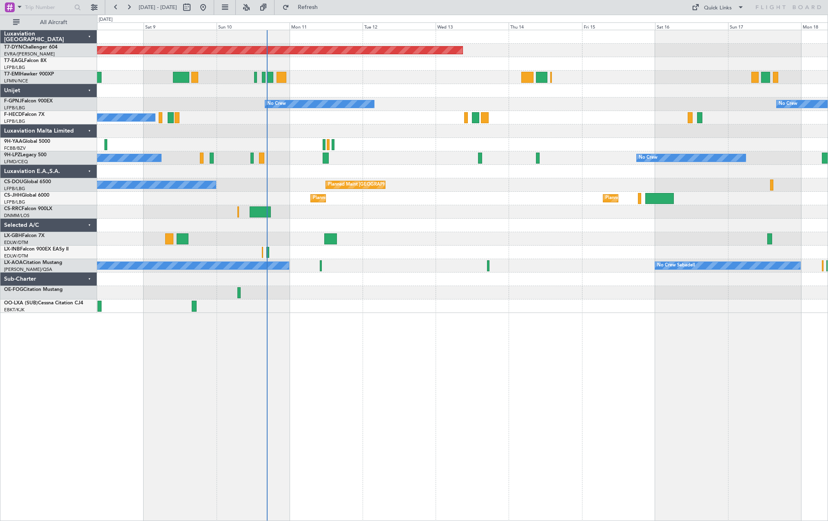
click at [442, 283] on div "Planned Maint Basel-Mulhouse No Crew No Crew No Crew No Crew No Crew Planned Ma…" at bounding box center [462, 171] width 730 height 283
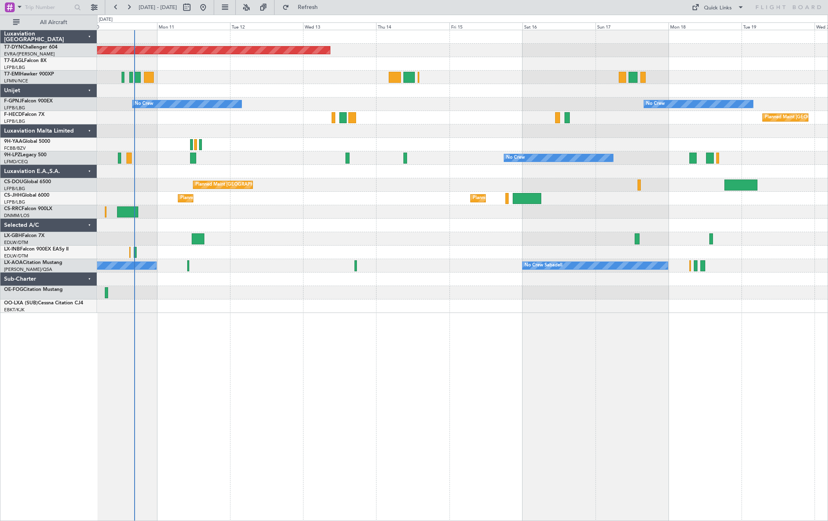
click at [400, 246] on div "Planned Maint [GEOGRAPHIC_DATA]-[GEOGRAPHIC_DATA] No Crew No Crew No Crew Plann…" at bounding box center [462, 171] width 730 height 283
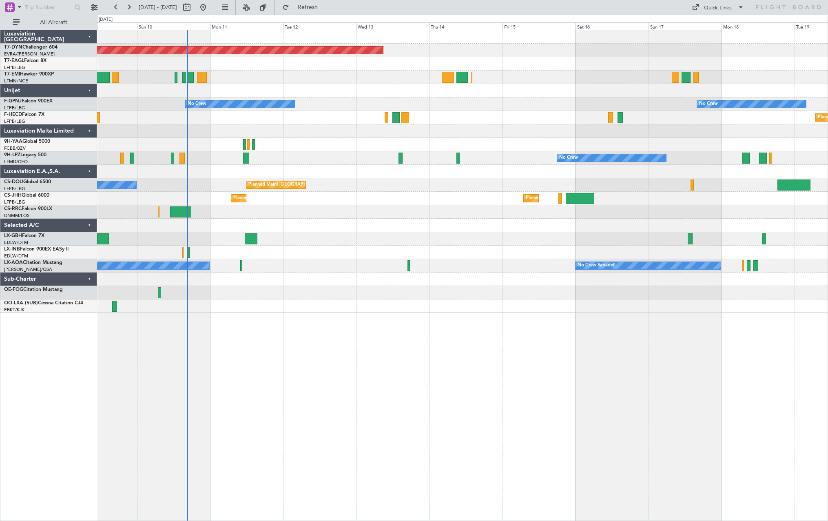
click at [629, 256] on div "Unplanned Maint Nice ([GEOGRAPHIC_DATA])" at bounding box center [462, 251] width 730 height 13
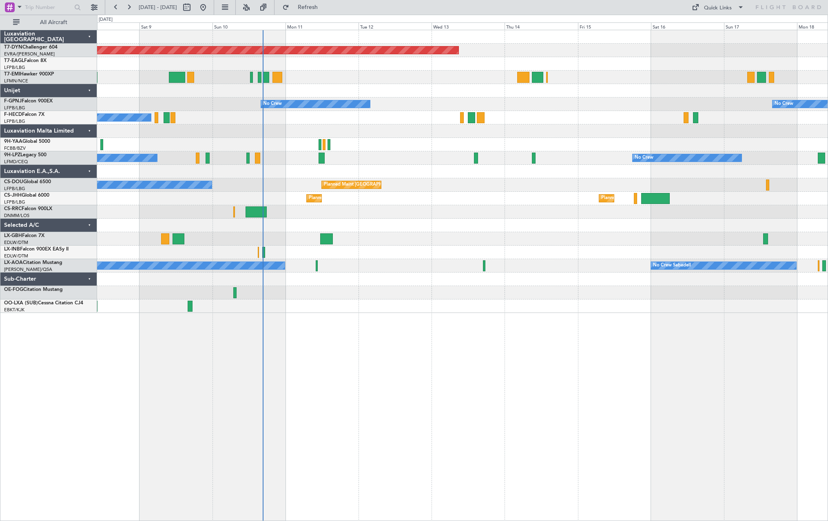
click at [570, 264] on div "Planned Maint Basel-Mulhouse No Crew No Crew No Crew No Crew No Crew Planned Ma…" at bounding box center [462, 171] width 730 height 283
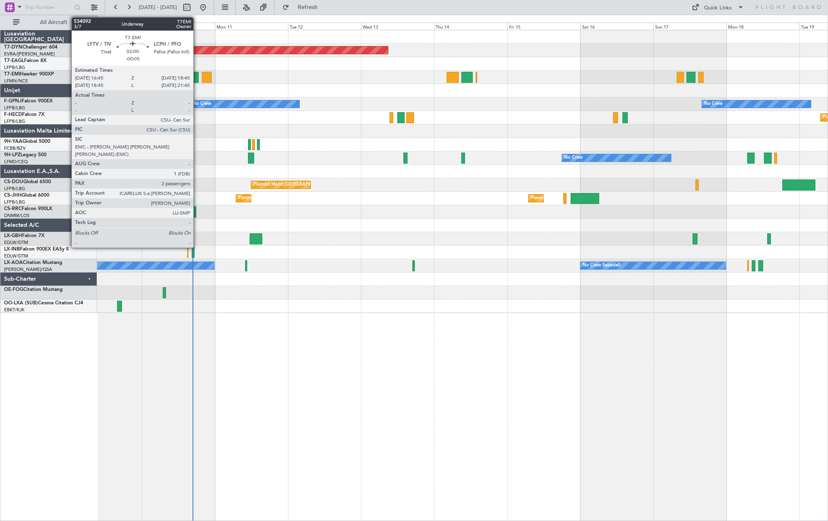
click at [197, 77] on div at bounding box center [195, 77] width 6 height 11
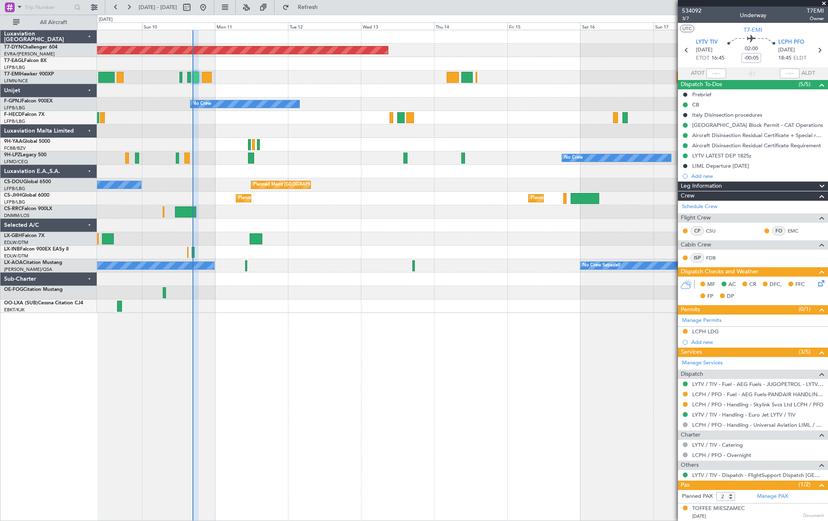
scroll to position [19, 0]
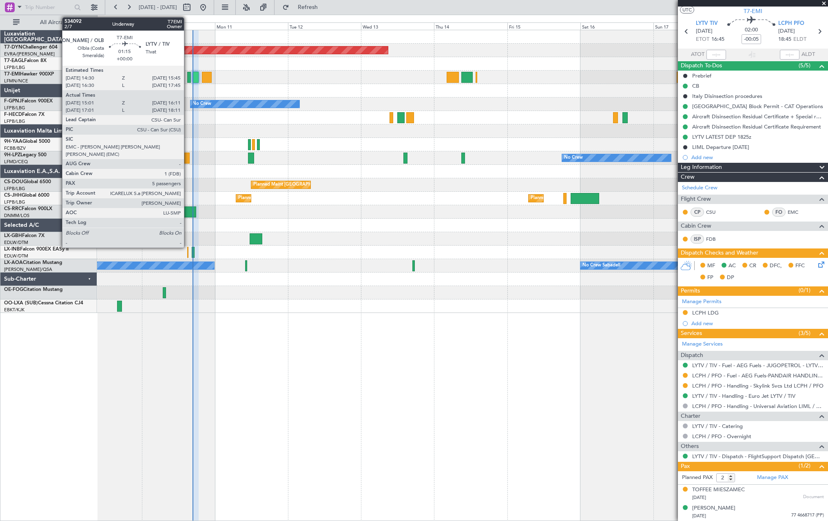
click at [188, 77] on div at bounding box center [189, 77] width 4 height 11
type input "15:01"
type input "16:11"
type input "5"
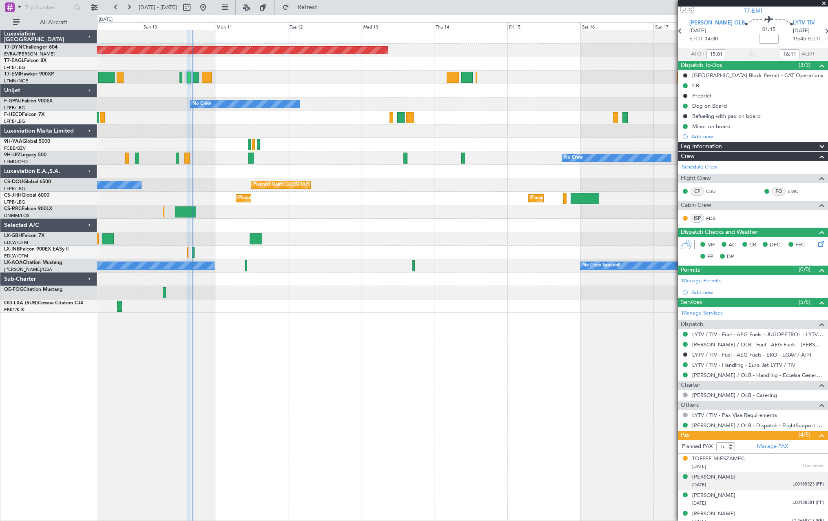
scroll to position [0, 0]
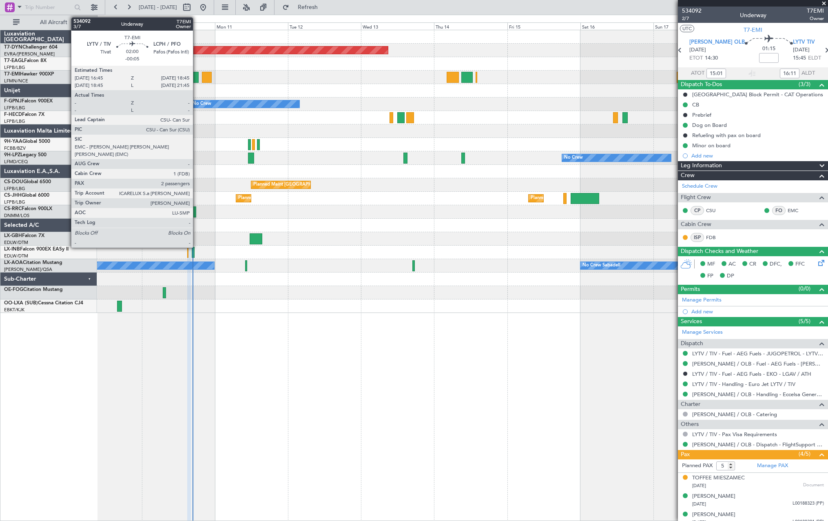
click at [197, 78] on div at bounding box center [195, 77] width 6 height 11
type input "-00:05"
type input "2"
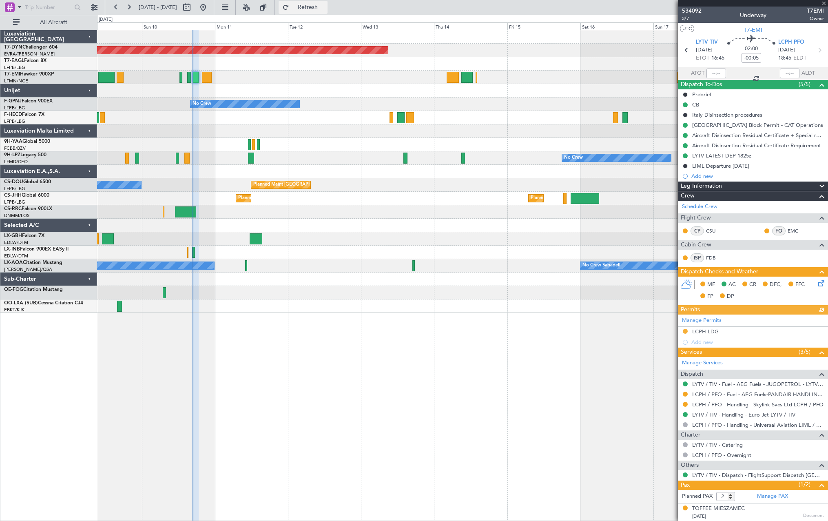
click at [325, 7] on span "Refresh" at bounding box center [308, 7] width 34 height 6
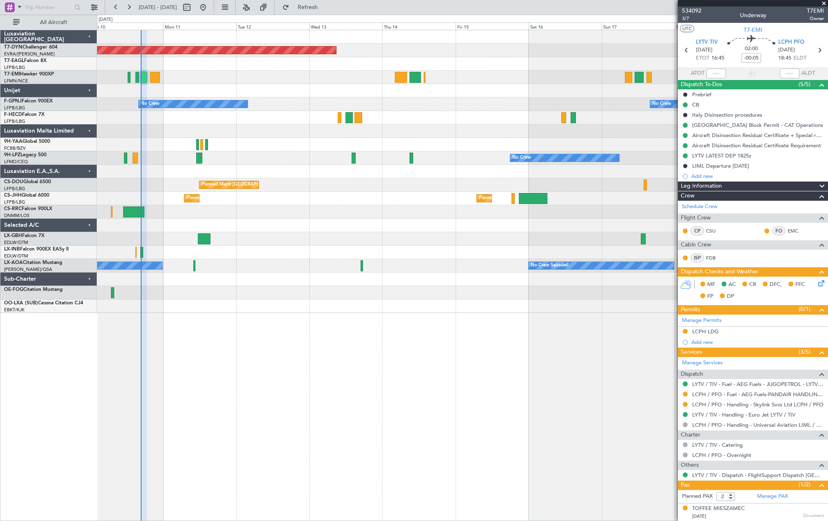
click at [246, 157] on div "No Crew No Crew" at bounding box center [462, 157] width 730 height 13
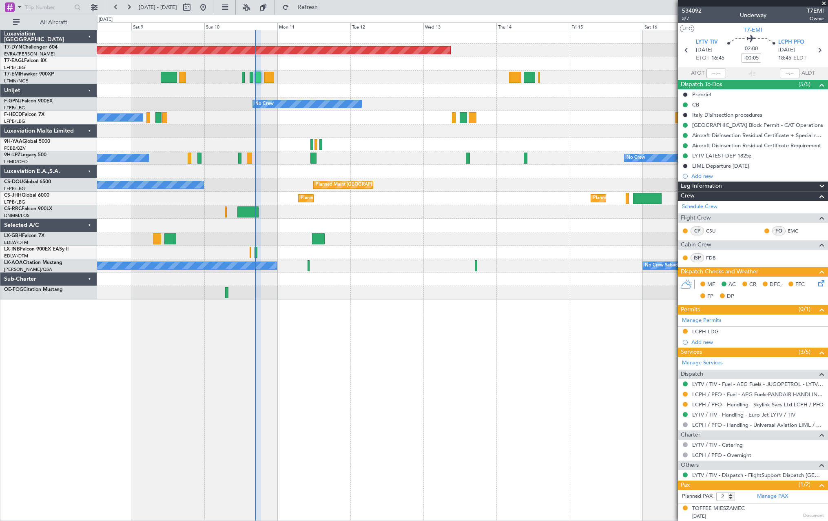
click at [434, 220] on div at bounding box center [462, 225] width 730 height 13
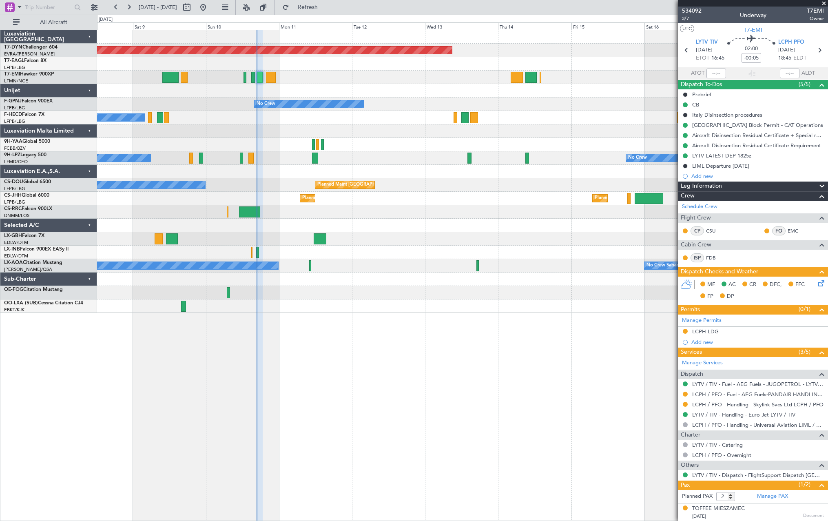
click at [312, 141] on div at bounding box center [462, 144] width 730 height 13
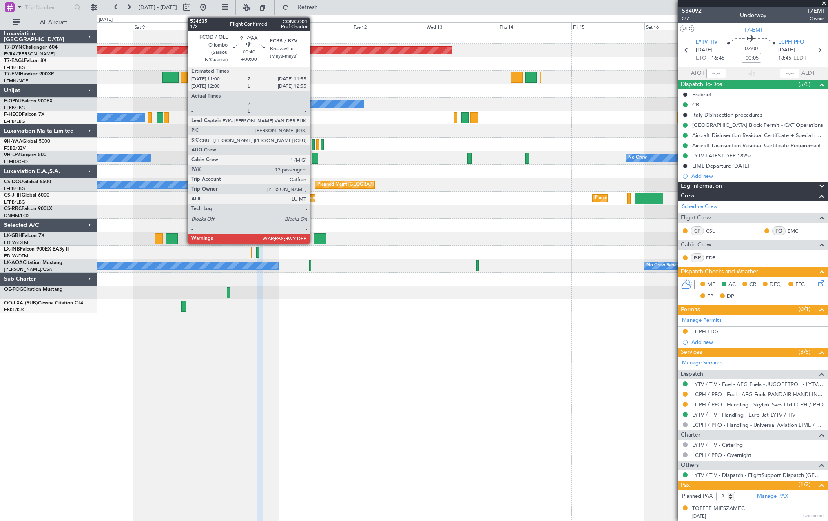
click at [313, 143] on div at bounding box center [313, 144] width 3 height 11
type input "13"
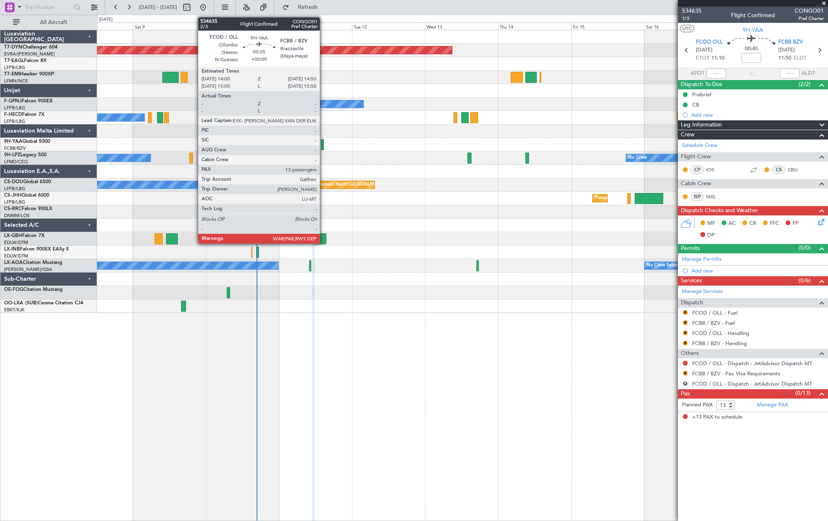
click at [323, 142] on div at bounding box center [322, 144] width 3 height 11
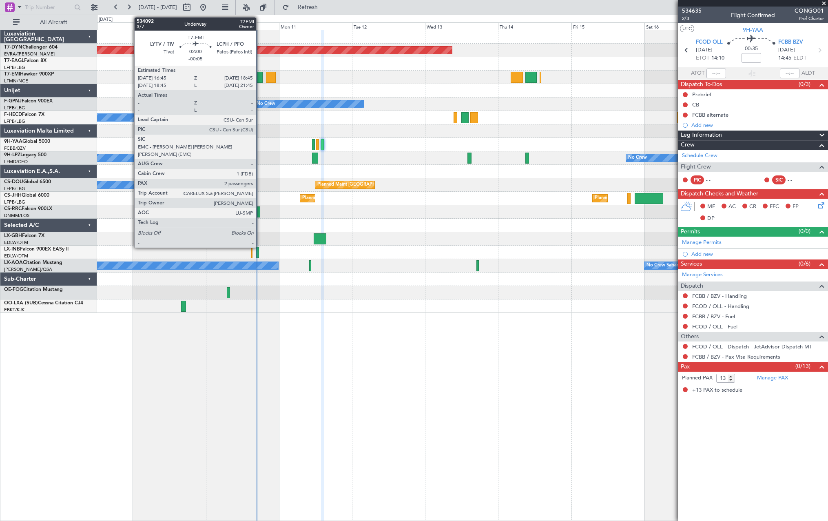
click at [260, 77] on div at bounding box center [259, 77] width 6 height 11
type input "-00:05"
type input "2"
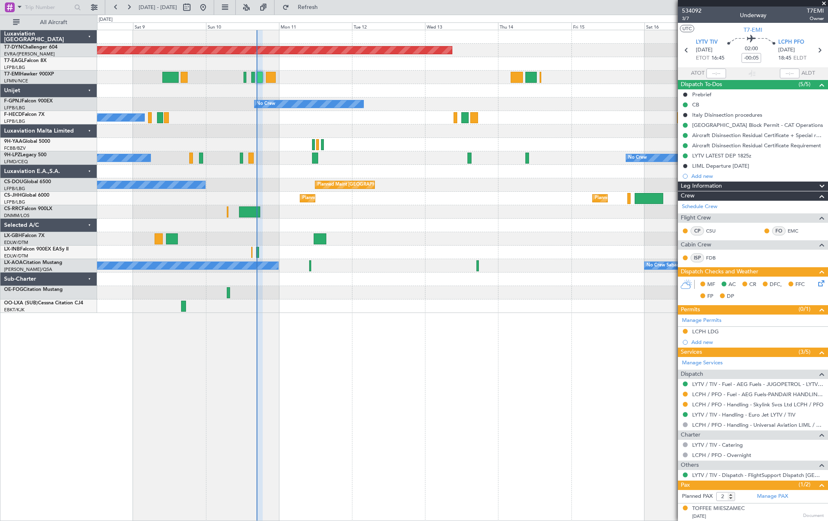
click at [619, 91] on div at bounding box center [462, 90] width 730 height 13
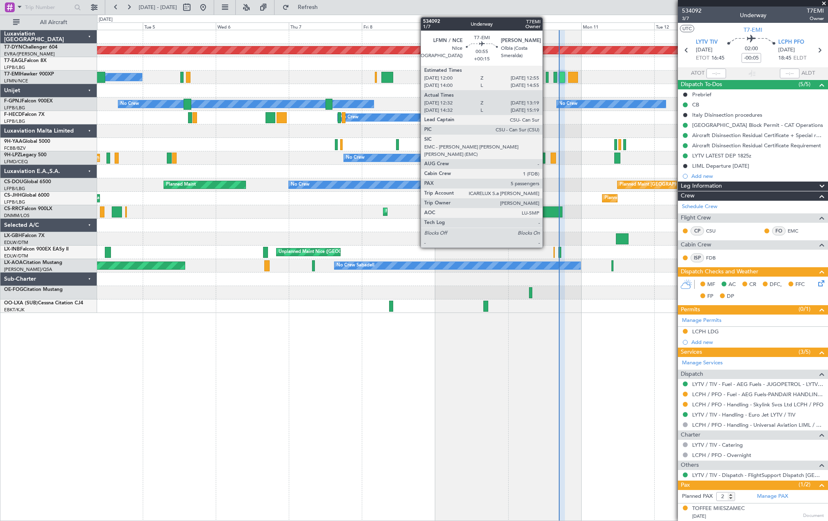
click at [546, 77] on div at bounding box center [547, 77] width 2 height 11
type input "+00:15"
type input "12:32"
type input "13:19"
type input "5"
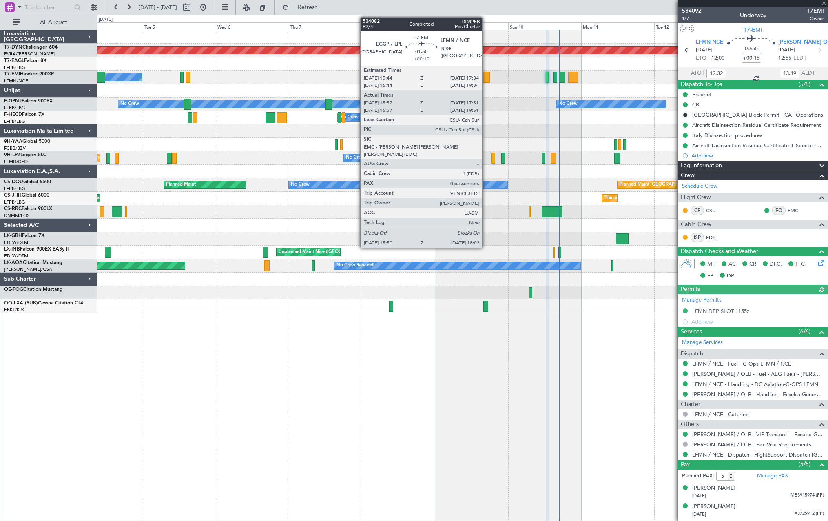
click at [486, 76] on div at bounding box center [486, 77] width 7 height 11
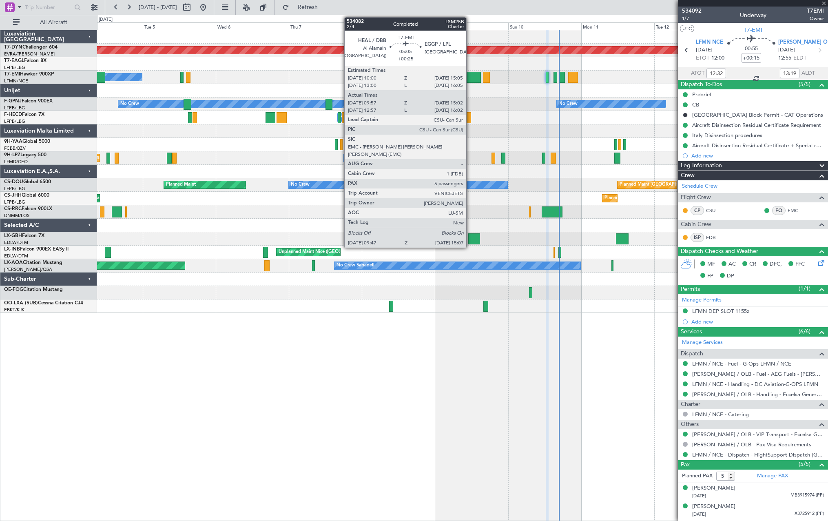
click at [470, 78] on div at bounding box center [472, 77] width 16 height 11
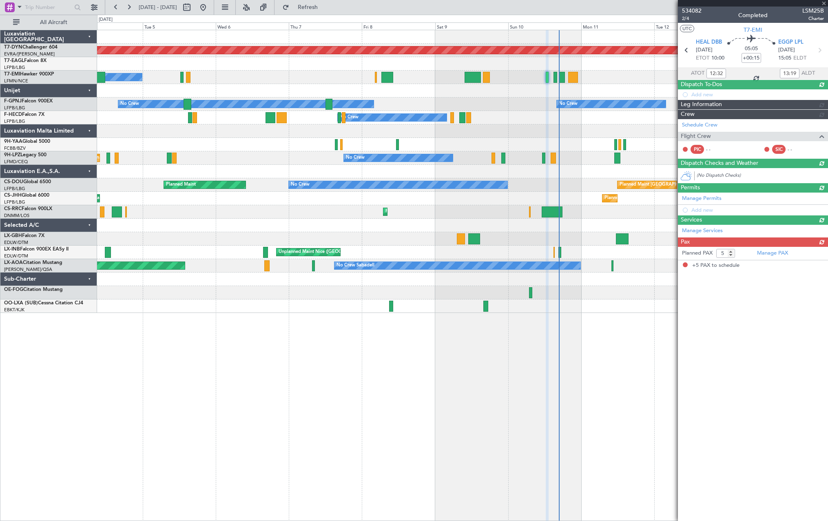
type input "+00:25"
type input "09:57"
type input "15:02"
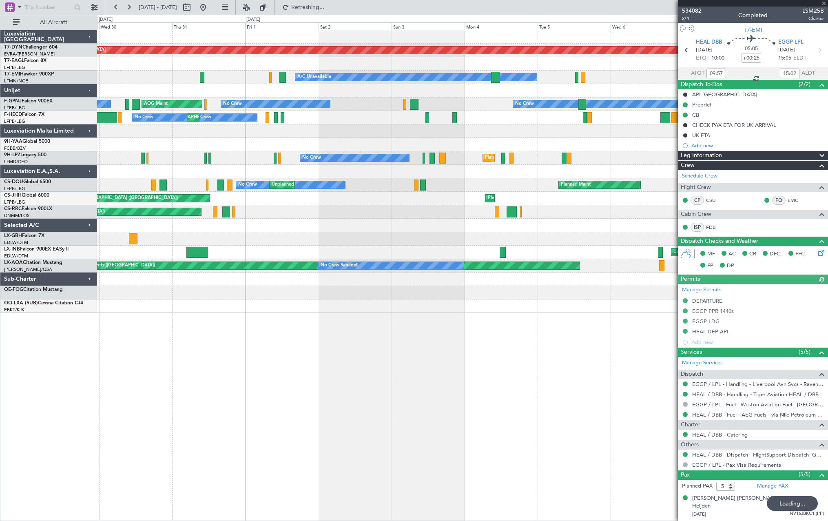
click at [686, 80] on fb-app "01 Aug 2025 - 11 Aug 2025 Refreshing... Quick Links All Aircraft Planned Maint …" at bounding box center [414, 263] width 828 height 515
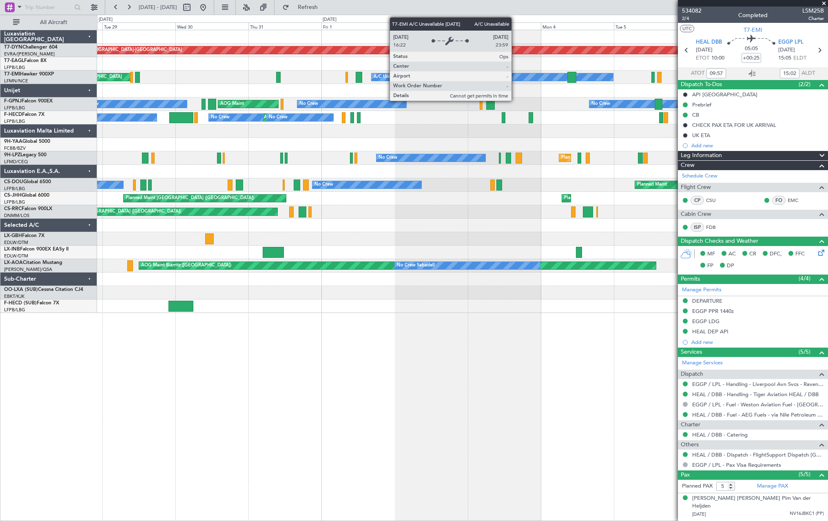
click at [603, 81] on div "A/C Unavailable" at bounding box center [492, 77] width 243 height 8
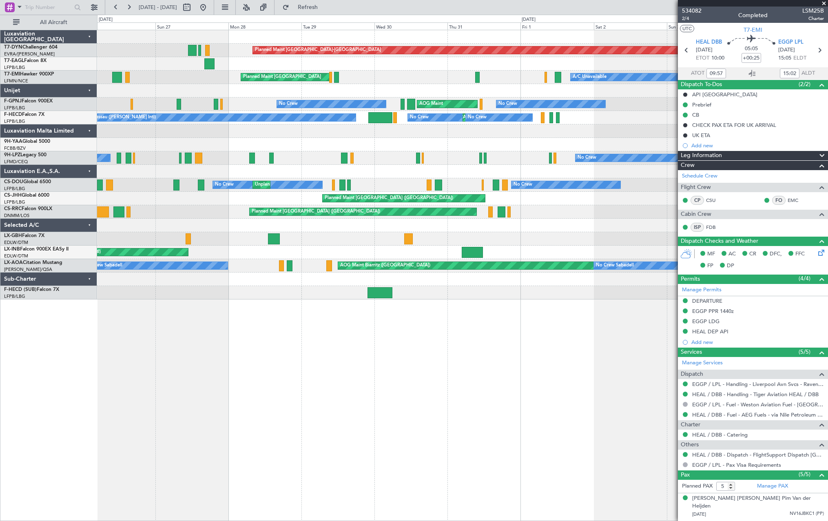
click at [656, 106] on div "AOG Maint No Crew No Crew No Crew No Crew Planned Maint Paris (Le Bourget) No C…" at bounding box center [462, 103] width 730 height 13
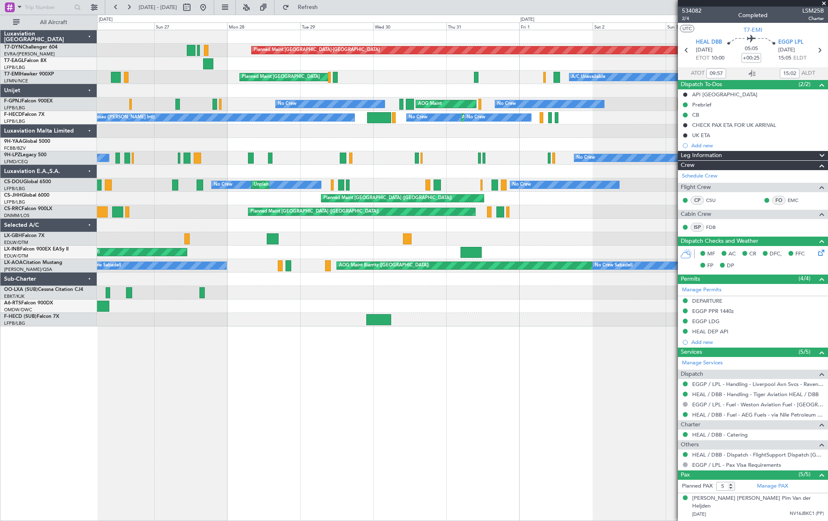
click at [589, 84] on div "Planned Maint Basel-Mulhouse A/C Unavailable Planned Maint Zurich AOG Maint No …" at bounding box center [462, 178] width 730 height 296
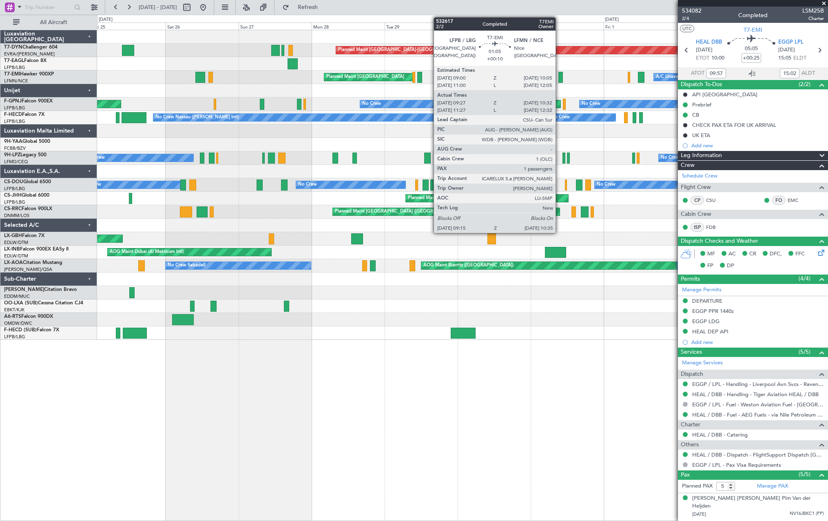
click at [559, 75] on div at bounding box center [560, 77] width 4 height 11
type input "+00:10"
type input "09:27"
type input "10:32"
type input "1"
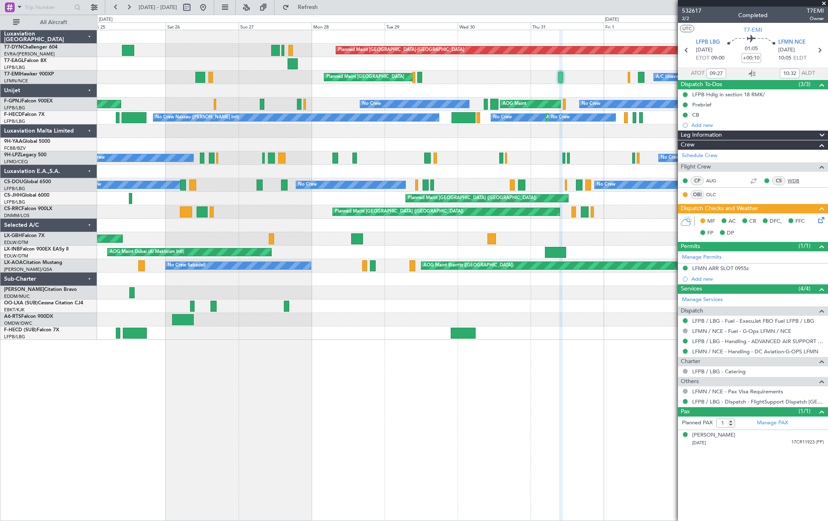
click at [796, 180] on link "WDB" at bounding box center [796, 180] width 18 height 7
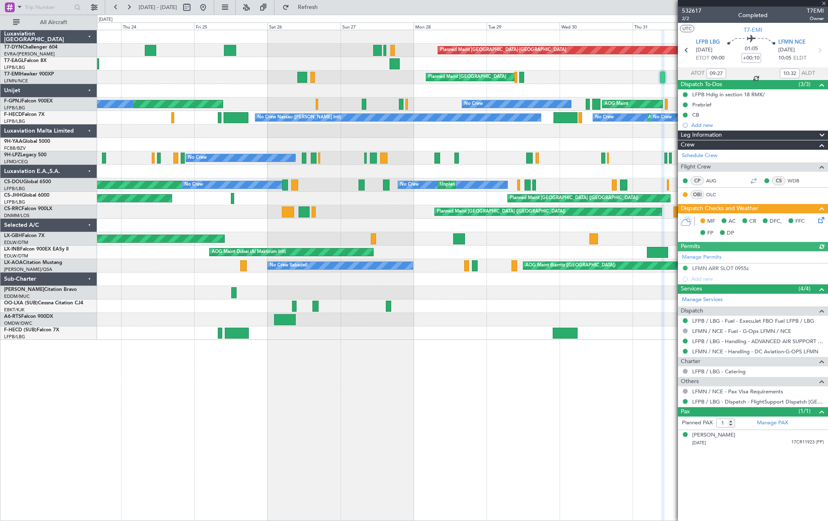
click at [244, 145] on div "Planned Maint Basel-Mulhouse Planned Maint New York (Teterboro) Planned Maint Z…" at bounding box center [462, 184] width 730 height 309
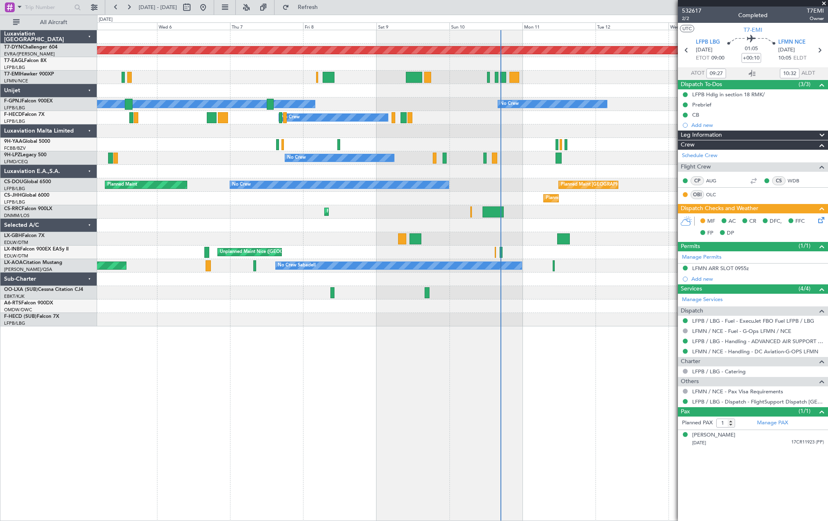
click at [148, 214] on div "Planned Maint Basel-Mulhouse A/C Unavailable No Crew No Crew No Crew No Crew No…" at bounding box center [462, 178] width 730 height 296
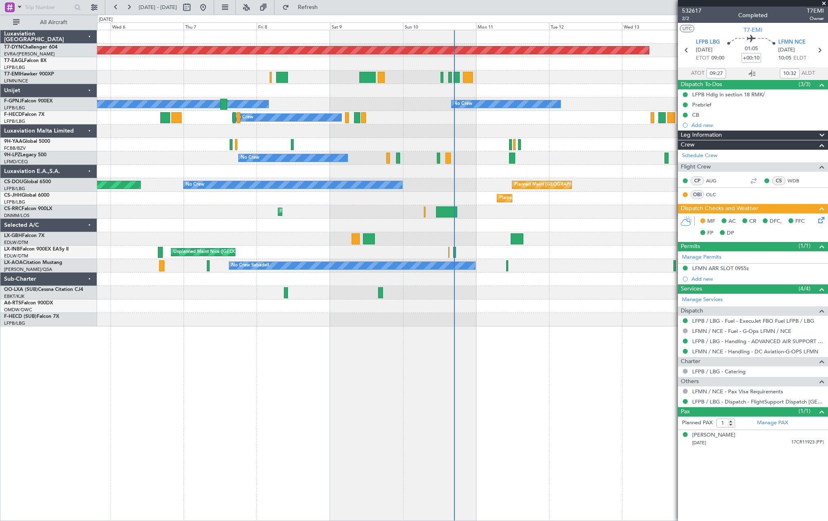
click at [378, 156] on div "Planned Maint Basel-Mulhouse A/C Unavailable No Crew No Crew No Crew No Crew No…" at bounding box center [462, 178] width 730 height 296
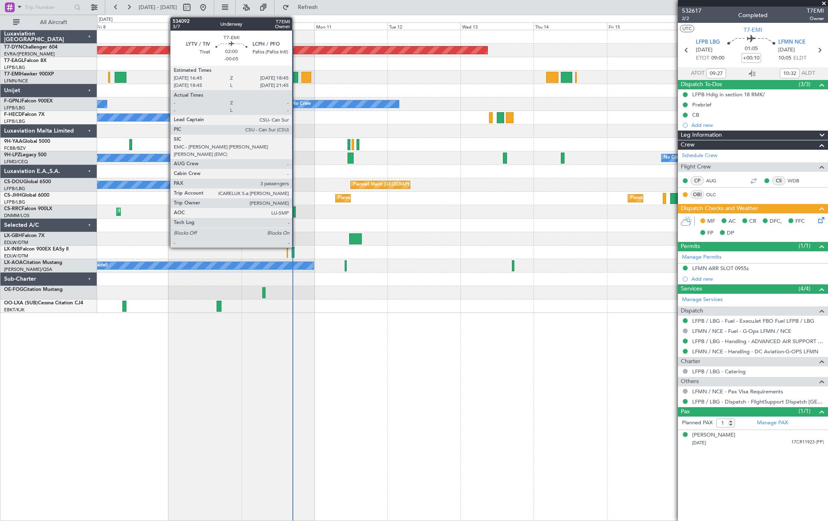
click at [296, 77] on div at bounding box center [295, 77] width 6 height 11
type input "-00:05"
type input "3"
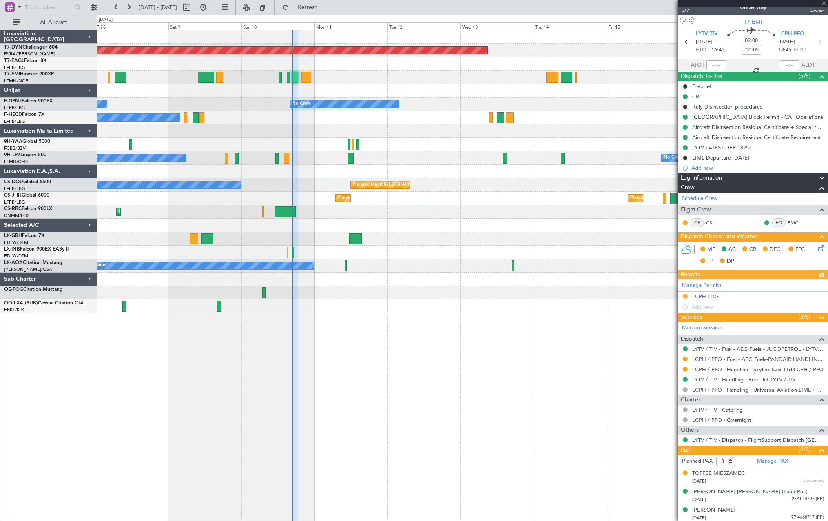
scroll to position [10, 0]
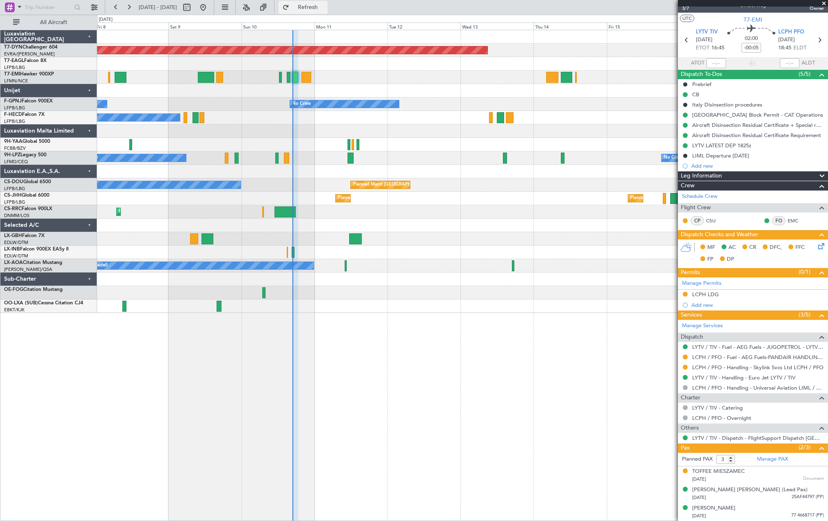
click at [325, 8] on span "Refresh" at bounding box center [308, 7] width 34 height 6
click at [320, 2] on button "Refresh" at bounding box center [303, 7] width 49 height 13
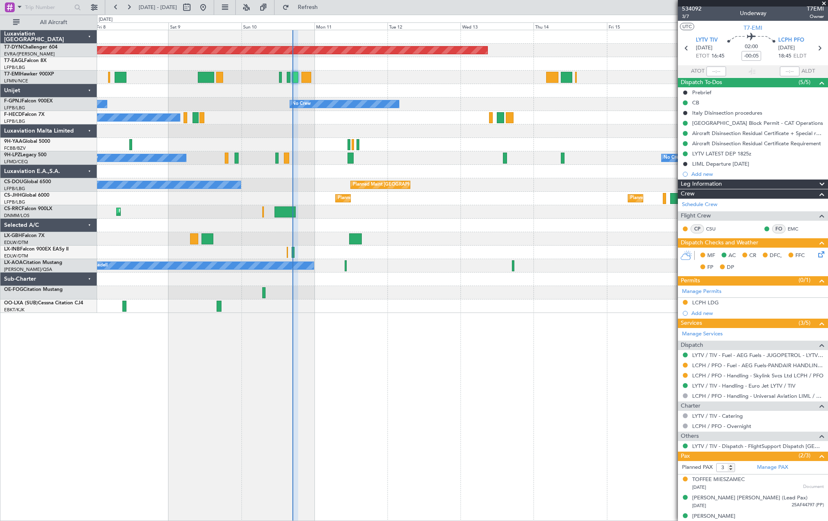
scroll to position [0, 0]
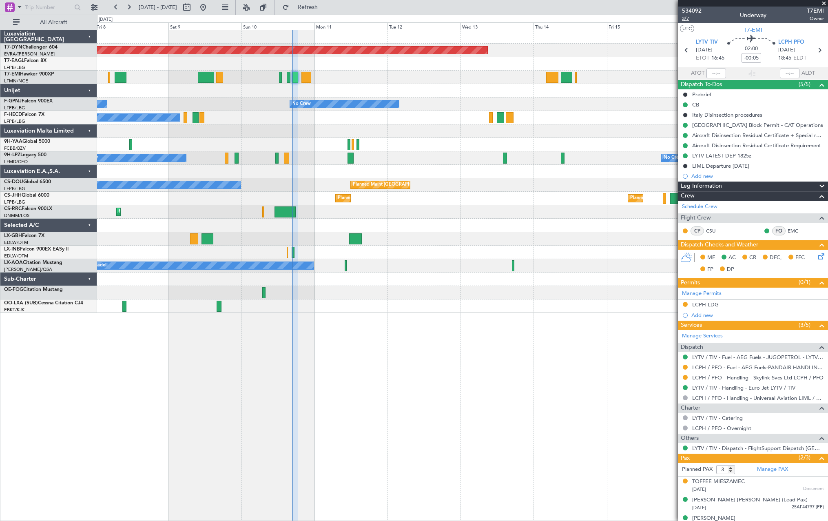
click at [685, 17] on span "3/7" at bounding box center [692, 18] width 20 height 7
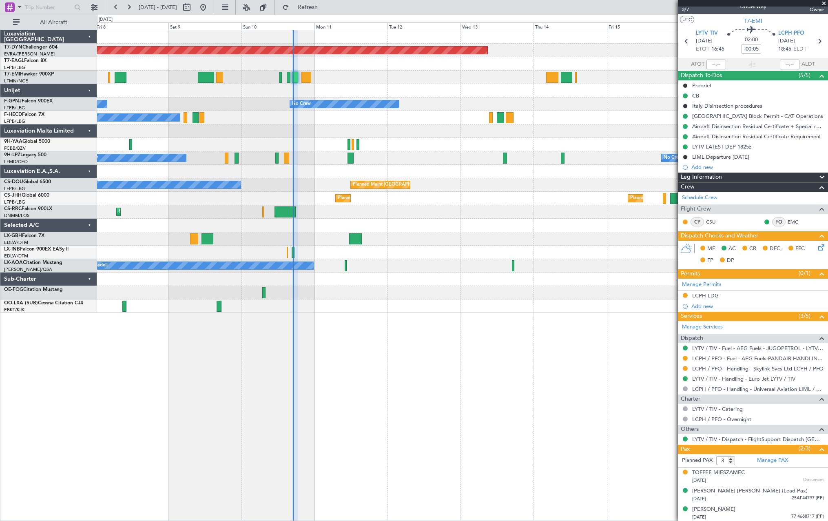
scroll to position [10, 0]
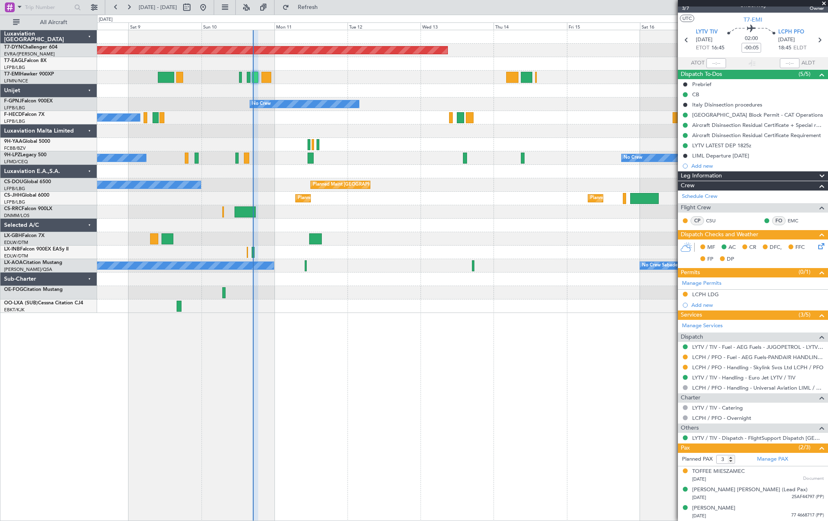
click at [364, 85] on div at bounding box center [462, 90] width 730 height 13
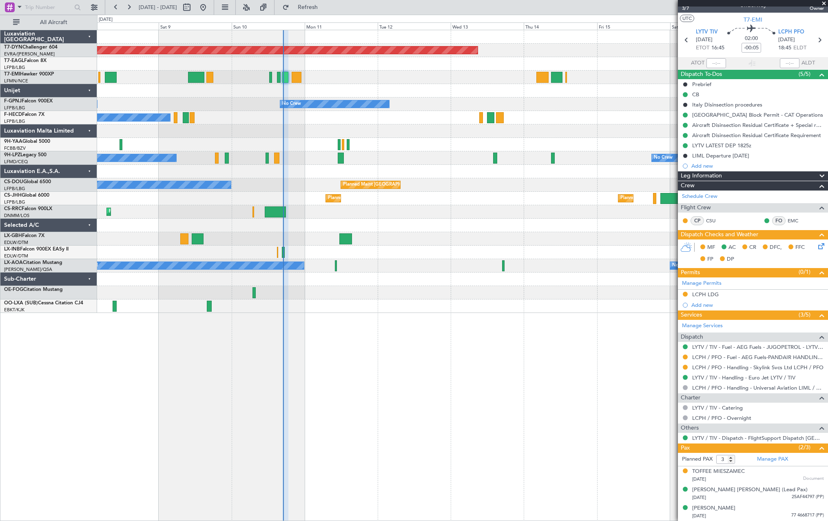
click at [422, 115] on div "Planned Maint Basel-Mulhouse No Crew No Crew No Crew No Crew No Crew Planned Ma…" at bounding box center [462, 171] width 730 height 283
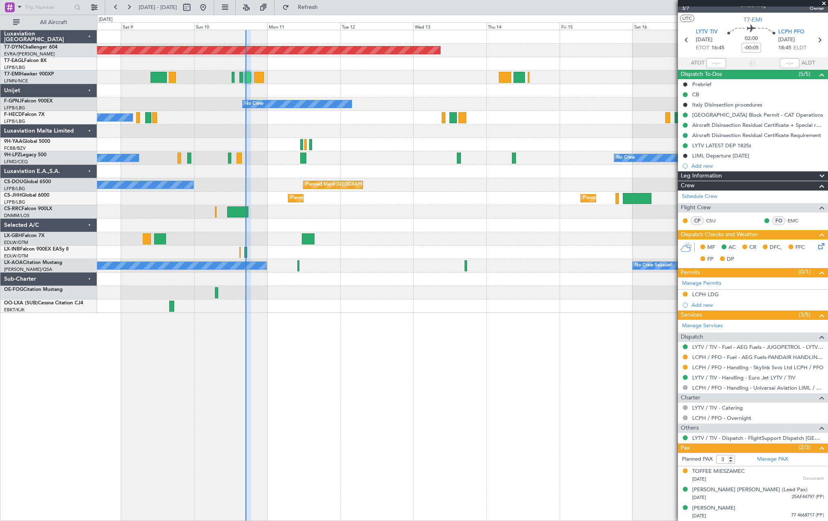
click at [427, 250] on div "Unplanned Maint Nice ([GEOGRAPHIC_DATA])" at bounding box center [462, 251] width 730 height 13
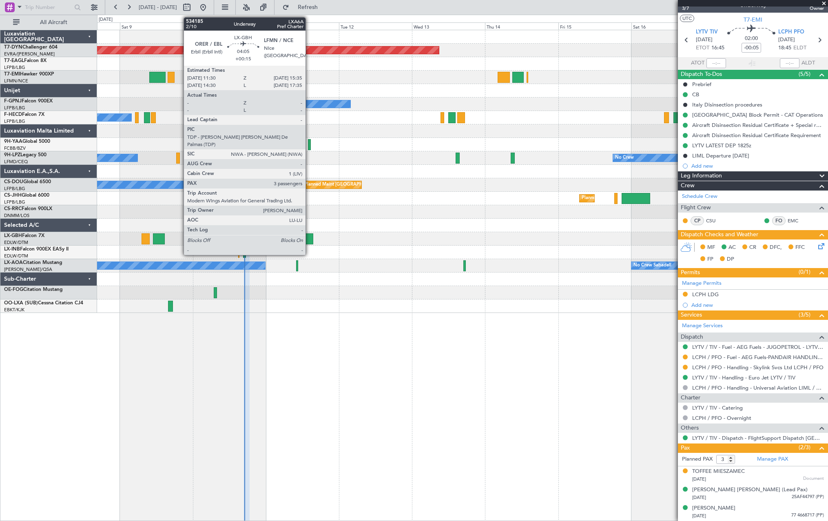
click at [309, 238] on div at bounding box center [307, 238] width 13 height 11
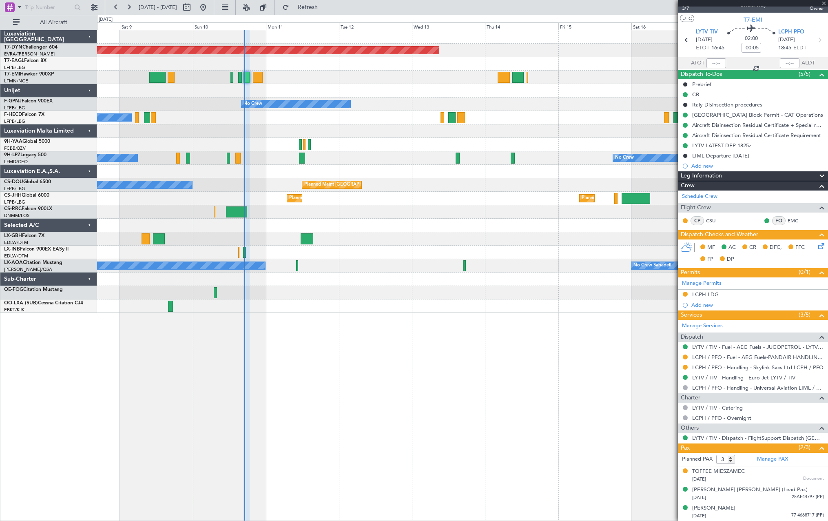
type input "+00:15"
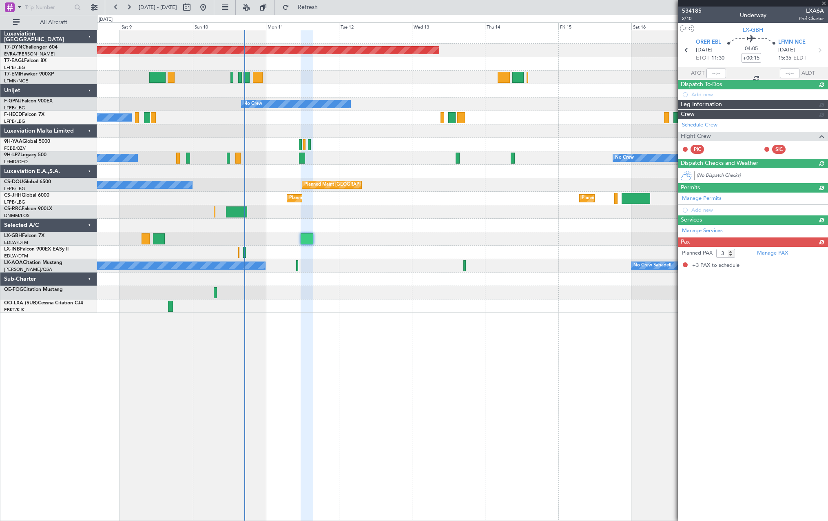
scroll to position [0, 0]
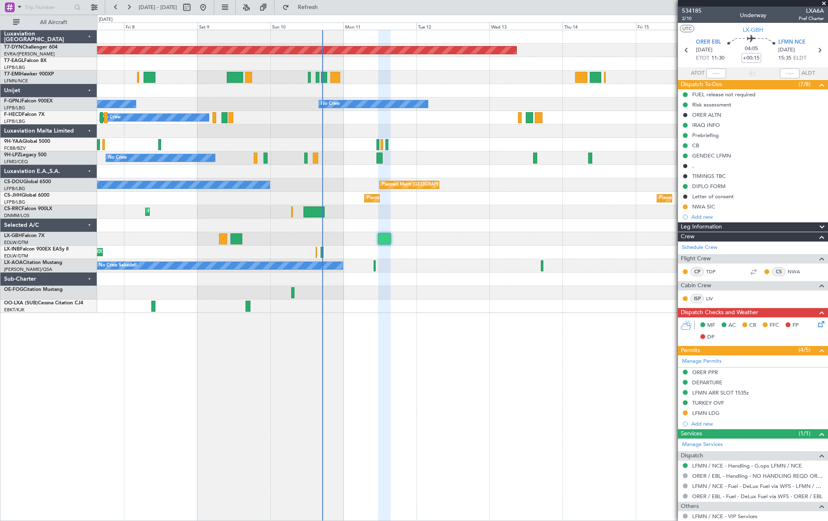
click at [374, 214] on div "Planned Maint Larnaca ([GEOGRAPHIC_DATA] Intl)" at bounding box center [462, 211] width 730 height 13
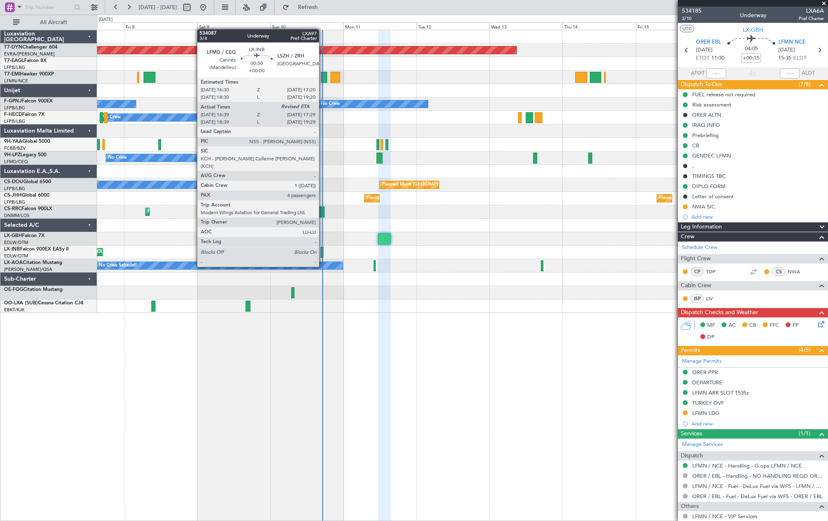
click at [323, 251] on div at bounding box center [321, 252] width 3 height 11
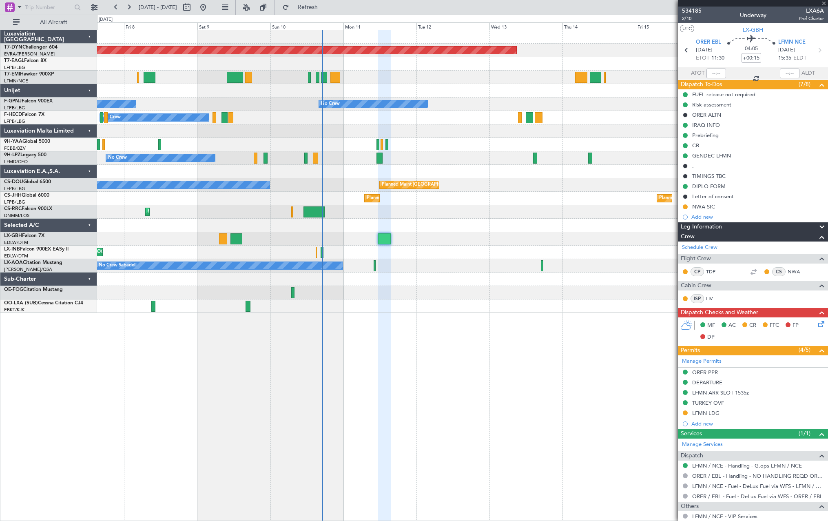
type input "16:39"
type input "4"
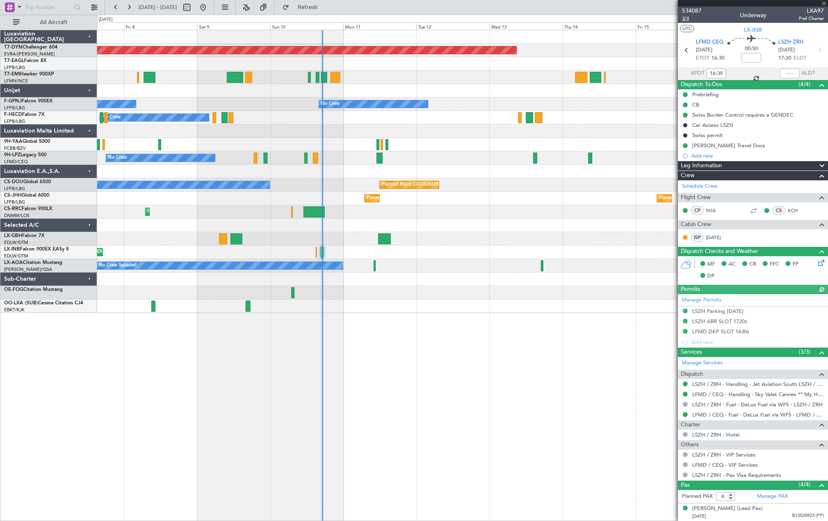
click at [686, 19] on span "3/4" at bounding box center [692, 18] width 20 height 7
click at [325, 9] on span "Refresh" at bounding box center [308, 7] width 34 height 6
click at [325, 4] on span "Refresh" at bounding box center [308, 7] width 34 height 6
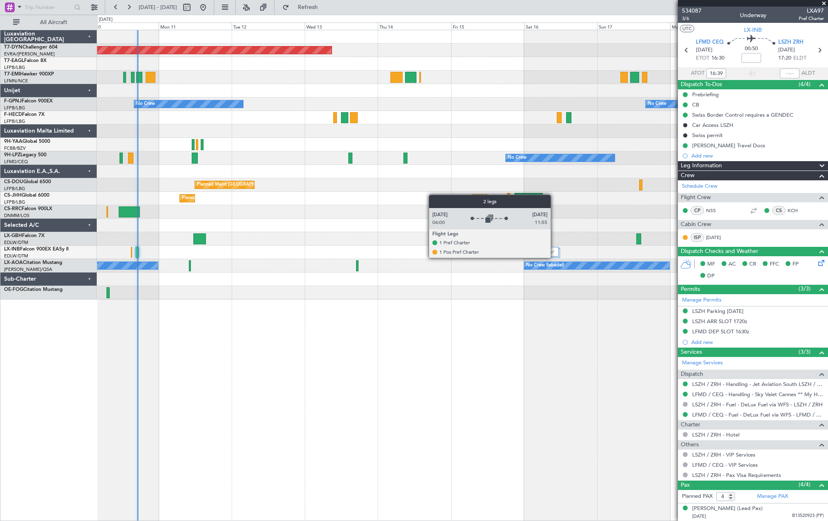
click at [554, 257] on div at bounding box center [551, 253] width 17 height 10
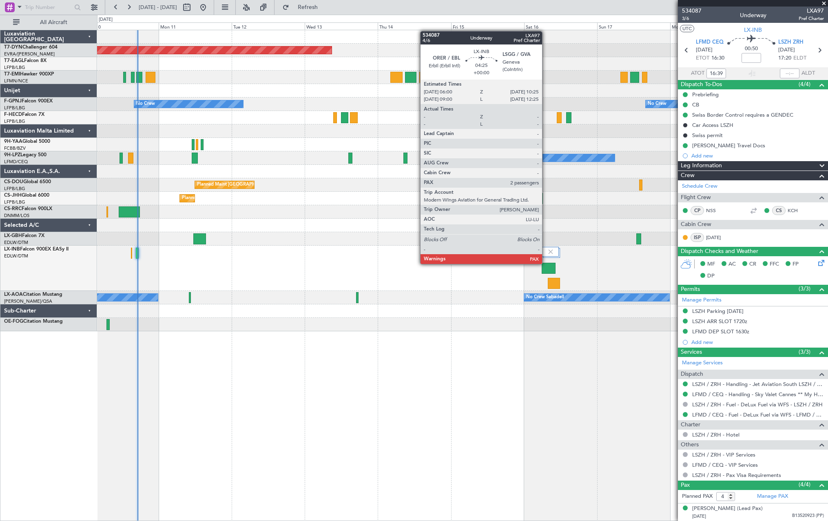
click at [550, 267] on div at bounding box center [548, 268] width 13 height 11
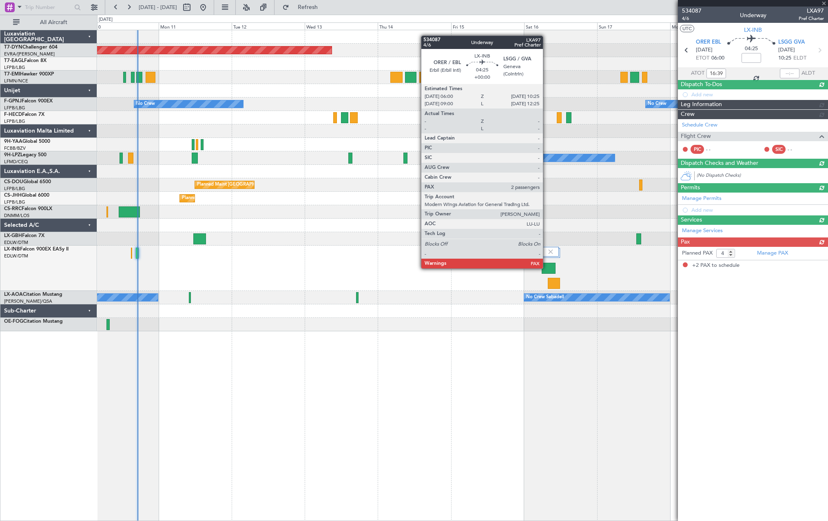
type input "2"
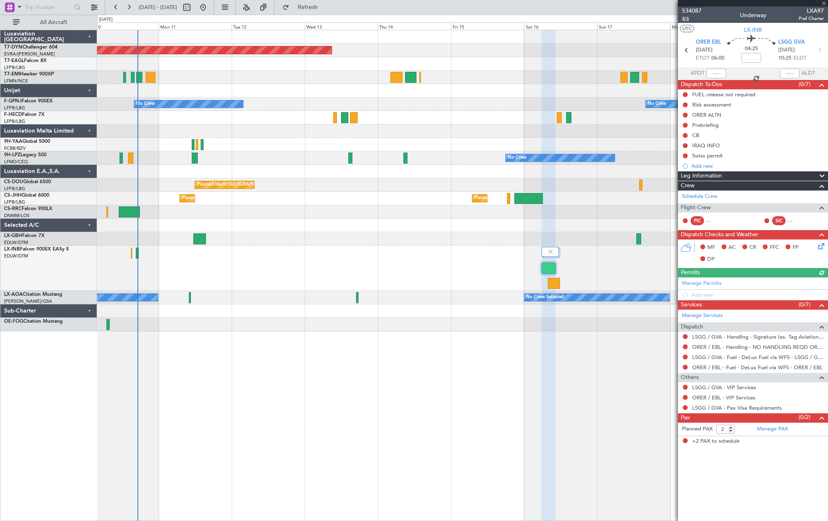
click at [687, 20] on span "4/6" at bounding box center [692, 18] width 20 height 7
click at [327, 2] on button "Refresh" at bounding box center [303, 7] width 49 height 13
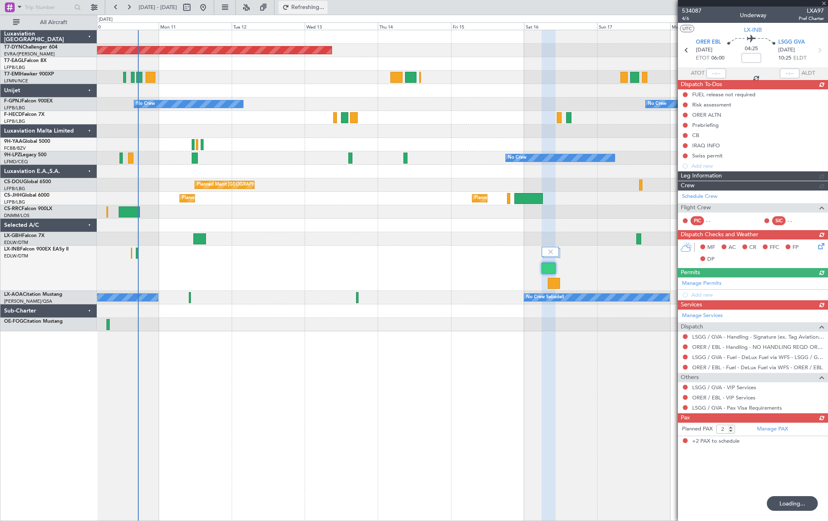
click at [327, 2] on button "Refreshing..." at bounding box center [303, 7] width 49 height 13
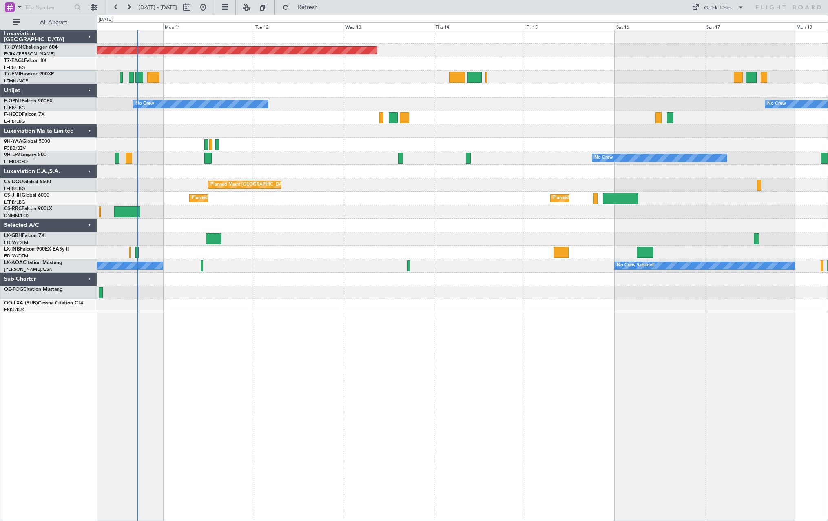
click at [304, 190] on div "Planned Maint Paris (Le Bourget) No Crew" at bounding box center [462, 184] width 730 height 13
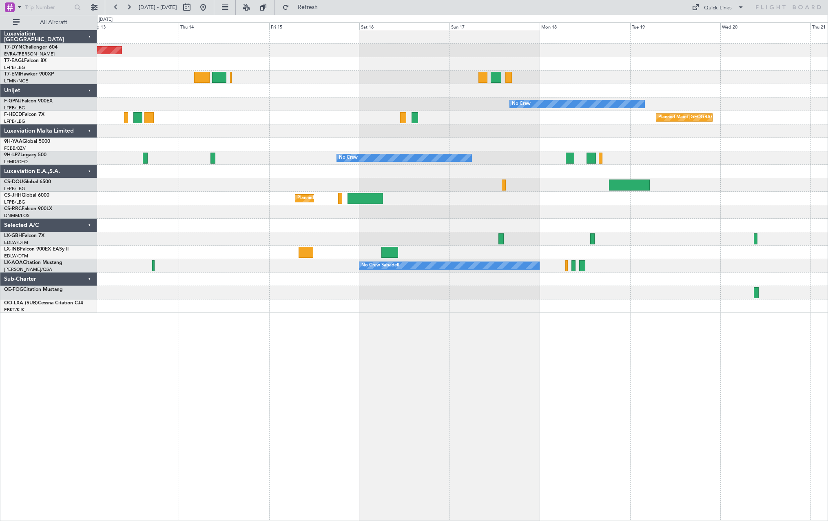
click at [327, 220] on div "Planned Maint Basel-Mulhouse No Crew No Crew Planned Maint Paris (Le Bourget) N…" at bounding box center [462, 171] width 730 height 283
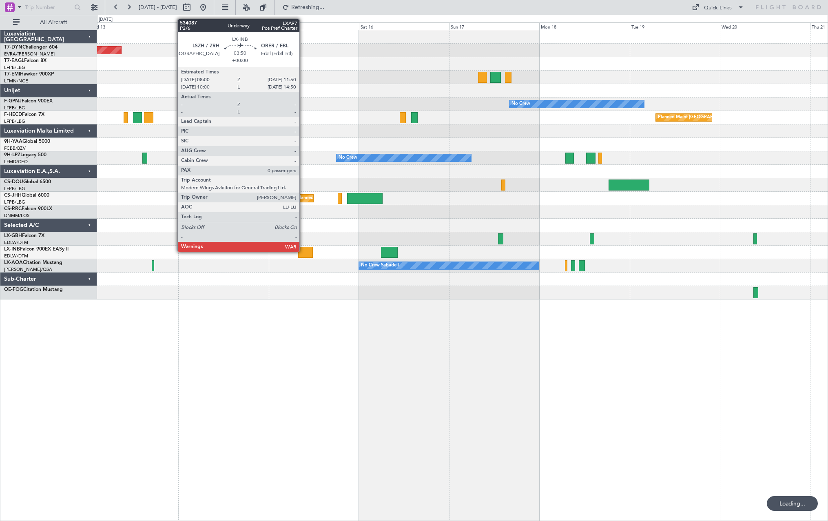
click at [303, 250] on div at bounding box center [305, 252] width 15 height 11
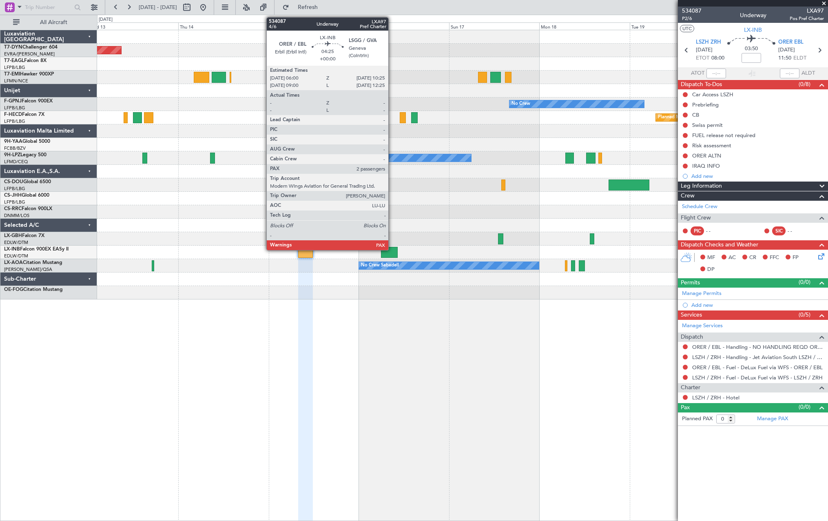
click at [392, 247] on div at bounding box center [389, 252] width 17 height 11
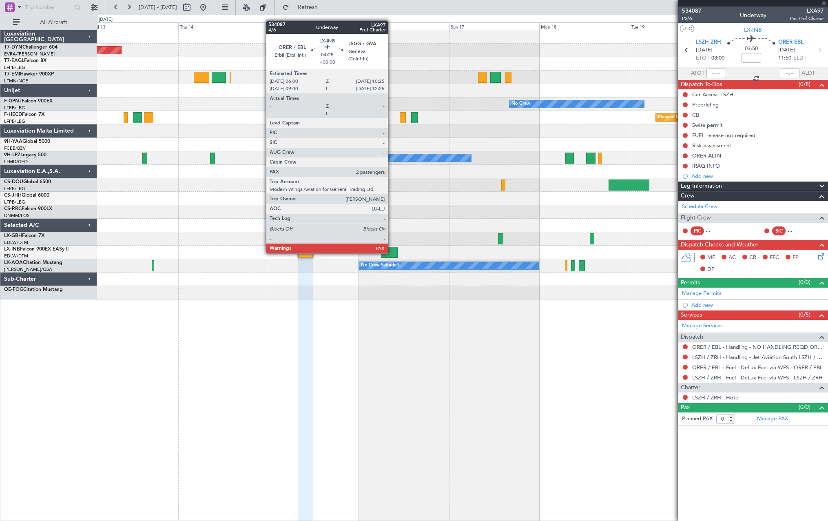
type input "2"
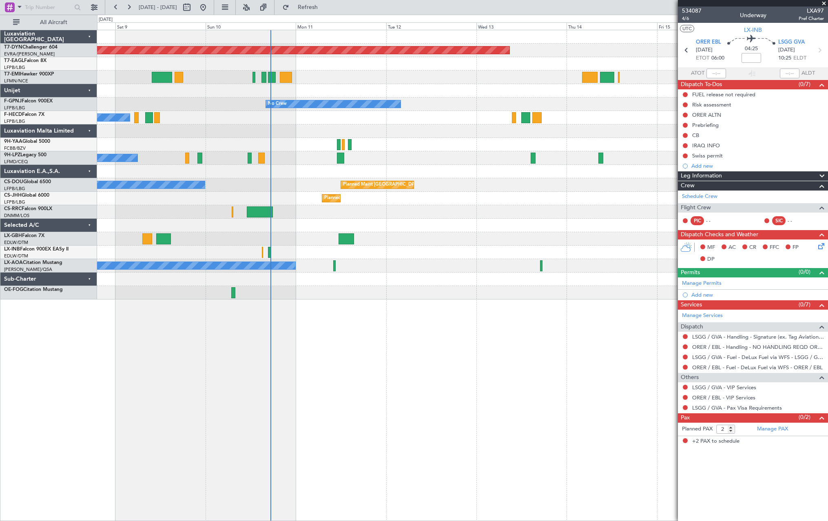
click at [664, 148] on div "Planned Maint Basel-Mulhouse No Crew No Crew No Crew No Crew No Crew No Crew Pl…" at bounding box center [462, 164] width 730 height 269
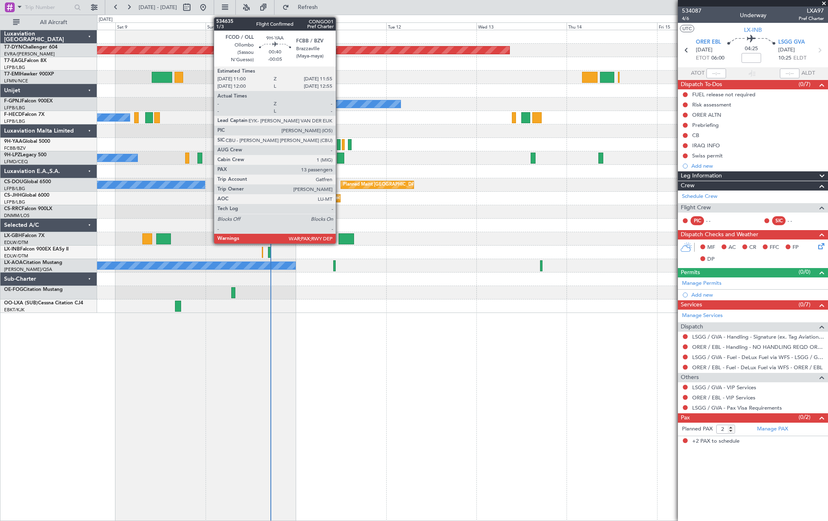
click at [339, 144] on div at bounding box center [339, 144] width 4 height 11
type input "-00:05"
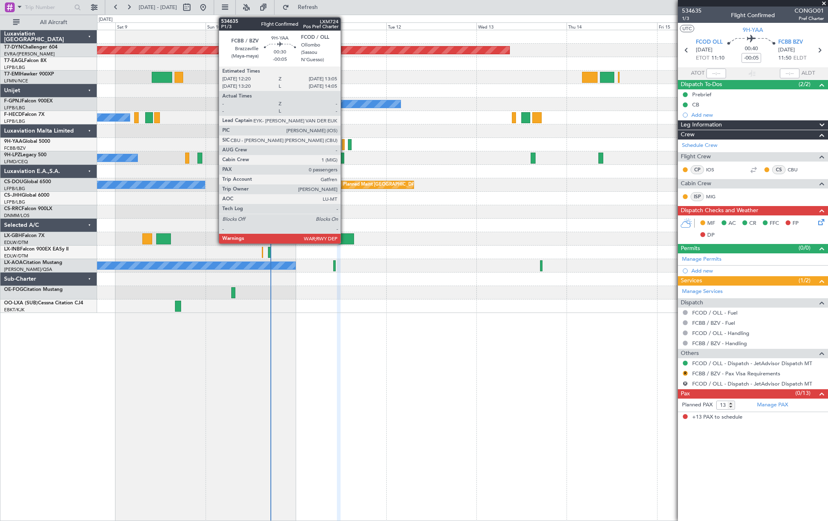
click at [344, 141] on div at bounding box center [343, 144] width 3 height 11
type input "0"
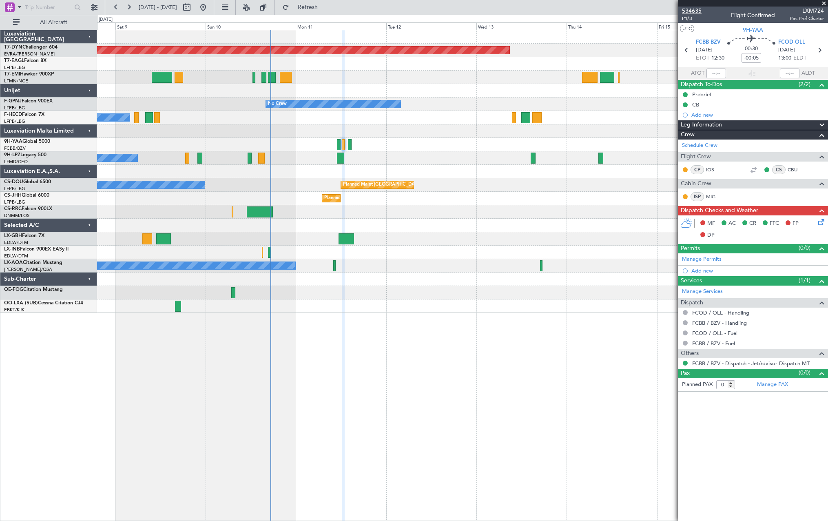
click at [689, 9] on span "534635" at bounding box center [692, 11] width 20 height 9
click at [689, 19] on span "P1/3" at bounding box center [692, 18] width 20 height 7
click at [325, 10] on span "Refresh" at bounding box center [308, 7] width 34 height 6
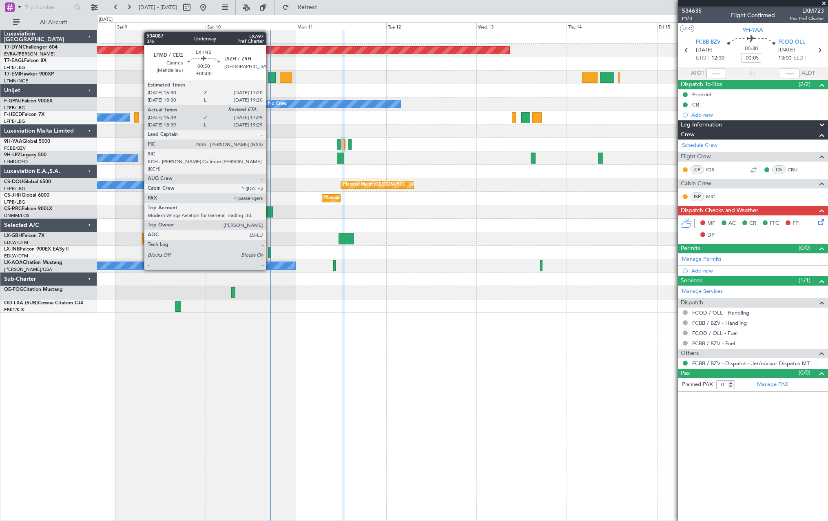
click at [270, 254] on div at bounding box center [269, 252] width 3 height 11
type input "16:39"
type input "4"
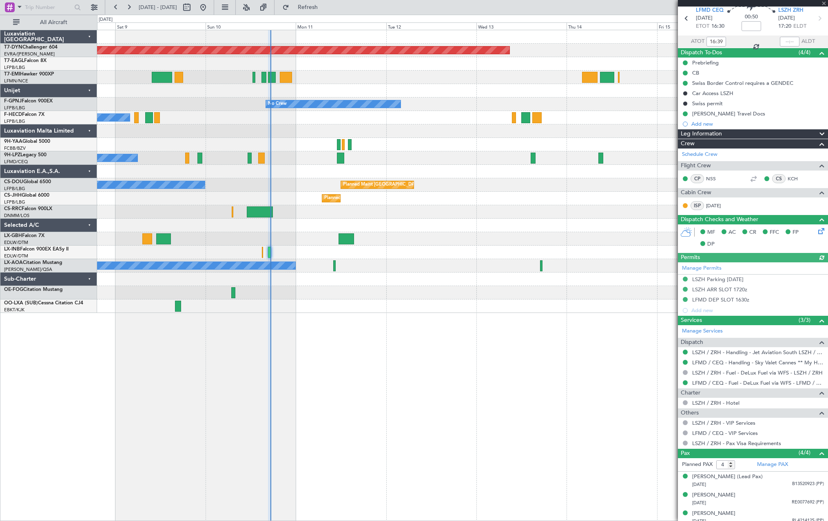
scroll to position [55, 0]
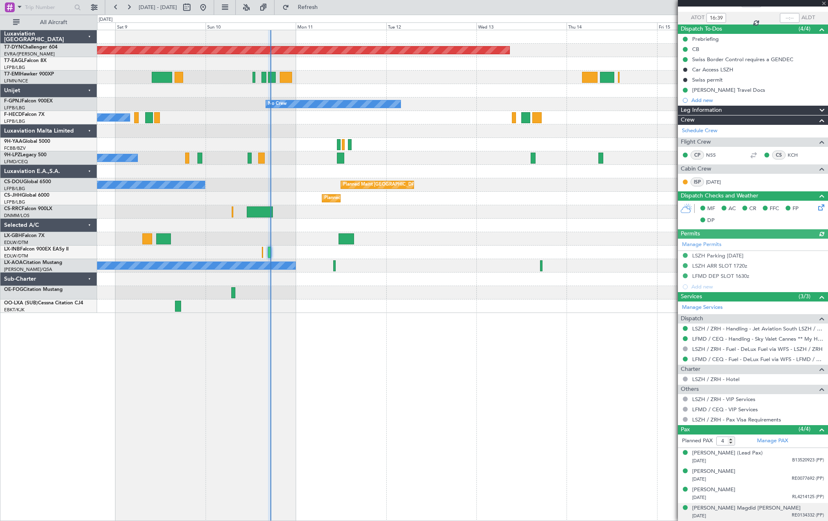
click at [776, 513] on div "25/04/1979 RE0134332 (PP)" at bounding box center [758, 516] width 132 height 8
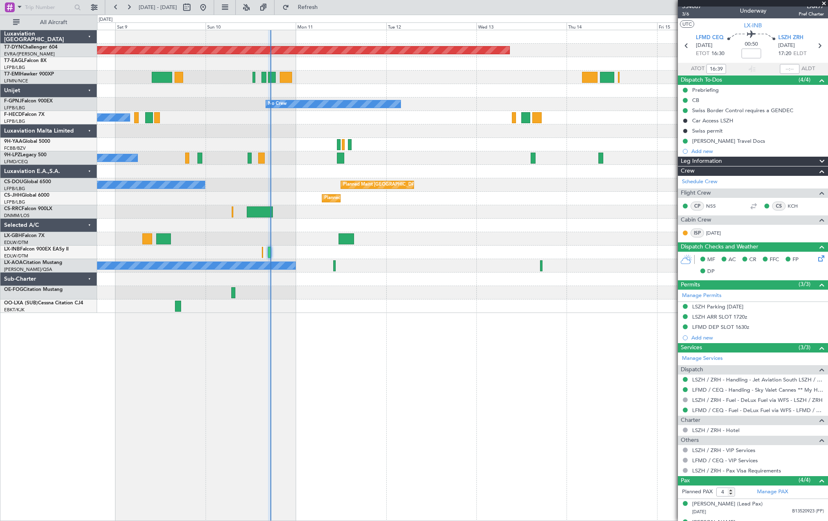
scroll to position [0, 0]
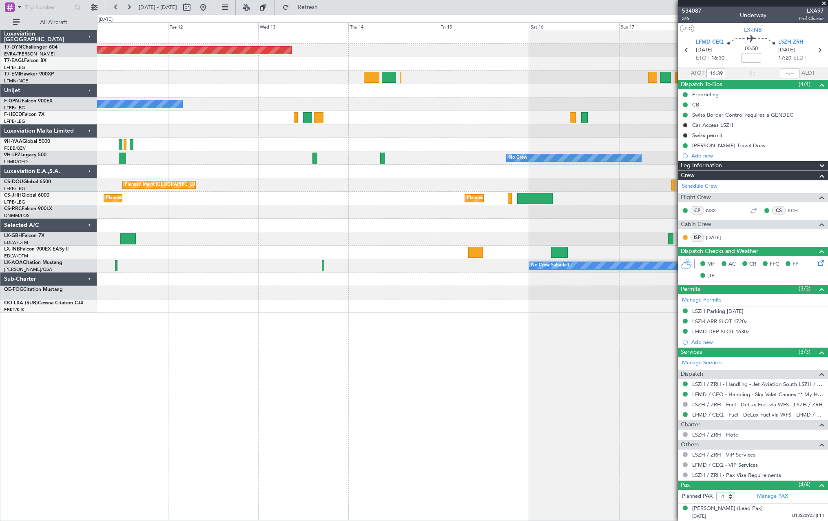
click at [264, 265] on div "Planned Maint Basel-Mulhouse No Crew No Crew Planned Maint Paris (Le Bourget) N…" at bounding box center [462, 171] width 730 height 283
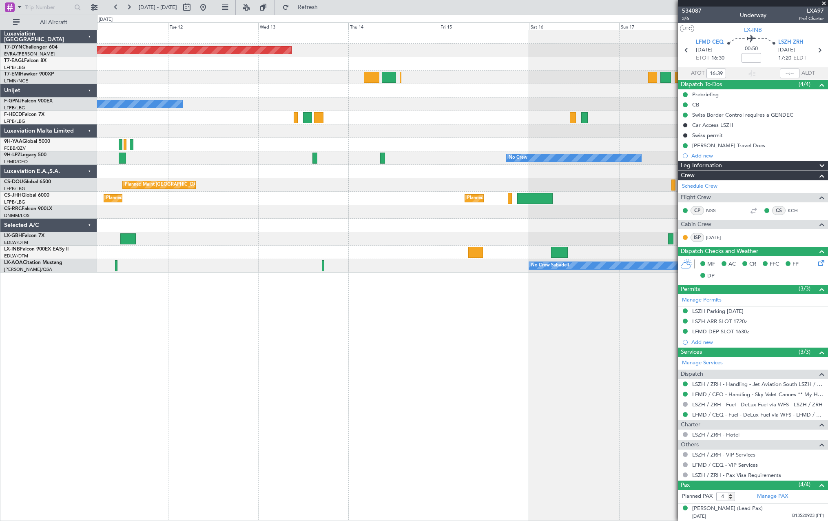
click at [568, 249] on div at bounding box center [462, 251] width 730 height 13
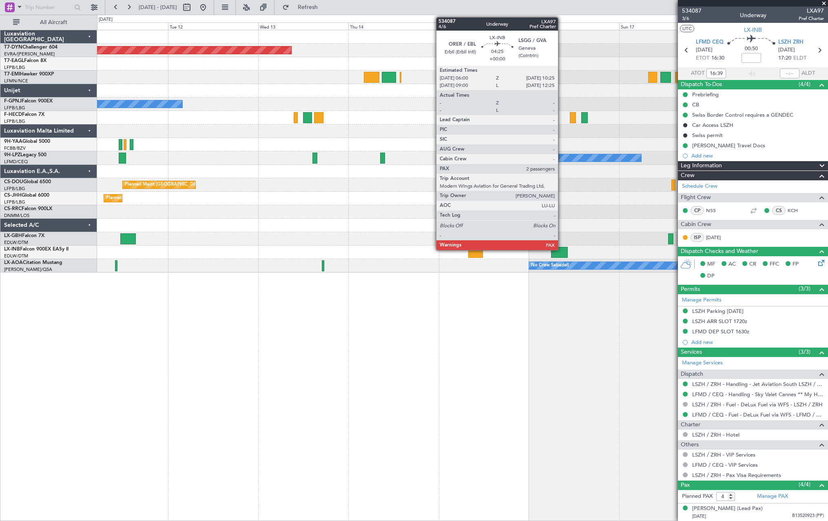
click at [559, 249] on div at bounding box center [559, 252] width 17 height 11
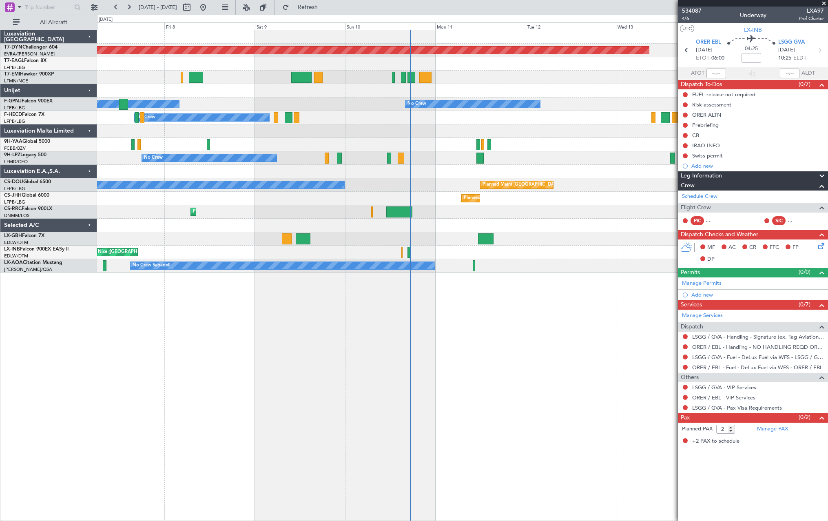
click at [552, 75] on div "Planned Maint Basel-Mulhouse No Crew No Crew No Crew No Crew No Crew No Crew Pl…" at bounding box center [462, 151] width 730 height 242
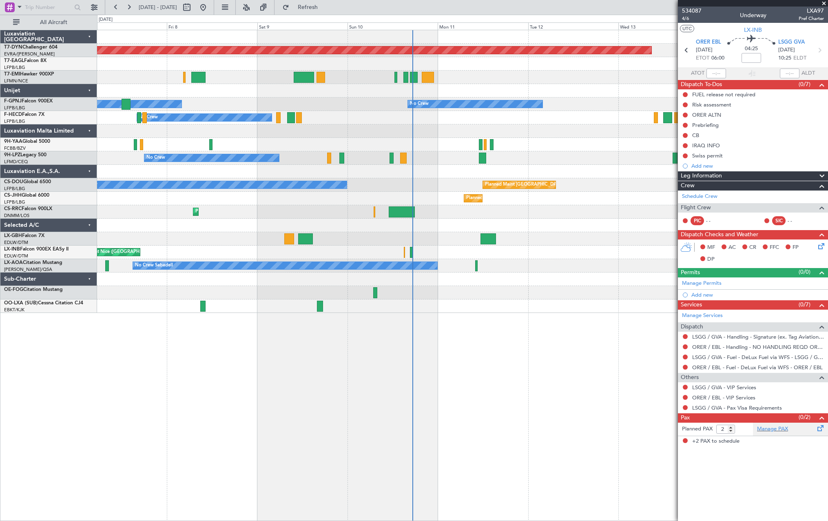
click at [820, 427] on span at bounding box center [821, 426] width 10 height 6
click at [515, 153] on div "Planned Maint Basel-Mulhouse No Crew No Crew No Crew No Crew No Crew No Crew Pl…" at bounding box center [462, 171] width 730 height 283
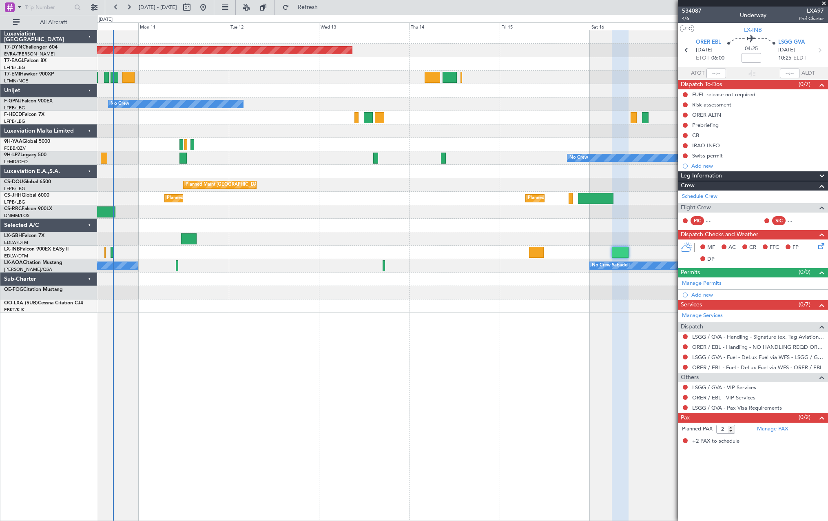
click at [305, 263] on div "Planned Maint [GEOGRAPHIC_DATA]-[GEOGRAPHIC_DATA] No Crew No Crew Planned Maint…" at bounding box center [462, 171] width 730 height 283
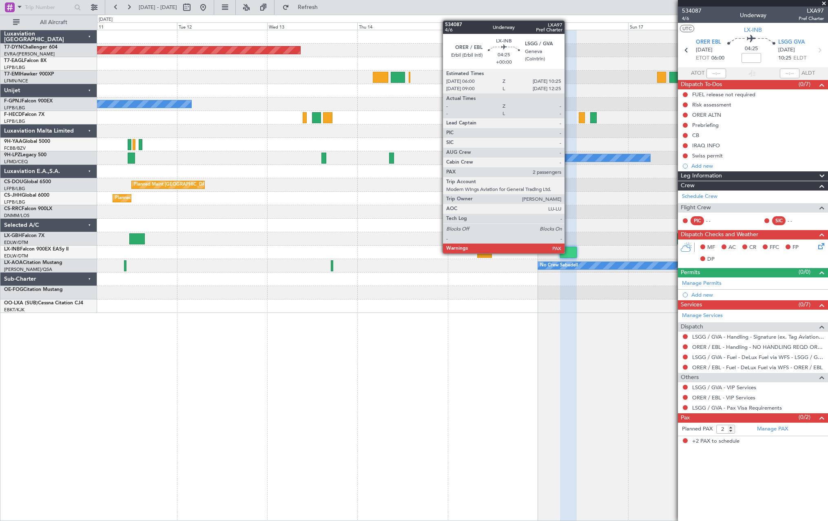
click at [568, 252] on div at bounding box center [568, 252] width 17 height 11
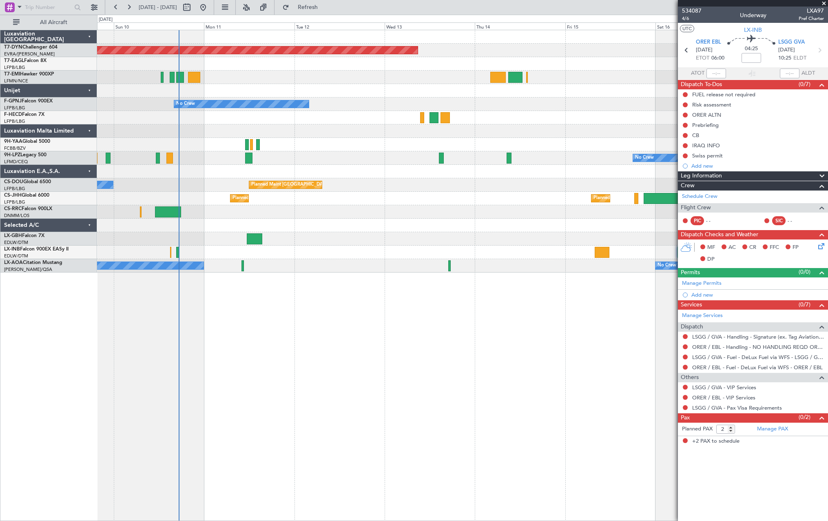
click at [523, 108] on div "Planned Maint [GEOGRAPHIC_DATA]-[GEOGRAPHIC_DATA] No Crew No Crew No Crew Plann…" at bounding box center [462, 151] width 730 height 242
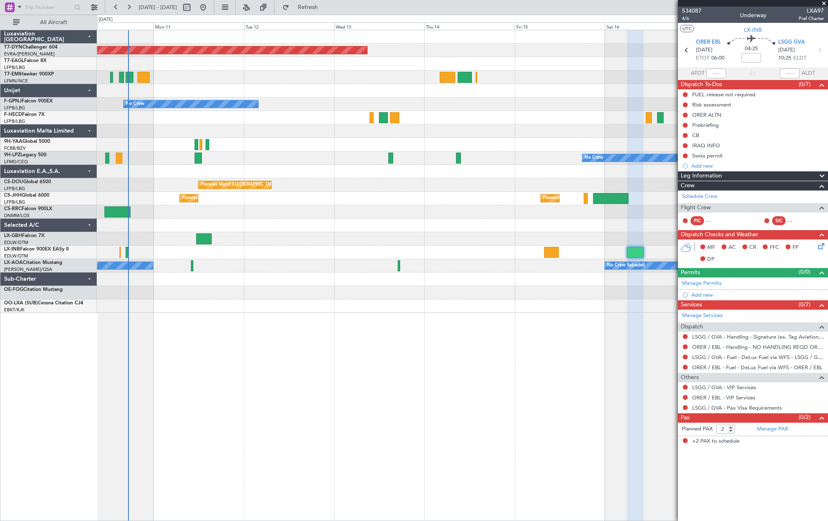
click at [338, 270] on div "No Crew Sabadell No Crew Sabadell" at bounding box center [462, 265] width 730 height 13
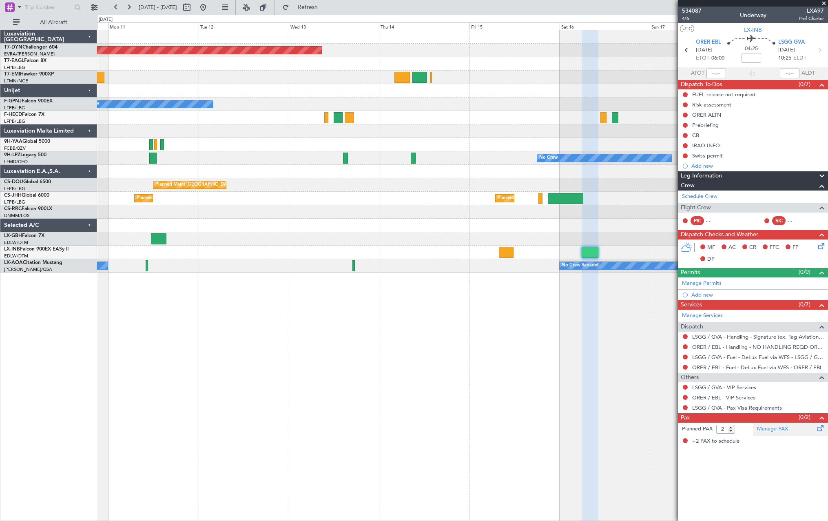
click at [814, 428] on div "Manage PAX" at bounding box center [790, 428] width 75 height 13
click at [811, 430] on div "Manage PAX" at bounding box center [790, 428] width 75 height 13
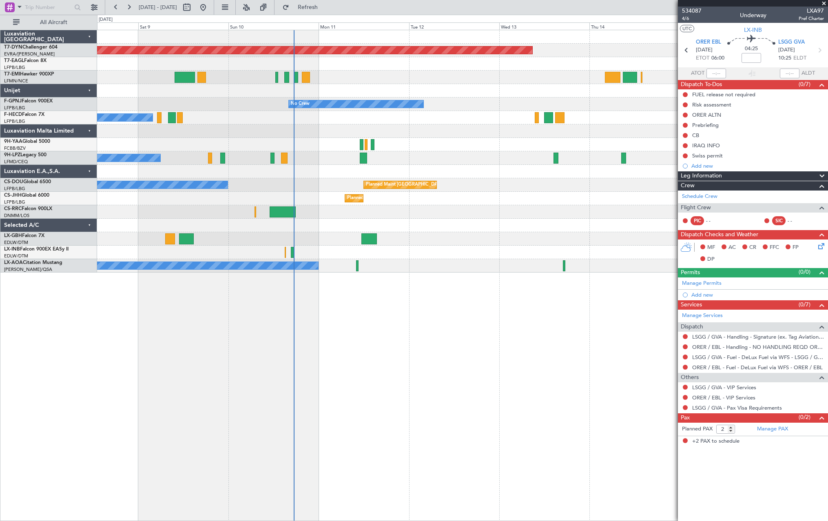
click at [487, 68] on div "Planned Maint Basel-Mulhouse No Crew No Crew No Crew No Crew No Crew No Crew Pl…" at bounding box center [462, 151] width 730 height 242
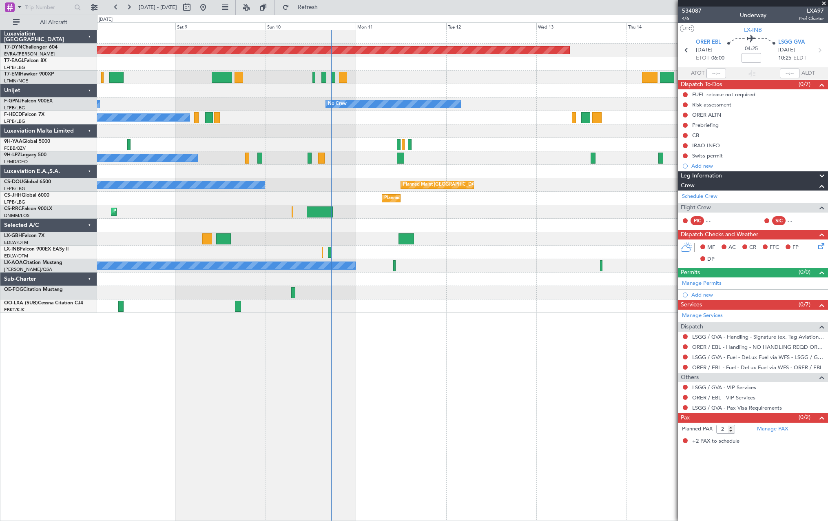
drag, startPoint x: 335, startPoint y: 7, endPoint x: 254, endPoint y: 185, distance: 196.0
click at [325, 7] on span "Refresh" at bounding box center [308, 7] width 34 height 6
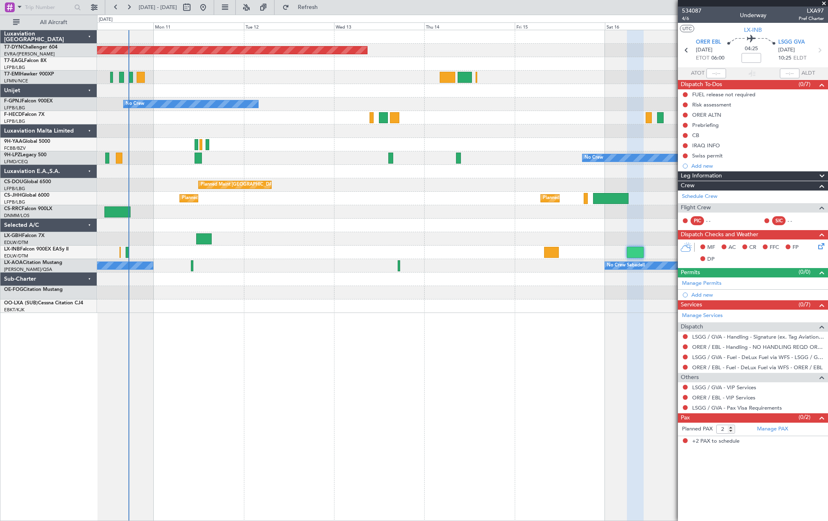
click at [237, 277] on div "Planned Maint [GEOGRAPHIC_DATA]-[GEOGRAPHIC_DATA] No Crew No Crew Planned Maint…" at bounding box center [462, 171] width 730 height 283
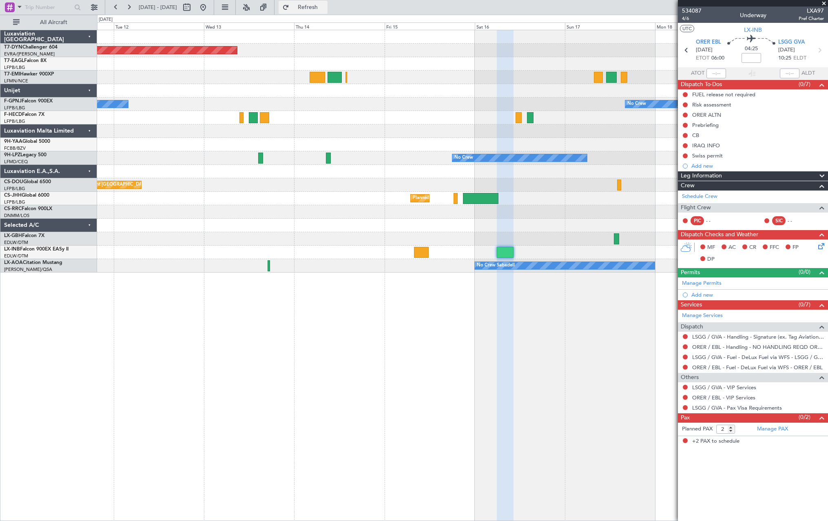
click at [317, 10] on button "Refresh" at bounding box center [303, 7] width 49 height 13
click at [819, 429] on span at bounding box center [821, 426] width 10 height 6
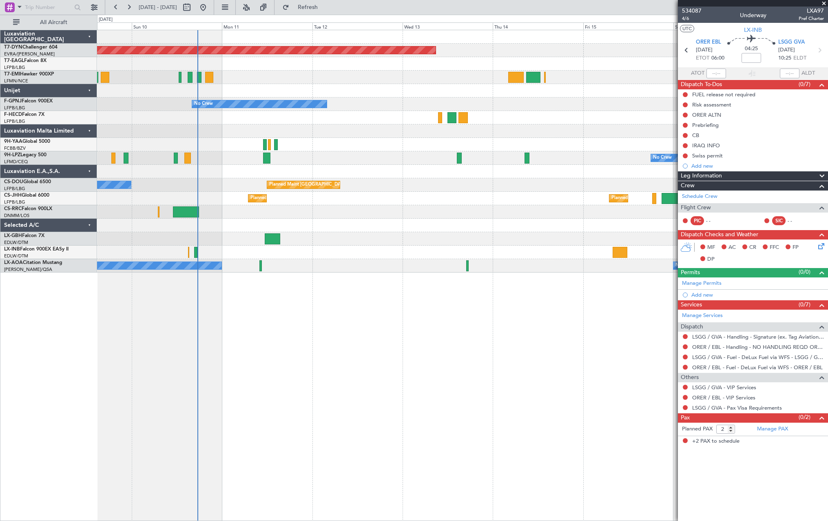
click at [488, 111] on div "Planned Maint [GEOGRAPHIC_DATA]-[GEOGRAPHIC_DATA] No Crew No Crew No Crew No Cr…" at bounding box center [462, 151] width 730 height 242
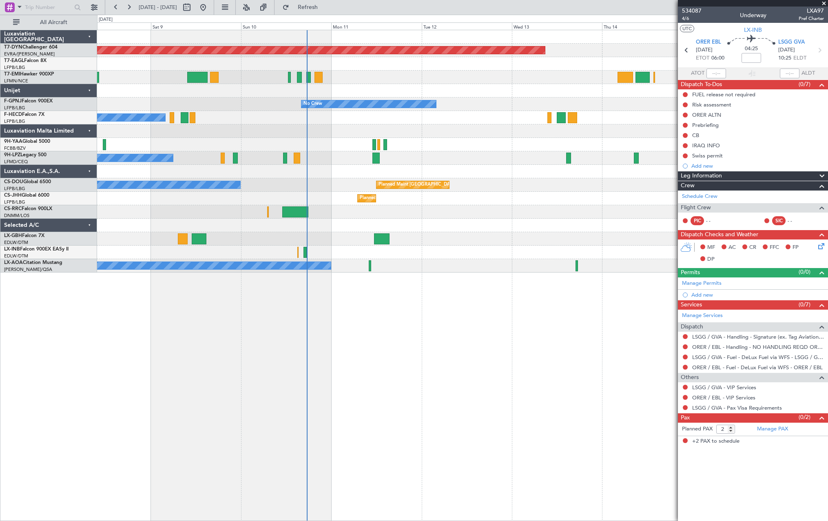
click at [353, 84] on div "Planned Maint Basel-Mulhouse No Crew No Crew No Crew No Crew No Crew No Crew Pl…" at bounding box center [462, 151] width 730 height 242
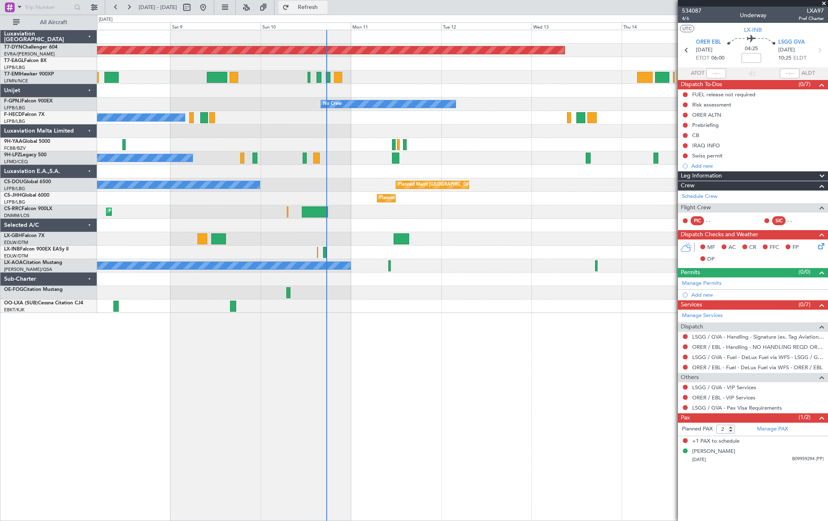
click at [325, 10] on span "Refresh" at bounding box center [308, 7] width 34 height 6
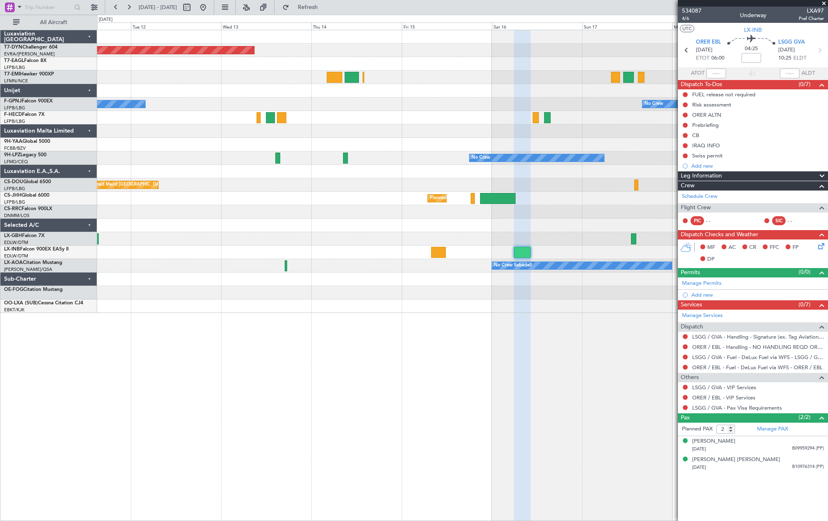
click at [221, 351] on div "Planned Maint [GEOGRAPHIC_DATA]-[GEOGRAPHIC_DATA] No Crew No Crew Planned Maint…" at bounding box center [462, 275] width 731 height 491
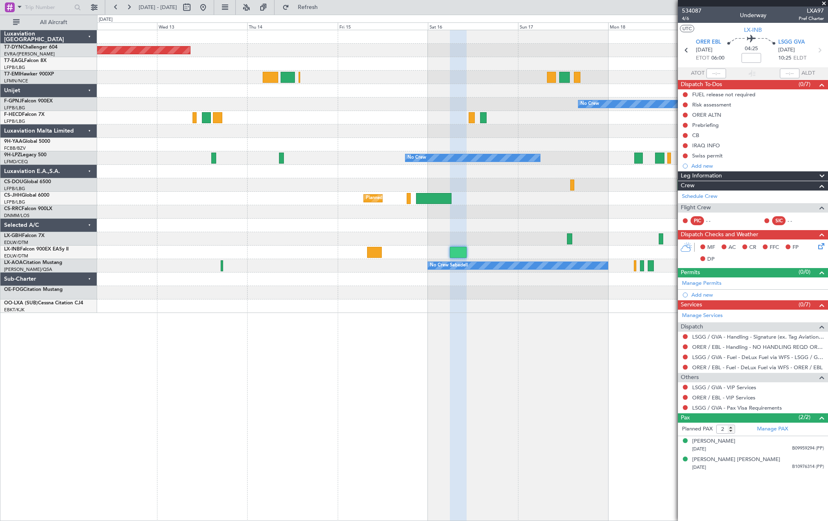
click at [450, 339] on div at bounding box center [458, 275] width 17 height 491
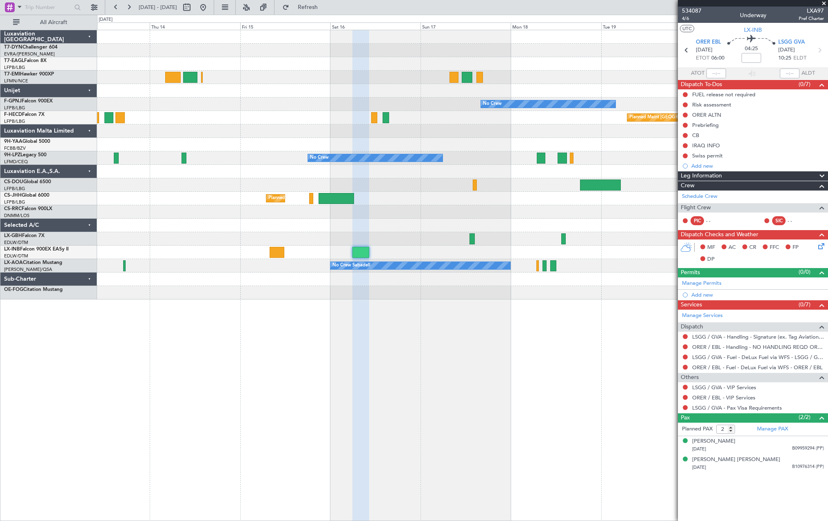
click at [568, 113] on div "Planned Maint Basel-Mulhouse No Crew No Crew Planned Maint Paris (Le Bourget) N…" at bounding box center [462, 164] width 730 height 269
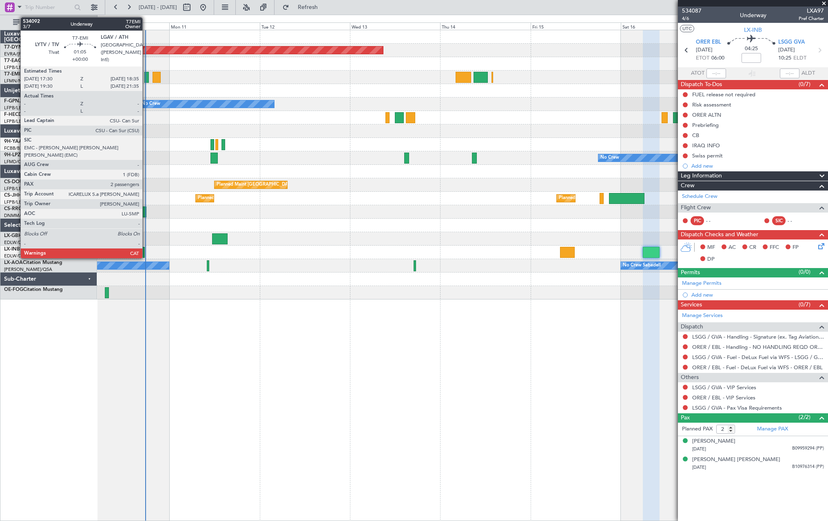
click at [146, 74] on div at bounding box center [146, 77] width 4 height 11
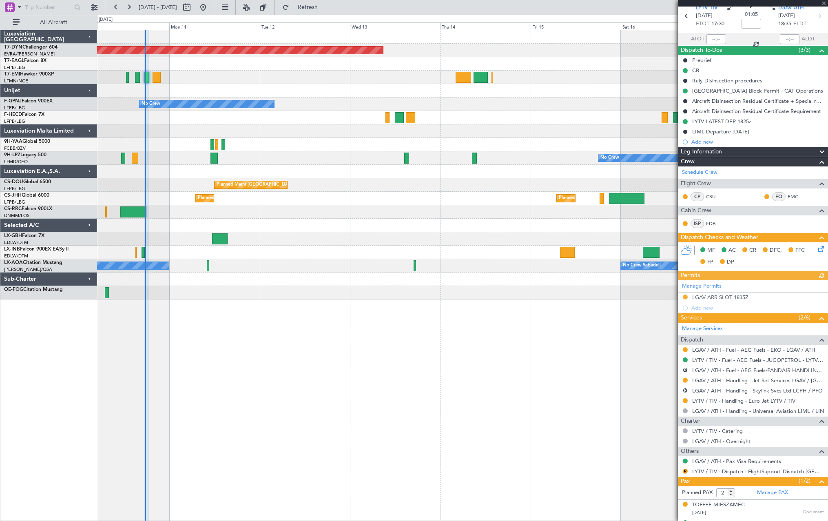
scroll to position [49, 0]
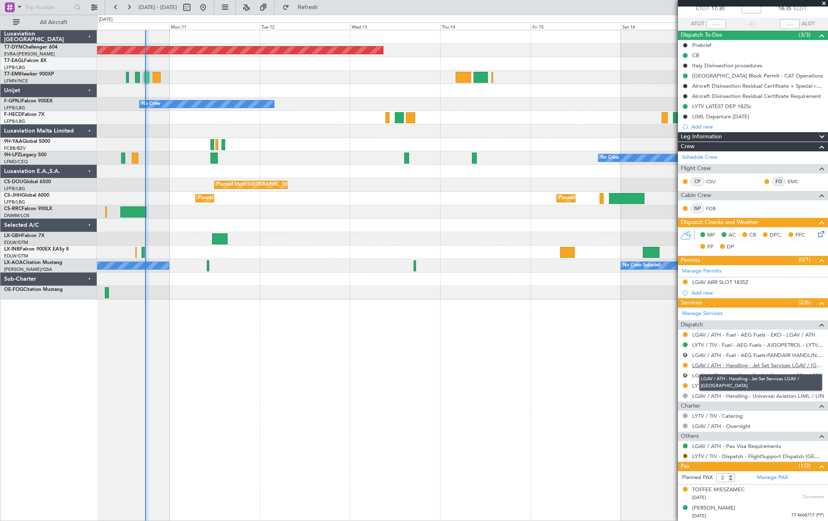
click at [738, 362] on link "LGAV / ATH - Handling - Jet Set Services LGAV / ATH" at bounding box center [758, 365] width 132 height 7
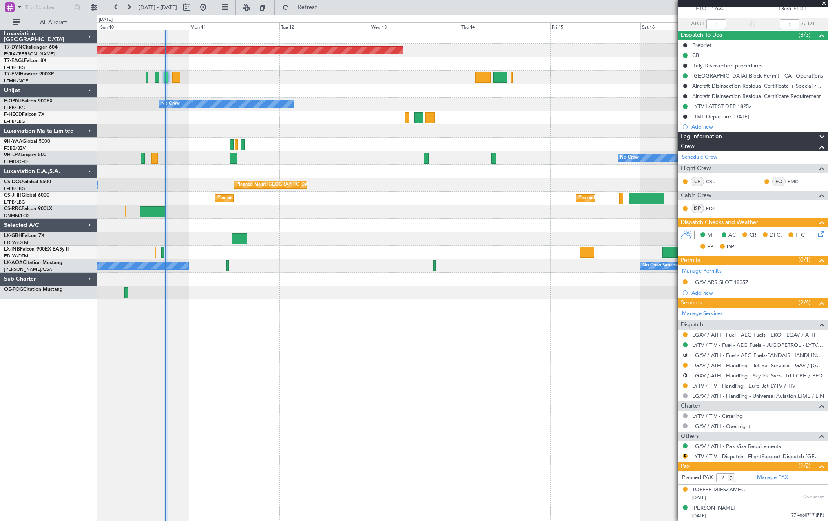
click at [383, 87] on div "Planned Maint [GEOGRAPHIC_DATA]-[GEOGRAPHIC_DATA] No Crew No Crew No Crew Plann…" at bounding box center [462, 164] width 730 height 269
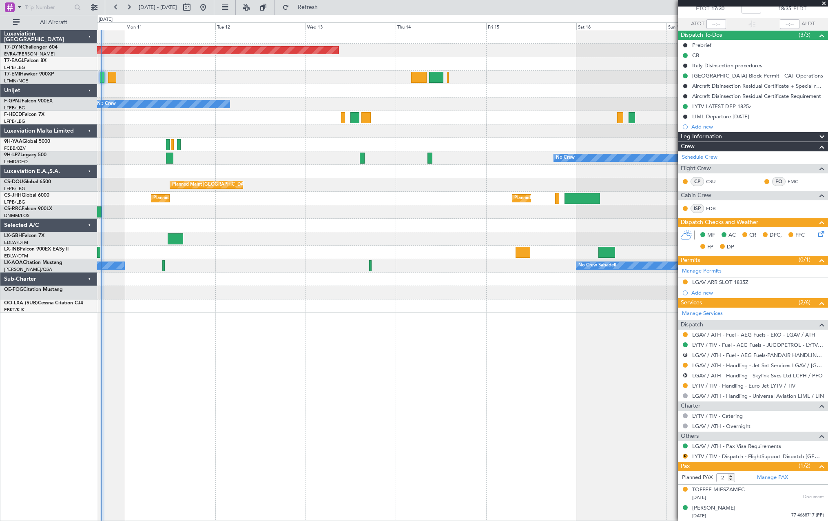
click at [298, 273] on div "Planned Maint [GEOGRAPHIC_DATA]-[GEOGRAPHIC_DATA] No Crew No Crew Planned Maint…" at bounding box center [462, 171] width 730 height 283
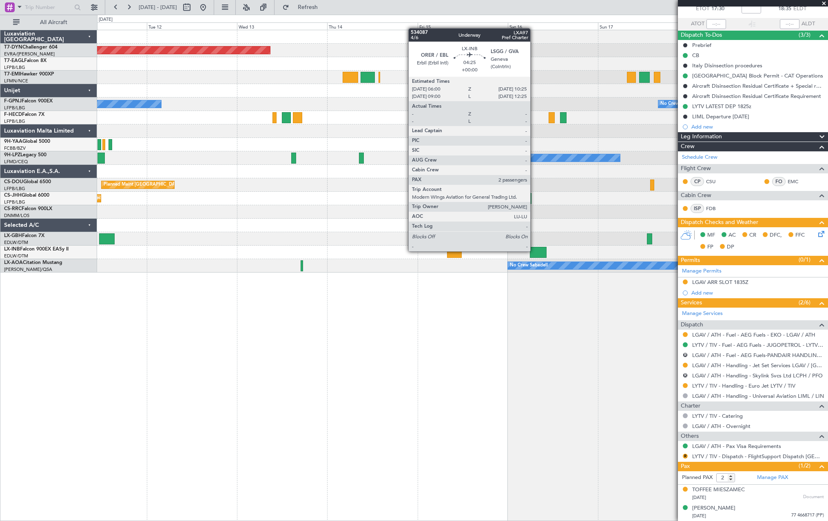
click at [534, 250] on div at bounding box center [538, 252] width 17 height 11
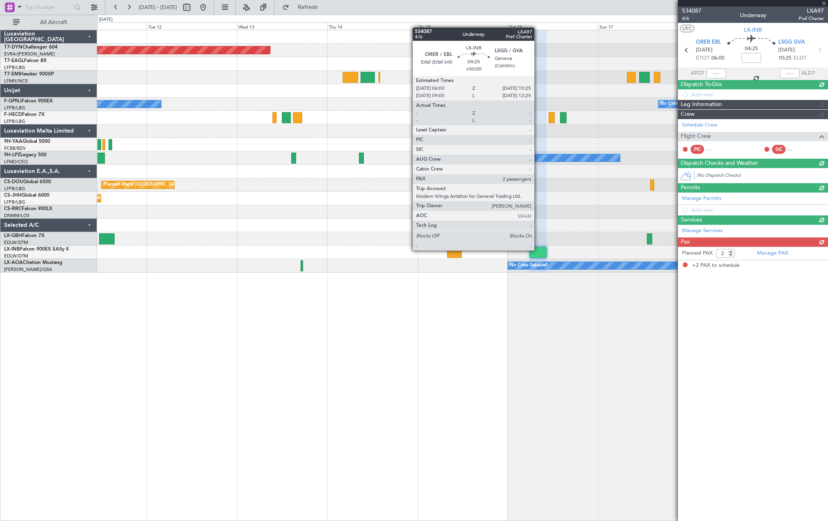
scroll to position [0, 0]
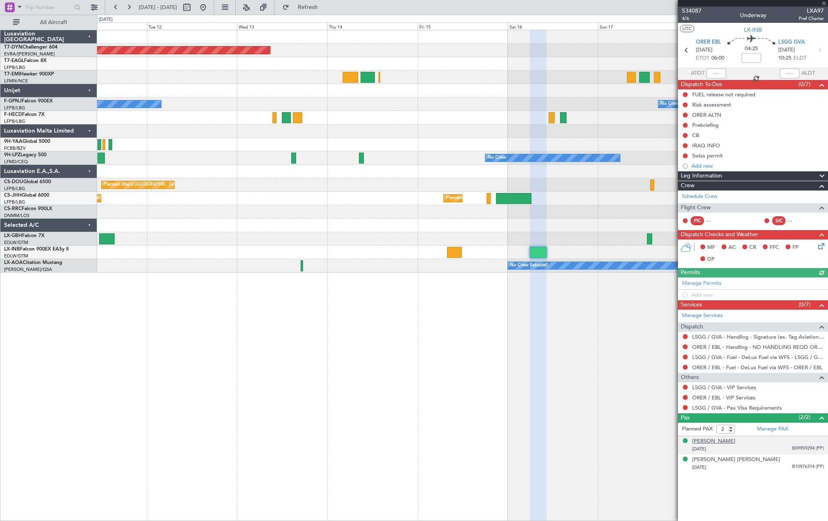
click at [735, 442] on div "[PERSON_NAME]" at bounding box center [713, 441] width 43 height 8
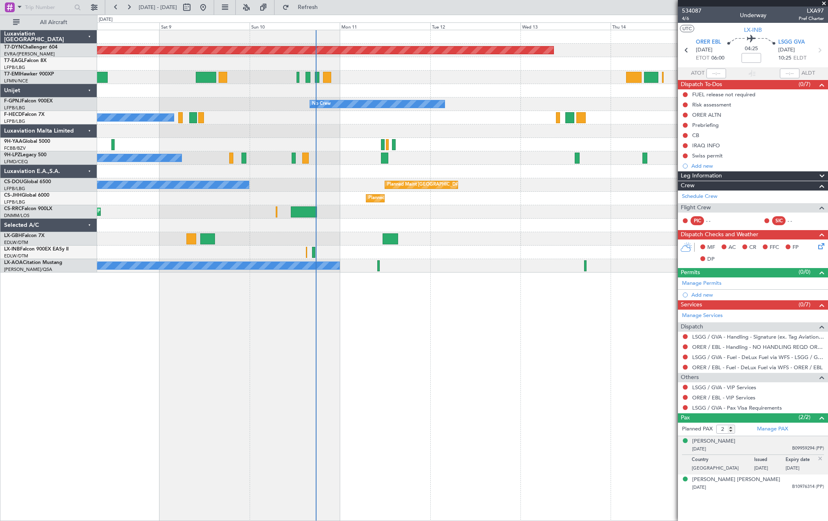
click at [570, 103] on div "Planned Maint Basel-Mulhouse No Crew No Crew No Crew No Crew No Crew No Crew Pl…" at bounding box center [462, 151] width 730 height 242
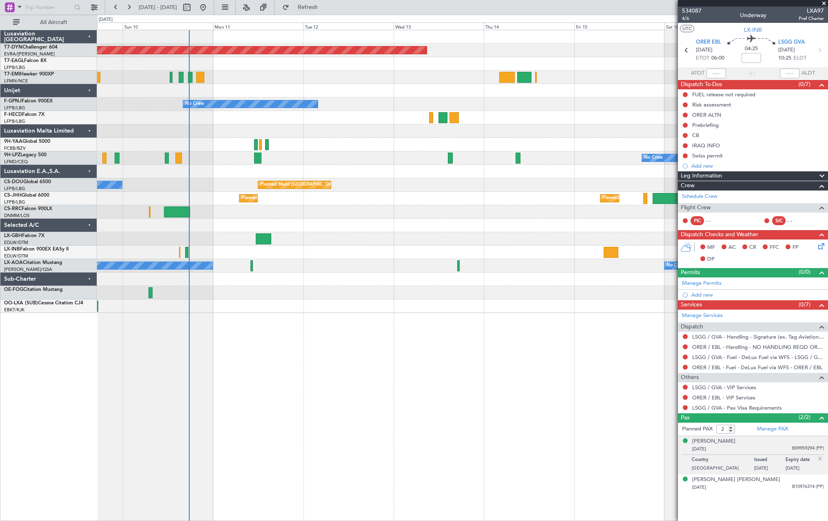
click at [234, 113] on div "Planned Maint [GEOGRAPHIC_DATA]-[GEOGRAPHIC_DATA] No Crew No Crew No Crew Plann…" at bounding box center [462, 171] width 730 height 283
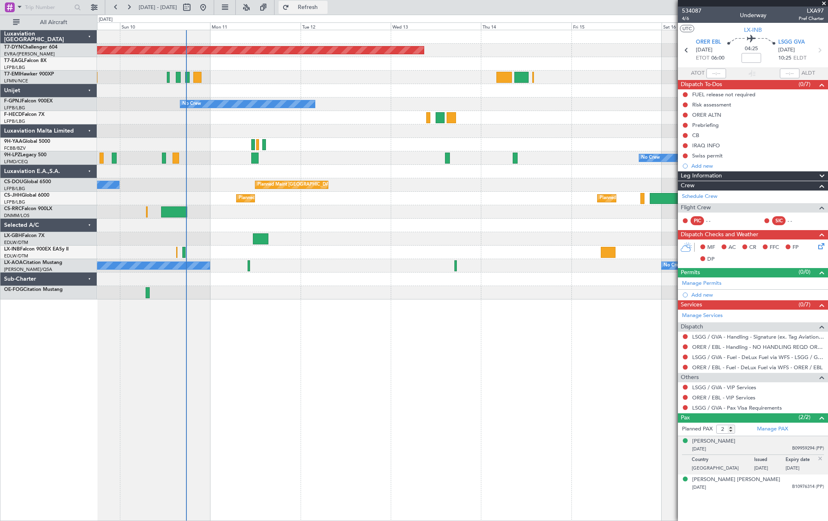
click at [325, 5] on span "Refresh" at bounding box center [308, 7] width 34 height 6
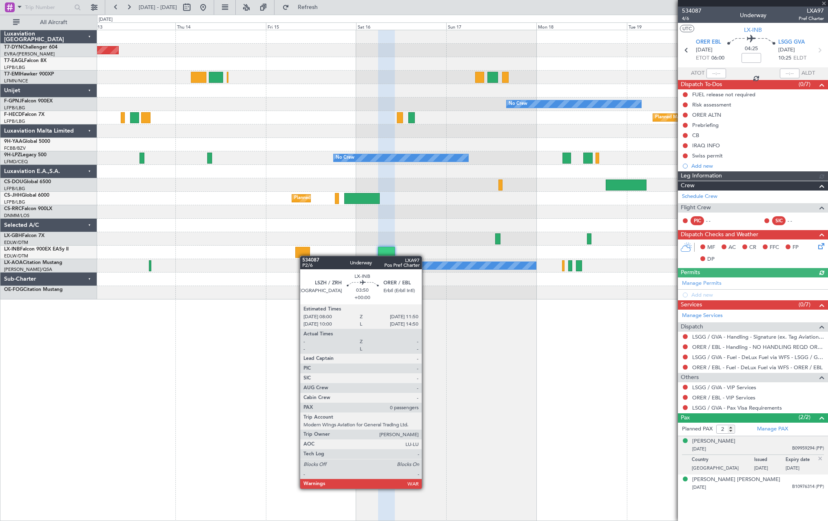
click at [304, 256] on div "Planned Maint Basel-Mulhouse No Crew No Crew Planned Maint Paris (Le Bourget) N…" at bounding box center [462, 164] width 730 height 269
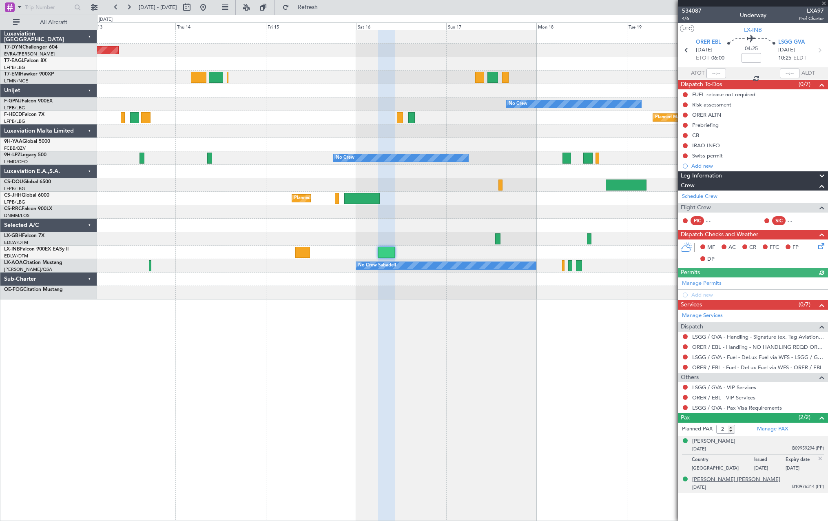
click at [723, 481] on div "[PERSON_NAME] [PERSON_NAME]" at bounding box center [736, 479] width 88 height 8
click at [735, 440] on div "[PERSON_NAME]" at bounding box center [713, 441] width 43 height 8
click at [325, 4] on span "Refresh" at bounding box center [308, 7] width 34 height 6
click at [784, 480] on div "Rawan Idris Mustafa Barzani 17/02/1981 B10976314 (PP)" at bounding box center [758, 483] width 132 height 16
click at [741, 458] on div "[PERSON_NAME] [PERSON_NAME]" at bounding box center [736, 459] width 88 height 8
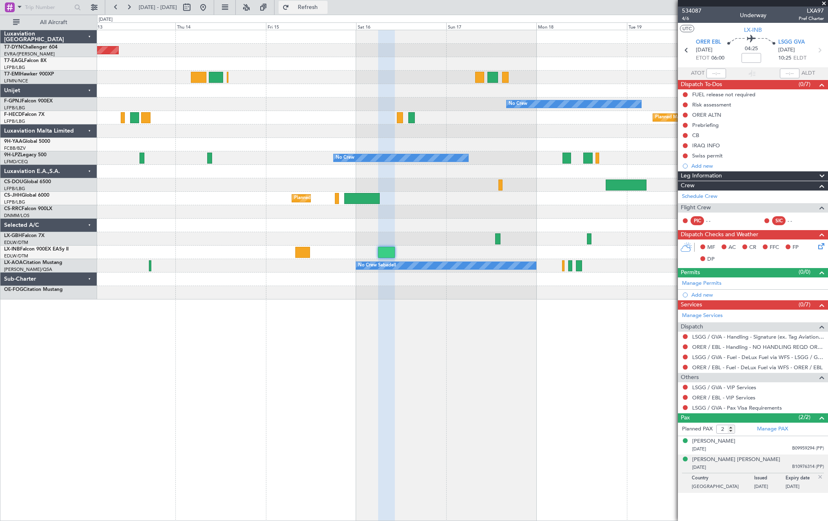
click at [325, 6] on span "Refresh" at bounding box center [308, 7] width 34 height 6
click at [753, 462] on div "[PERSON_NAME] [PERSON_NAME]" at bounding box center [736, 459] width 88 height 8
click at [325, 4] on span "Refresh" at bounding box center [308, 7] width 34 height 6
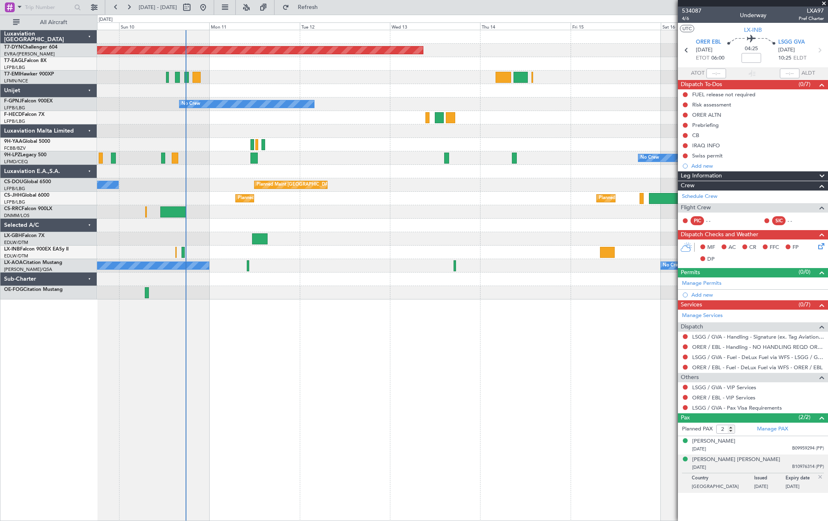
click at [565, 152] on div "Planned Maint [GEOGRAPHIC_DATA]-[GEOGRAPHIC_DATA] No Crew No Crew No Crew Plann…" at bounding box center [462, 164] width 730 height 269
click at [325, 6] on span "Refresh" at bounding box center [308, 7] width 34 height 6
click at [327, 167] on div at bounding box center [462, 171] width 730 height 13
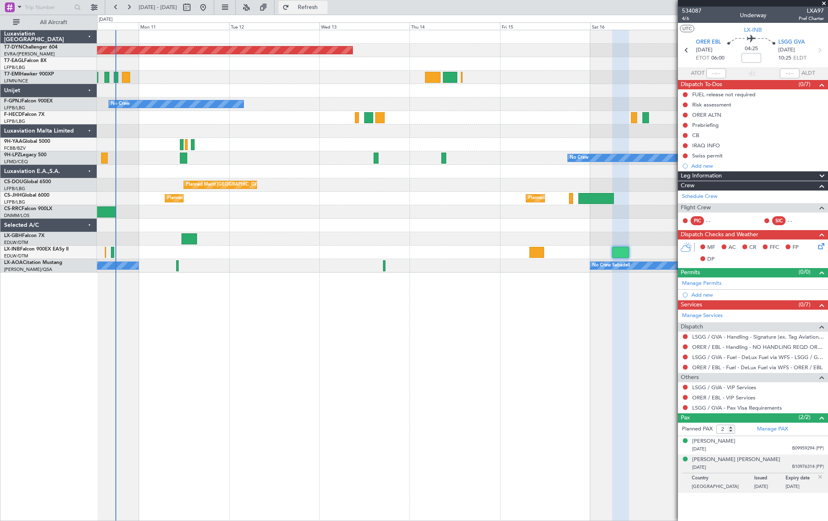
click at [325, 4] on span "Refresh" at bounding box center [308, 7] width 34 height 6
click at [684, 400] on div "ORER / EBL - VIP Services" at bounding box center [753, 397] width 150 height 10
click at [685, 399] on div at bounding box center [685, 397] width 7 height 7
click at [685, 397] on button at bounding box center [685, 397] width 5 height 5
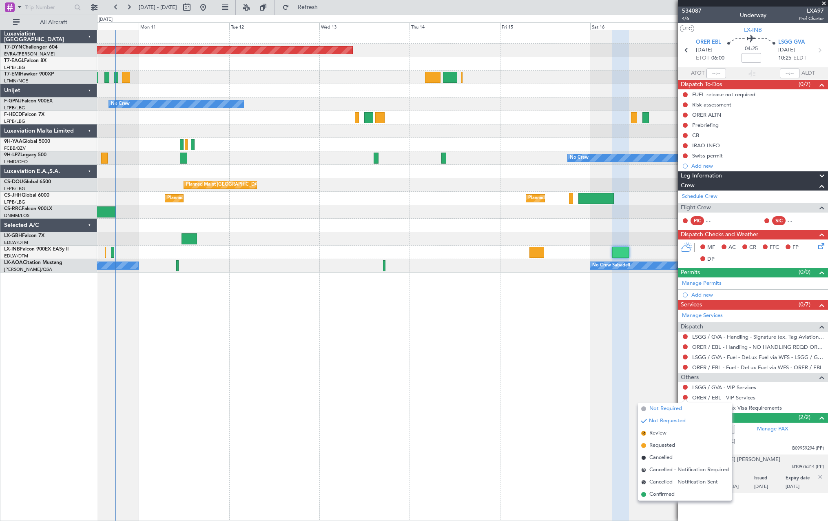
click at [646, 410] on li "Not Required" at bounding box center [685, 408] width 94 height 12
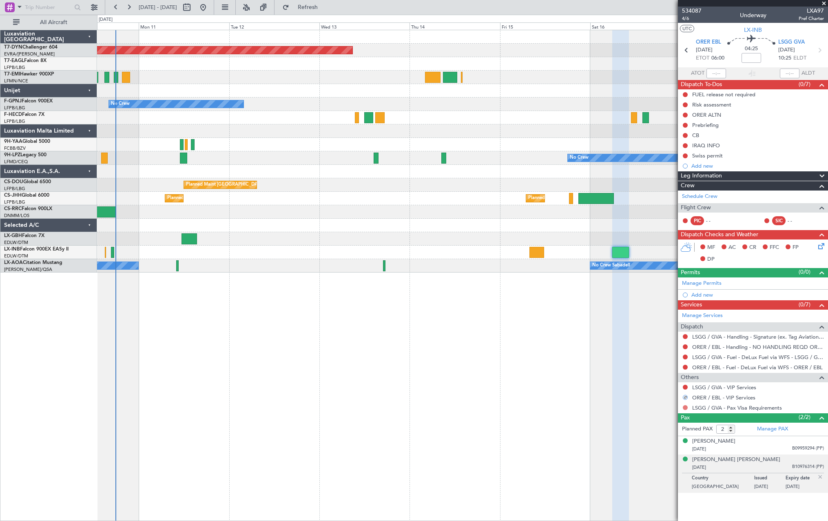
click at [684, 407] on button at bounding box center [685, 407] width 5 height 5
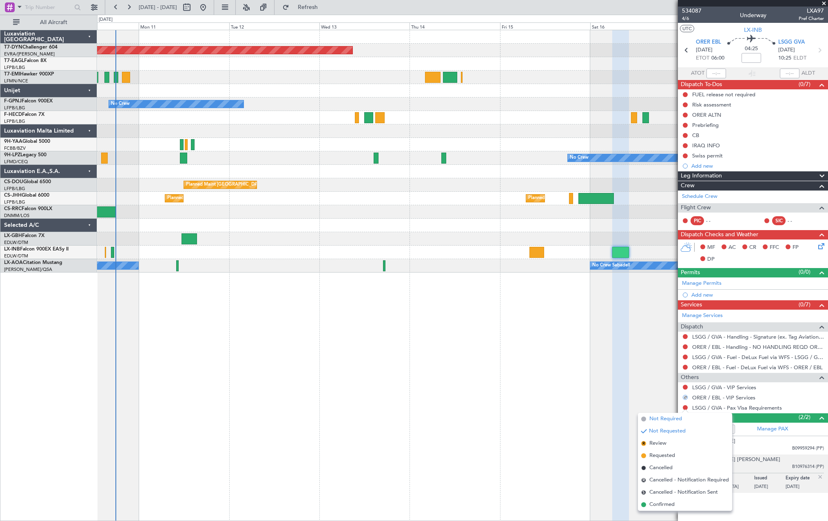
click at [644, 420] on span at bounding box center [643, 418] width 5 height 5
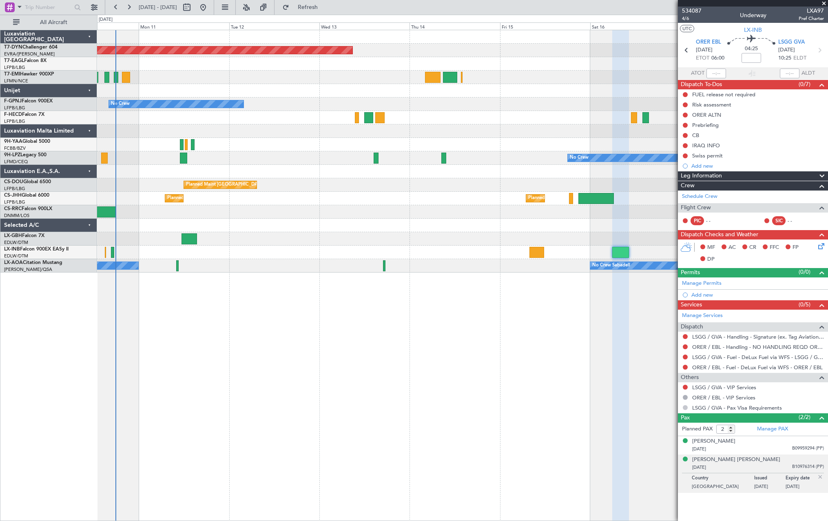
click at [684, 407] on button at bounding box center [685, 407] width 5 height 5
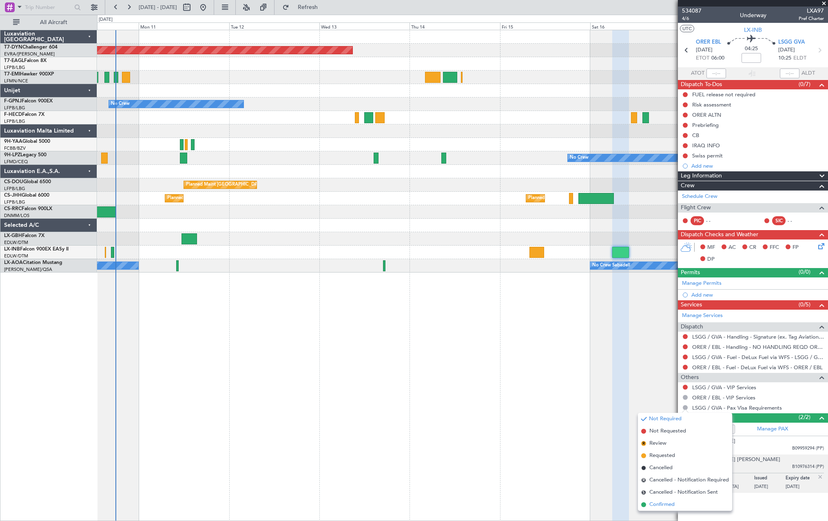
click at [645, 505] on span at bounding box center [643, 504] width 5 height 5
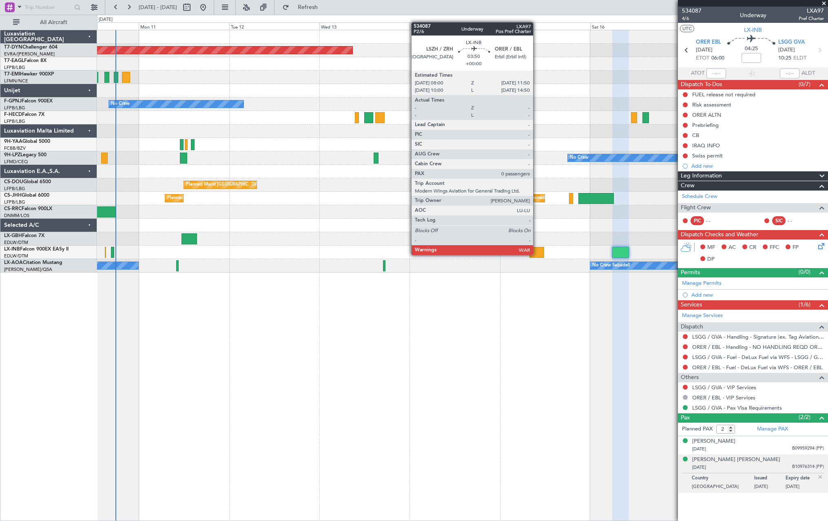
click at [537, 254] on div at bounding box center [536, 252] width 15 height 11
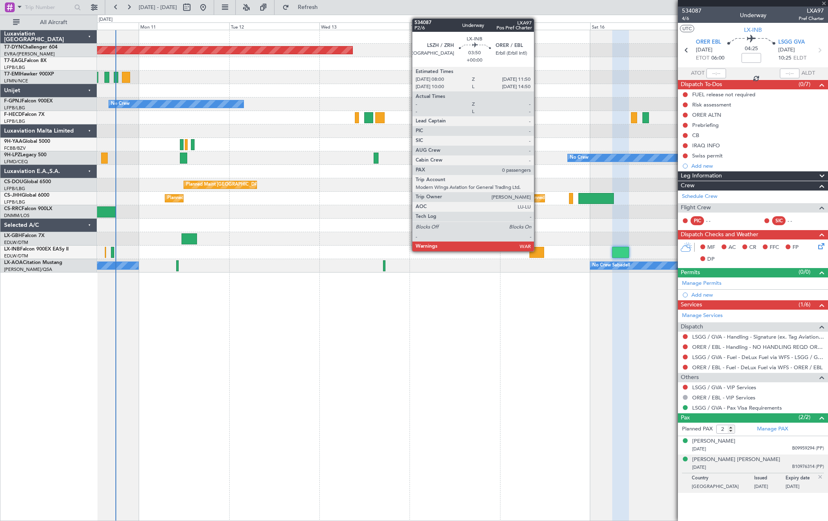
type input "0"
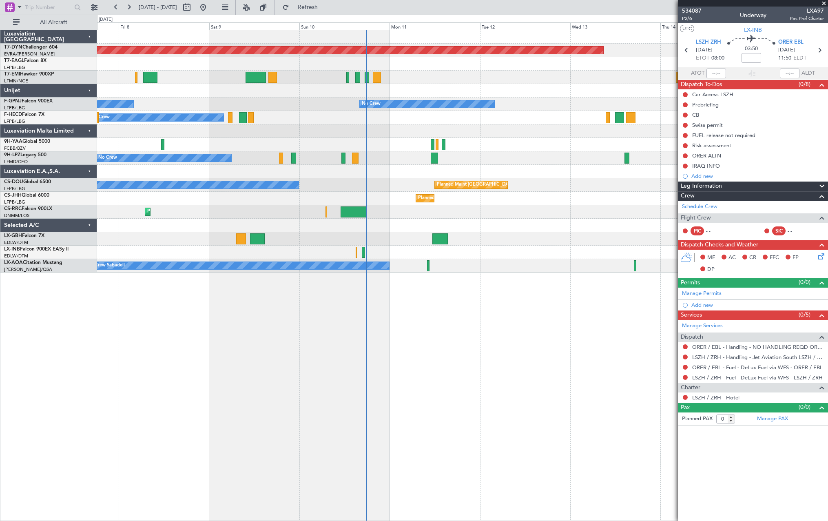
click at [517, 278] on div "Planned Maint Basel-Mulhouse No Crew No Crew No Crew No Crew No Crew No Crew No…" at bounding box center [462, 275] width 731 height 491
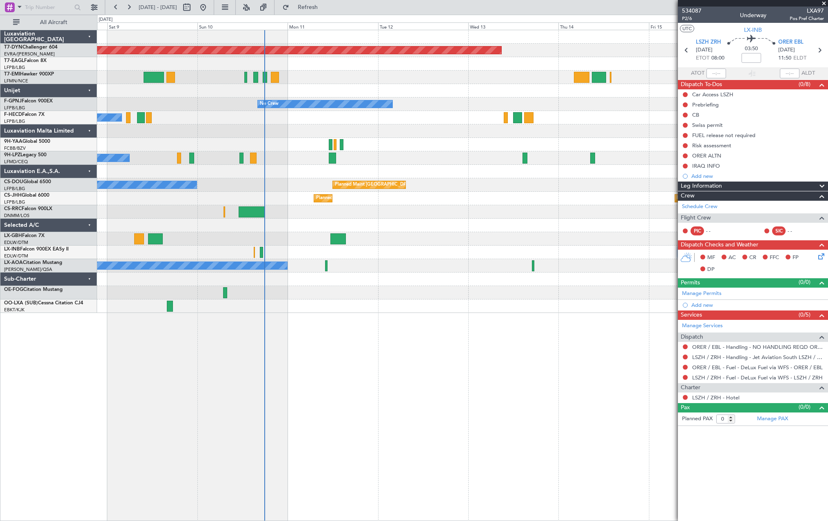
click at [524, 267] on div "No Crew Sabadell No Crew Sabadell" at bounding box center [462, 265] width 730 height 13
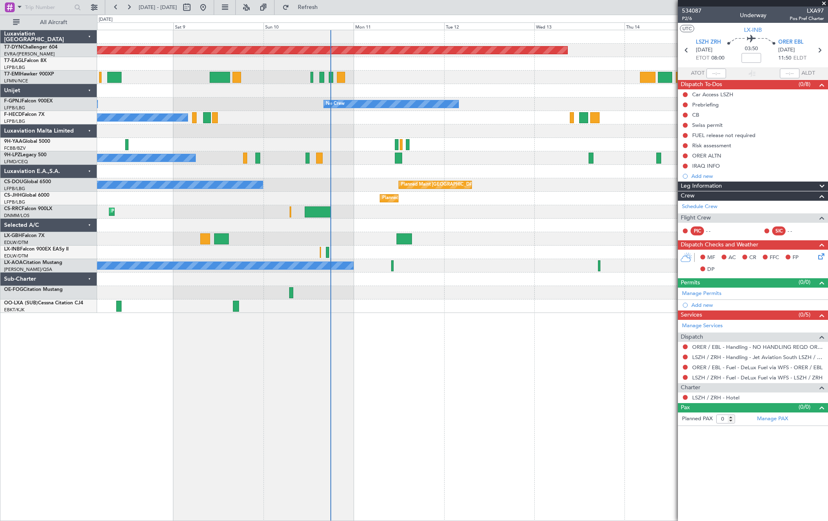
click at [454, 258] on div "Planned Maint Basel-Mulhouse No Crew No Crew No Crew No Crew No Crew No Crew No…" at bounding box center [462, 171] width 730 height 283
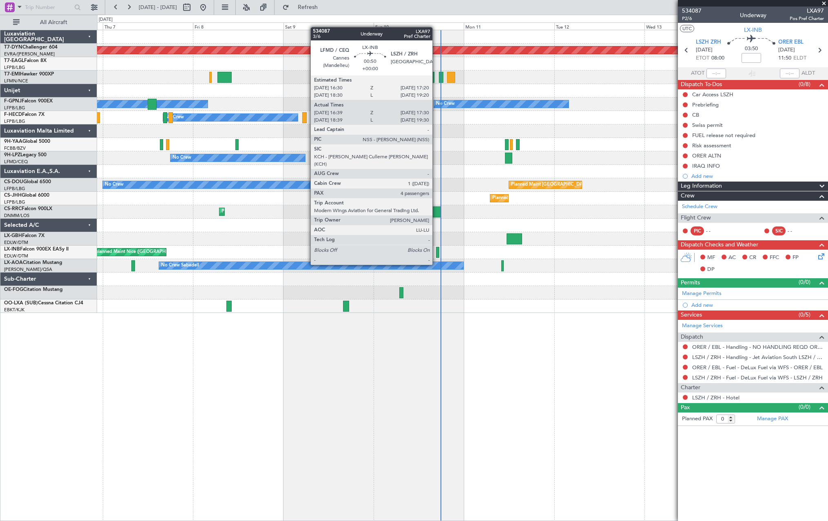
click at [436, 249] on div at bounding box center [437, 252] width 3 height 11
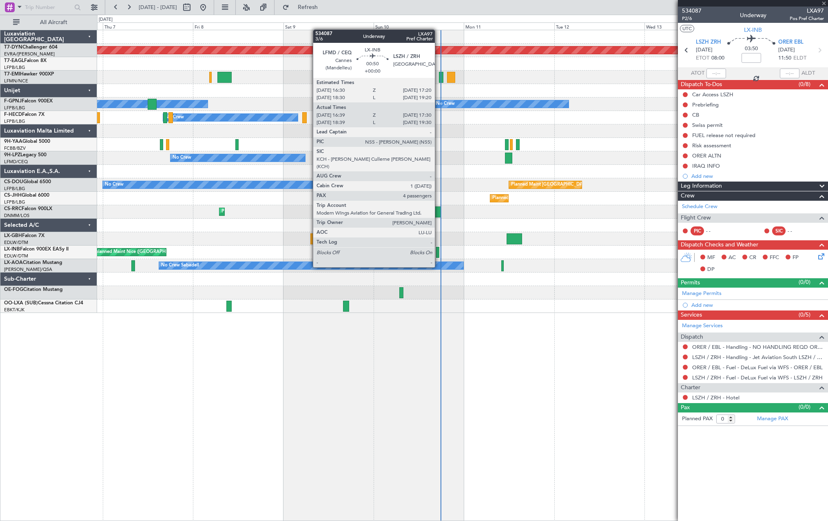
type input "16:39"
type input "17:30"
type input "4"
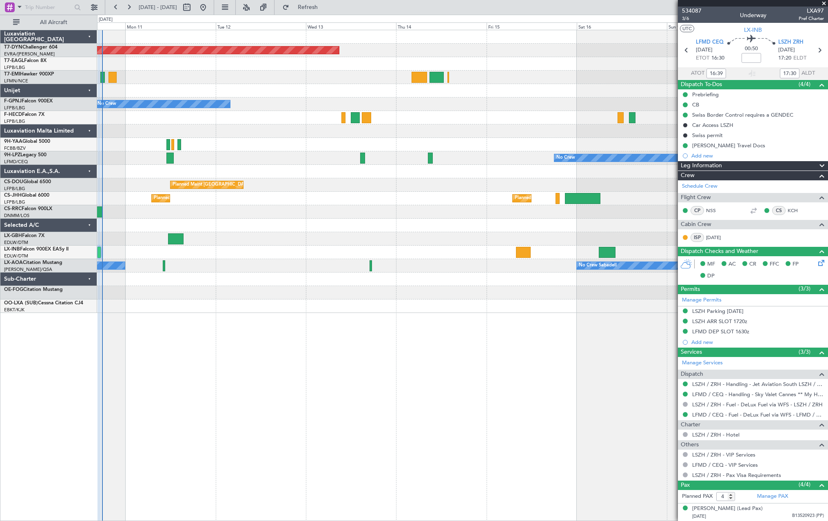
click at [257, 304] on div "Planned Maint [GEOGRAPHIC_DATA]-[GEOGRAPHIC_DATA] No Crew No Crew Planned Maint…" at bounding box center [462, 171] width 730 height 283
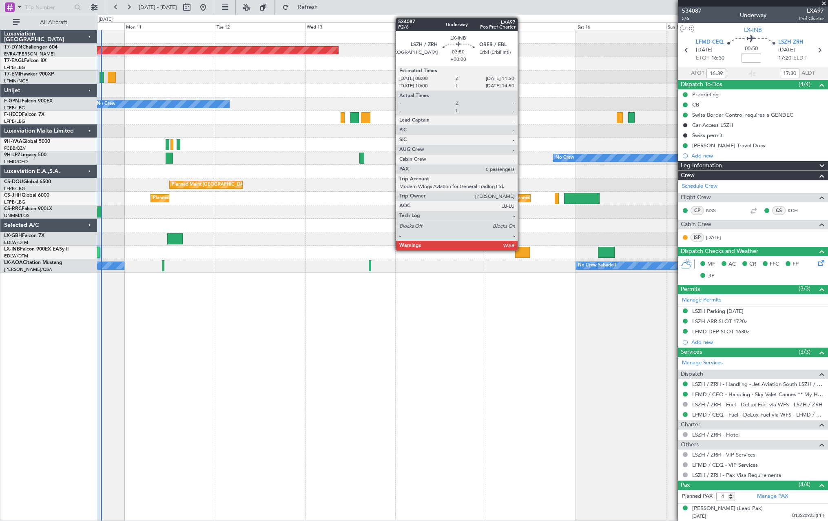
click at [521, 250] on div at bounding box center [522, 252] width 15 height 11
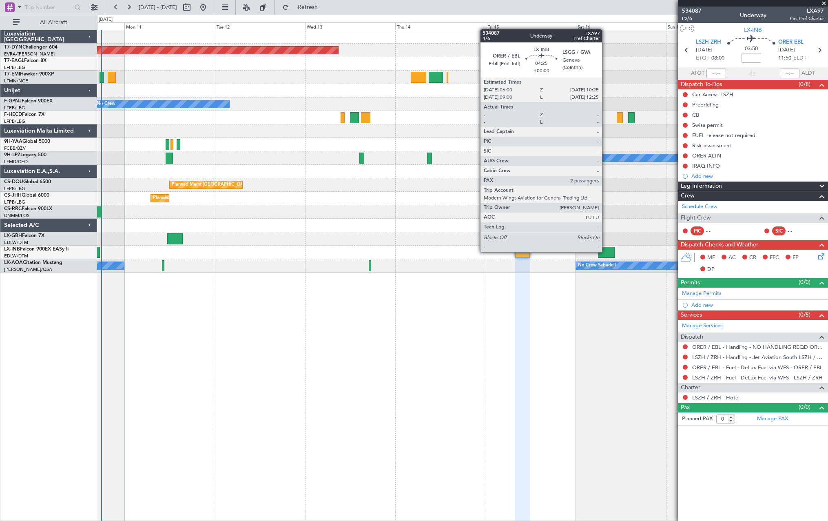
click at [606, 251] on div at bounding box center [606, 252] width 17 height 11
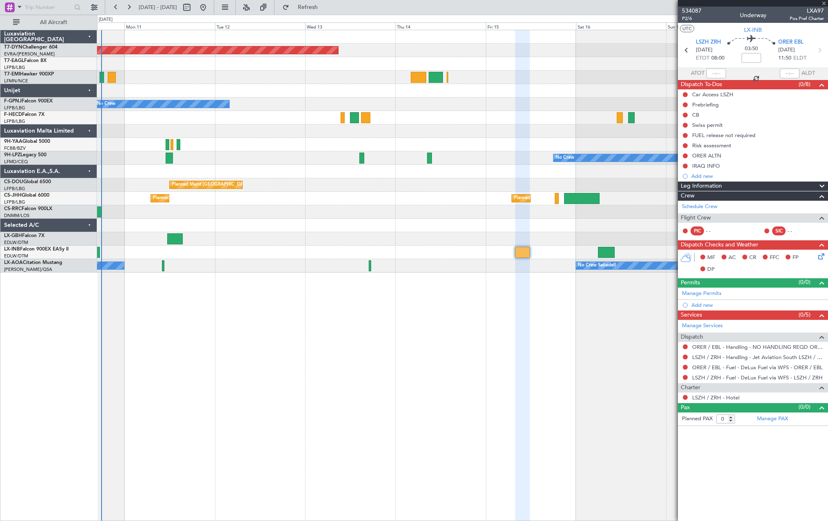
click at [568, 267] on div "Planned Maint [GEOGRAPHIC_DATA]-[GEOGRAPHIC_DATA] No Crew No Crew Planned Maint…" at bounding box center [462, 275] width 731 height 491
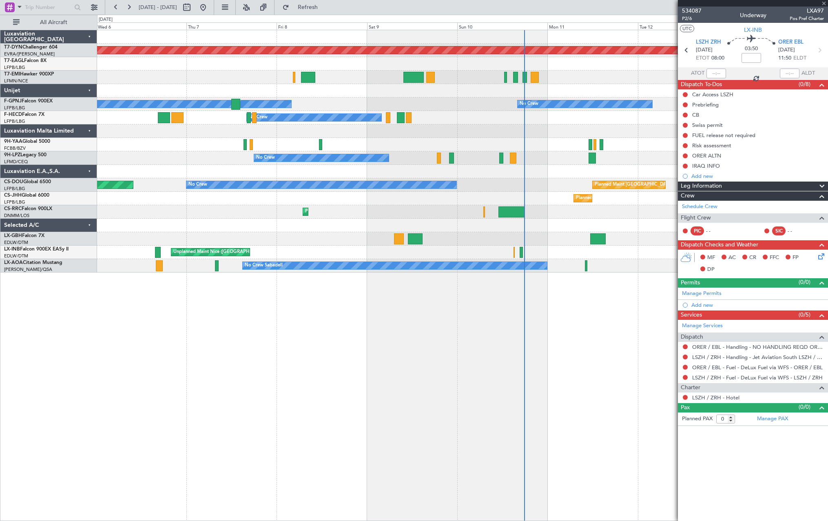
click at [511, 296] on div "Planned Maint Basel-Mulhouse A/C Unavailable No Crew No Crew No Crew No Crew No…" at bounding box center [462, 275] width 731 height 491
type input "2"
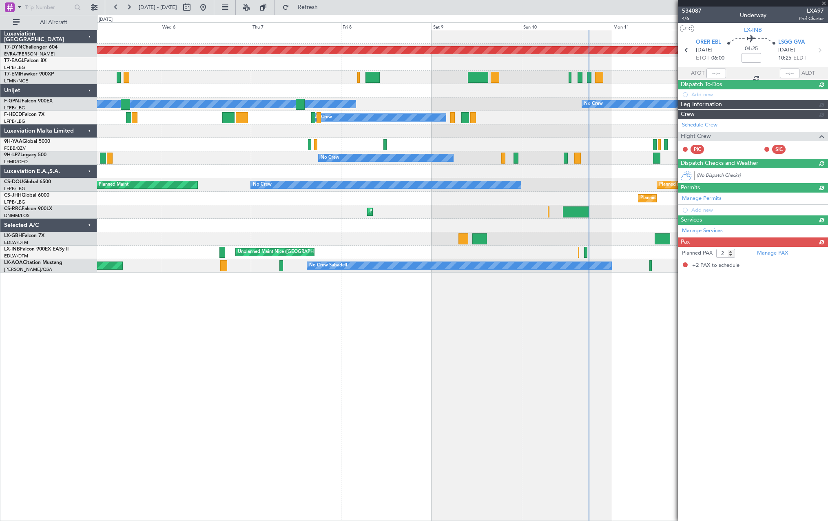
click at [542, 290] on div "Planned Maint Basel-Mulhouse No Crew No Crew No Crew No Crew No Crew Planned Ma…" at bounding box center [462, 275] width 731 height 491
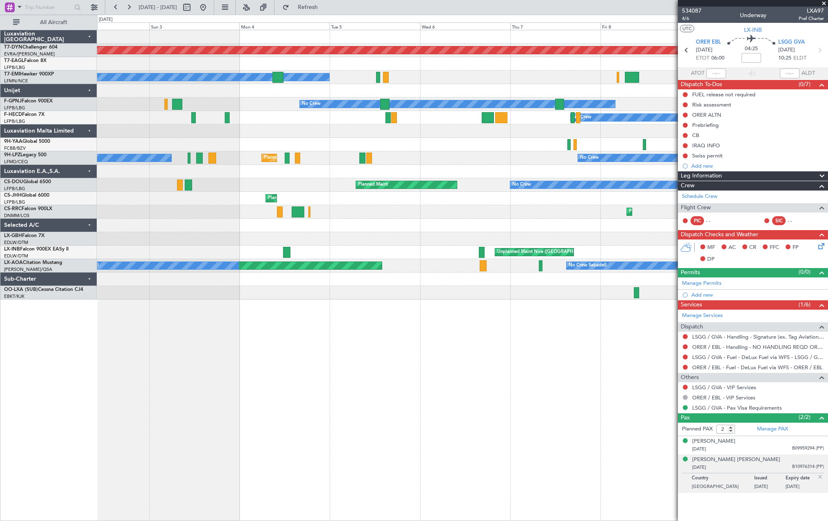
click at [589, 324] on div "Planned Maint Basel-Mulhouse A/C Unavailable No Crew No Crew No Crew No Crew AO…" at bounding box center [462, 275] width 731 height 491
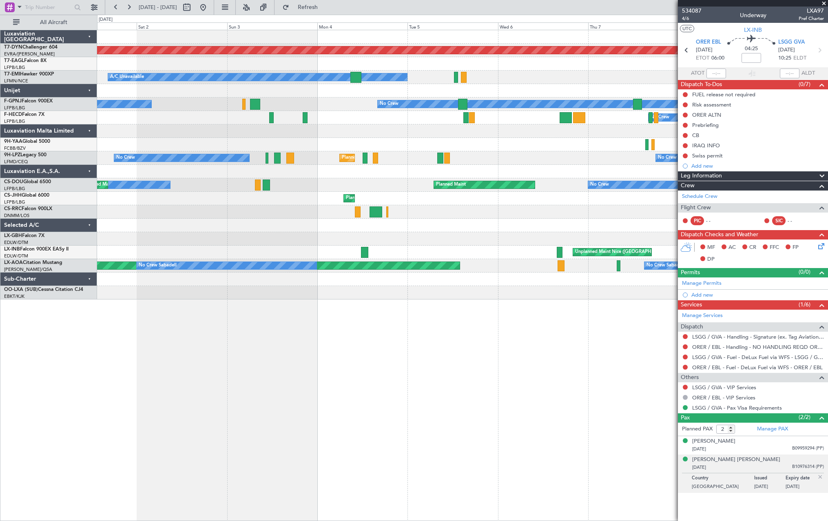
click at [230, 360] on div "Planned Maint Basel-Mulhouse A/C Unavailable No Crew No Crew No Crew AOG Maint …" at bounding box center [462, 275] width 731 height 491
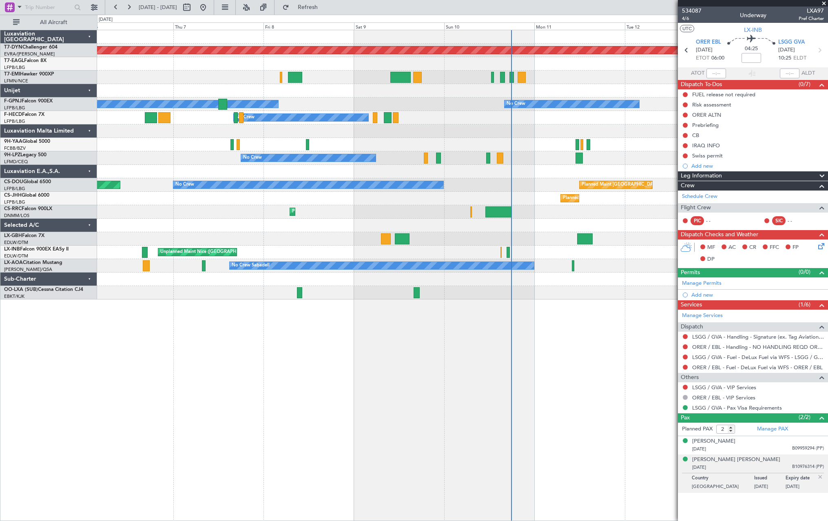
click at [247, 378] on div "Planned Maint Basel-Mulhouse A/C Unavailable No Crew No Crew No Crew No Crew No…" at bounding box center [462, 275] width 731 height 491
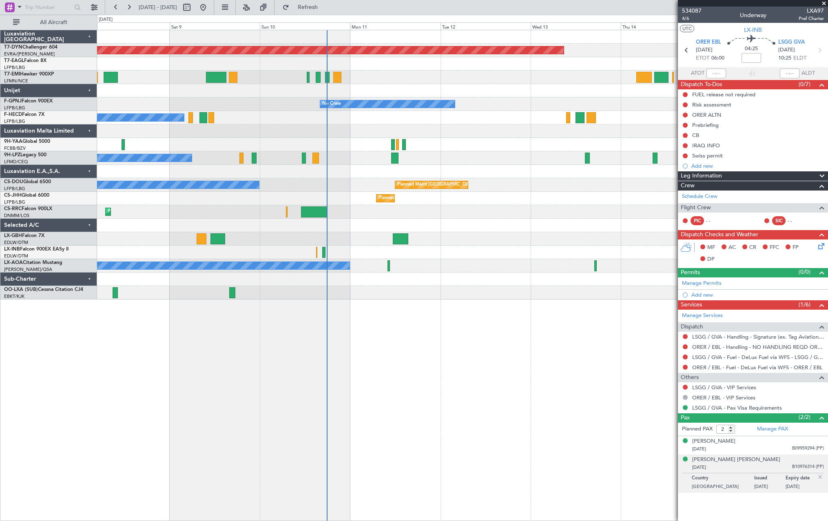
click at [392, 335] on div "Planned Maint Basel-Mulhouse No Crew No Crew No Crew No Crew No Crew No Crew No…" at bounding box center [462, 275] width 731 height 491
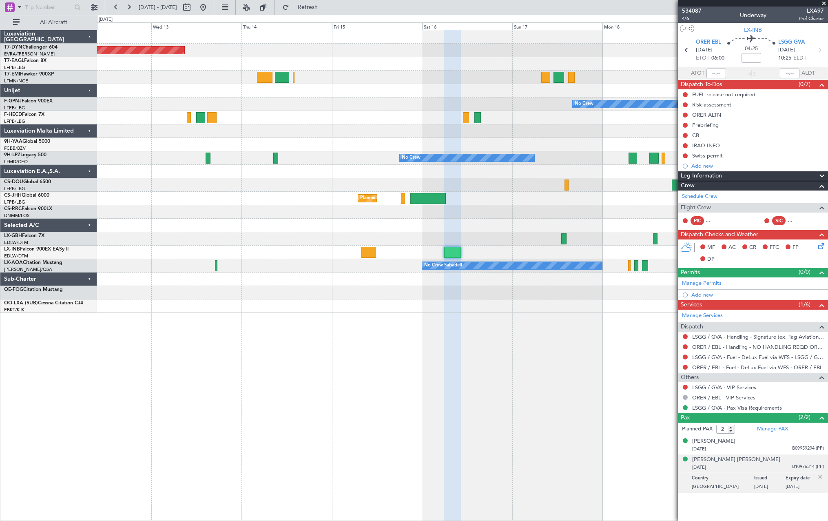
click at [272, 274] on div "Planned Maint Basel-Mulhouse No Crew No Crew Planned Maint Paris (Le Bourget) N…" at bounding box center [462, 171] width 730 height 283
click at [634, 133] on div "Planned Maint Basel-Mulhouse No Crew No Crew Planned Maint Paris (Le Bourget) N…" at bounding box center [462, 164] width 730 height 269
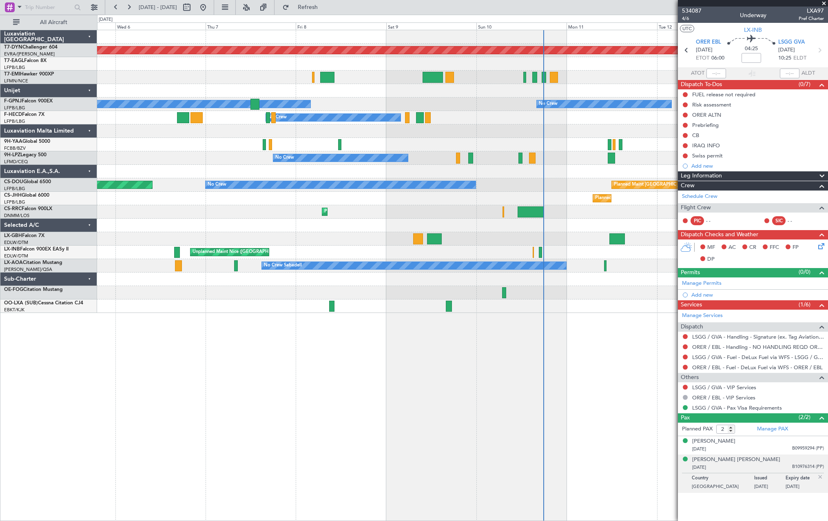
click at [655, 291] on div "Planned Maint Basel-Mulhouse A/C Unavailable No Crew No Crew No Crew No Crew No…" at bounding box center [462, 171] width 730 height 283
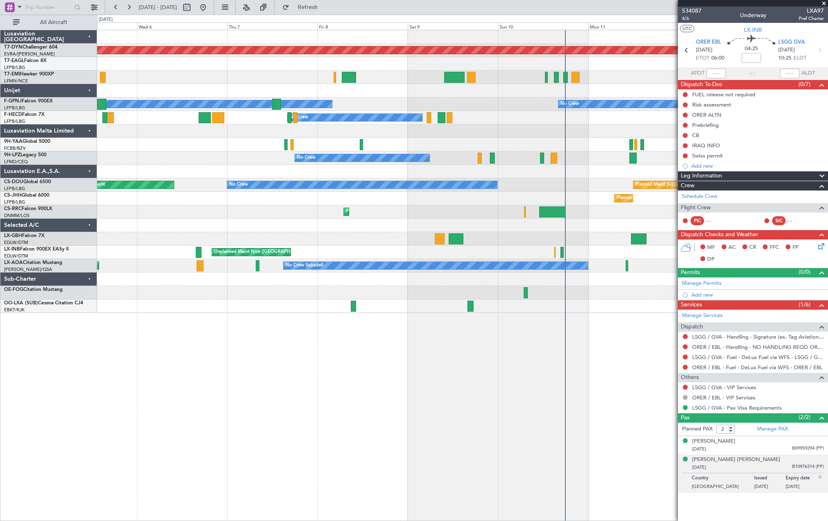
click at [577, 319] on div "Planned Maint Basel-Mulhouse A/C Unavailable No Crew No Crew No Crew No Crew No…" at bounding box center [462, 275] width 731 height 491
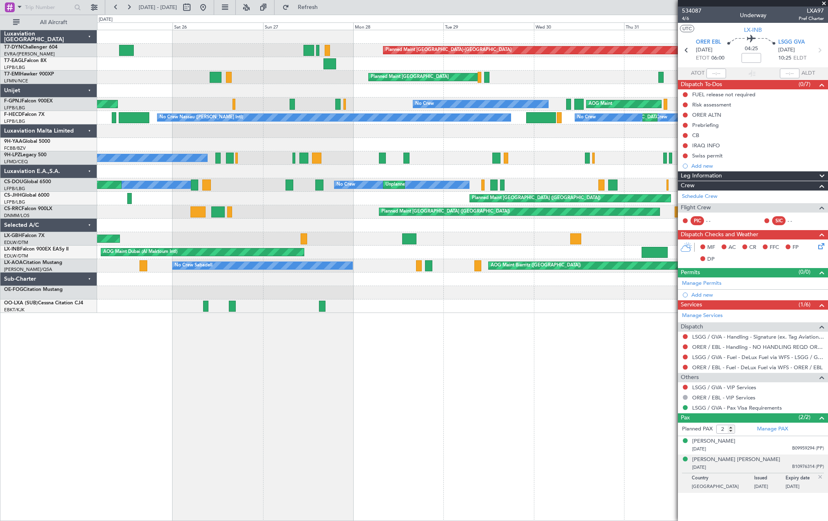
click at [587, 314] on div "Planned Maint Basel-Mulhouse A/C Unavailable Planned Maint Zurich No Crew AOG M…" at bounding box center [462, 275] width 731 height 491
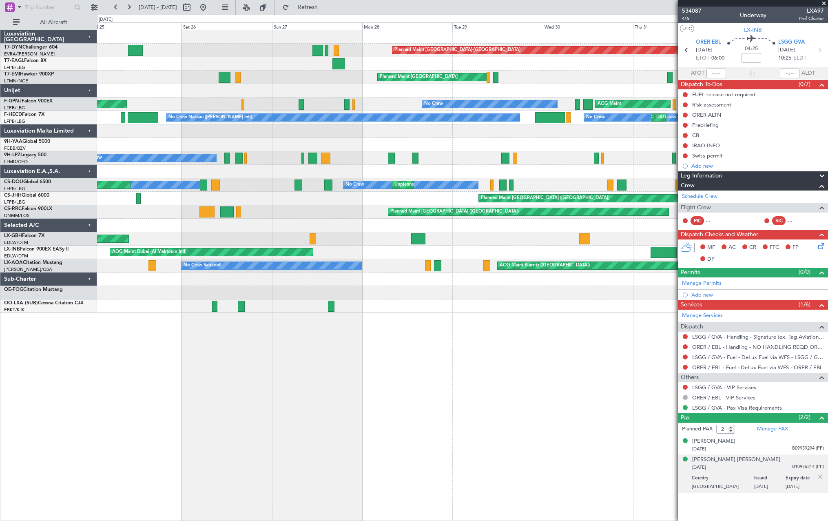
click at [614, 309] on div "Planned Maint Basel-Mulhouse A/C Unavailable Planned Maint Zurich No Crew AOG M…" at bounding box center [462, 275] width 731 height 491
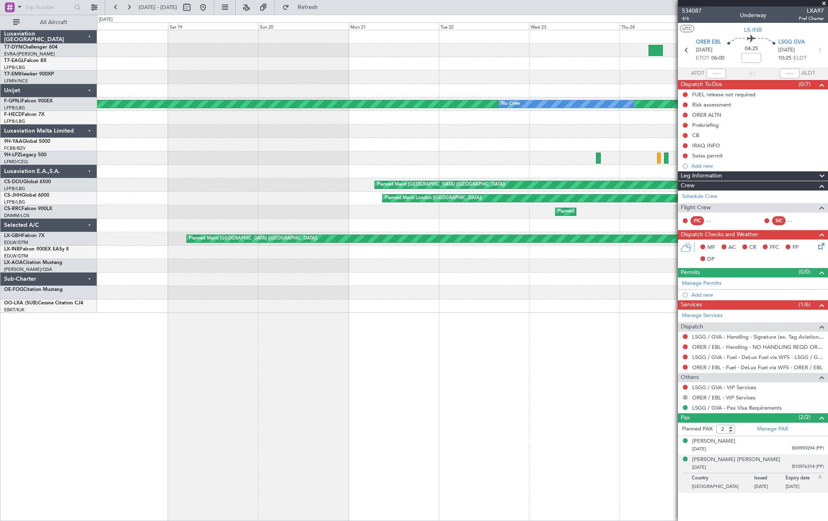
click at [557, 316] on div "Planned Maint Basel-Mulhouse Planned Maint Zurich Planned Maint Paris (Le Bourg…" at bounding box center [462, 275] width 731 height 491
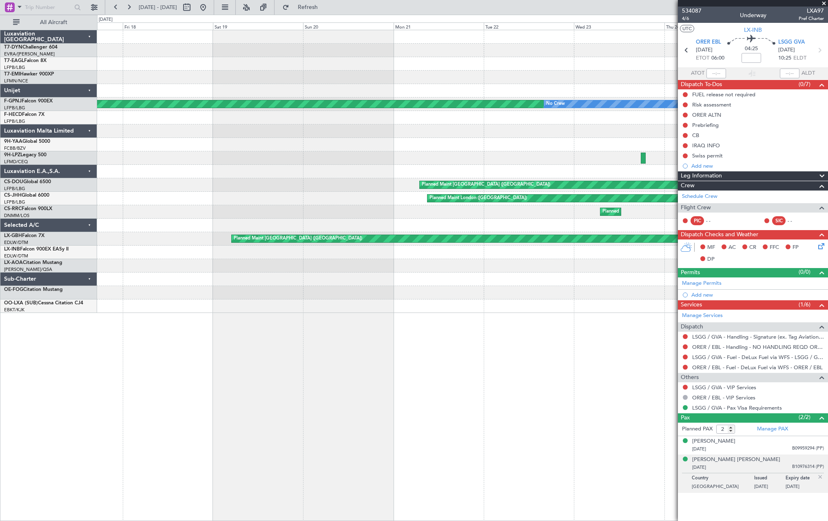
click at [582, 298] on div "Planned Maint Paris (Le Bourget) No Crew No Crew Nassau (Lynden Pindling Intl) …" at bounding box center [462, 275] width 731 height 491
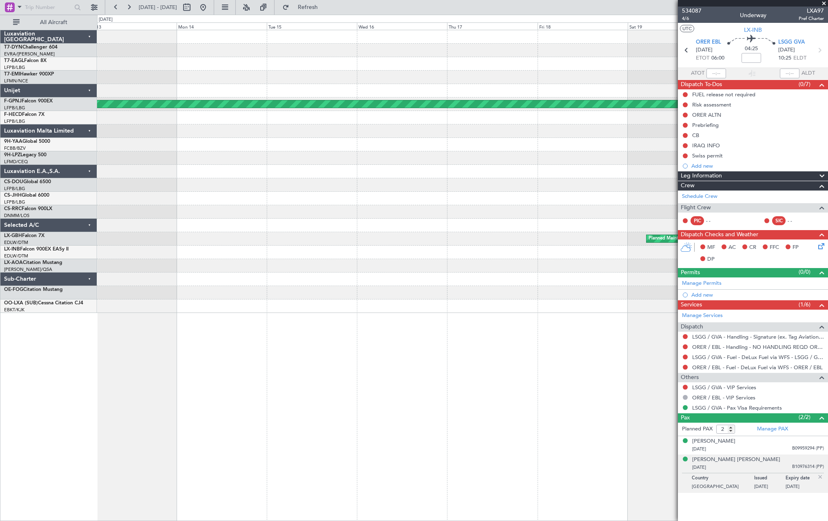
click at [567, 291] on div "Planned Maint Paris (Le Bourget) No Crew Planned Maint Paris (Le Bourget) Plann…" at bounding box center [462, 275] width 731 height 491
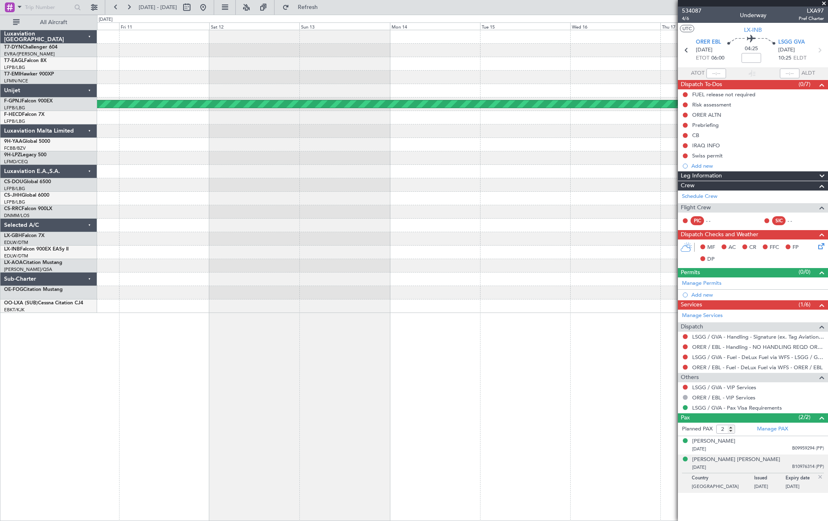
click at [587, 271] on div "Planned Maint Paris (Le Bourget) Planned Maint Paris (Le Bourget)" at bounding box center [462, 171] width 730 height 283
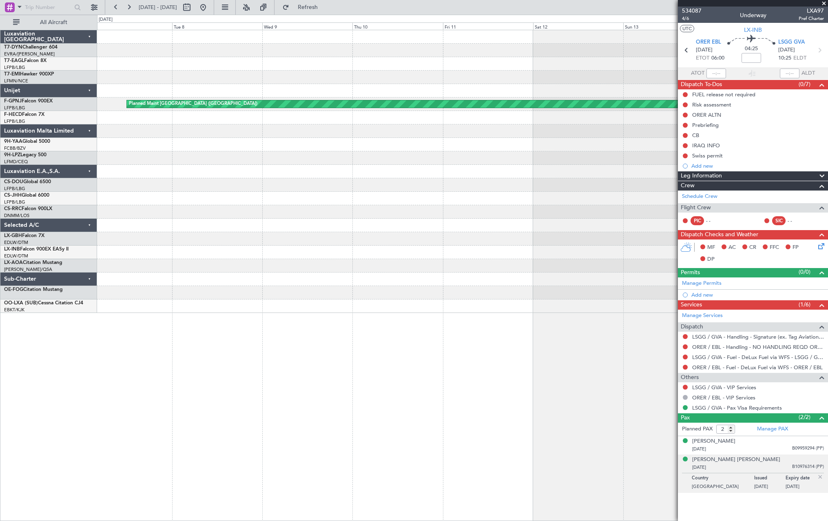
click at [532, 281] on div "Planned Maint [GEOGRAPHIC_DATA] ([GEOGRAPHIC_DATA])" at bounding box center [462, 171] width 730 height 283
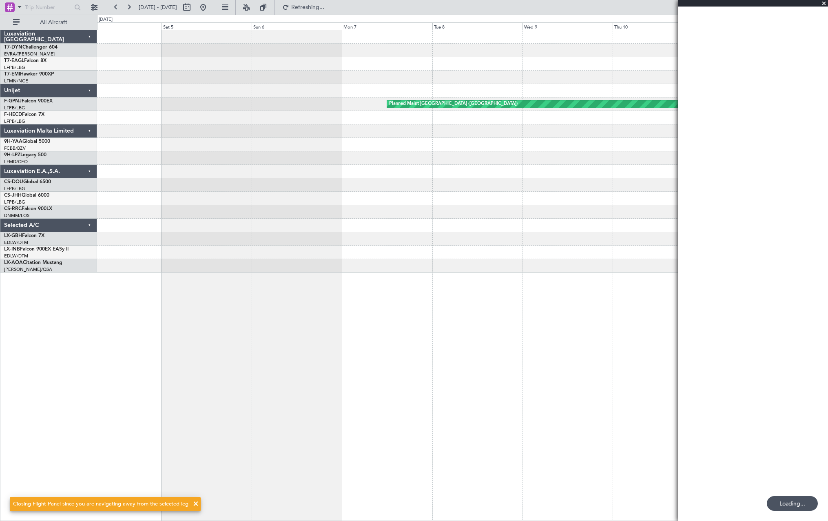
click at [578, 291] on div "Planned Maint [GEOGRAPHIC_DATA] ([GEOGRAPHIC_DATA])" at bounding box center [462, 275] width 731 height 491
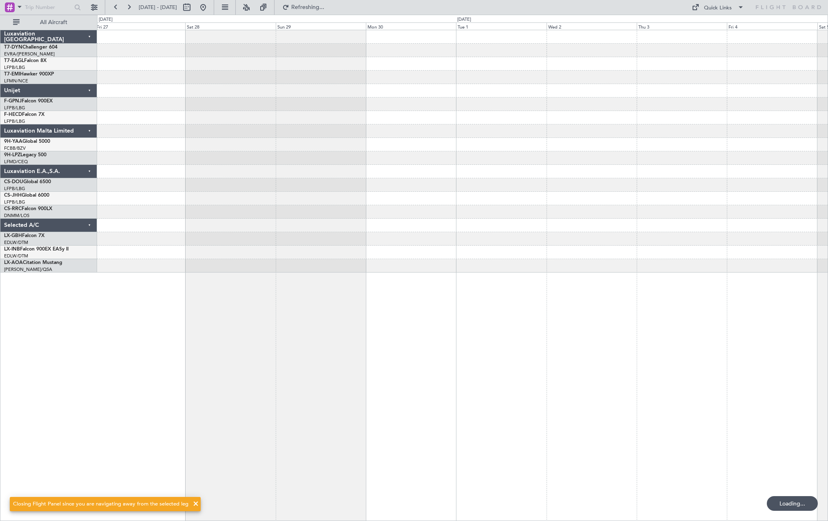
click at [643, 273] on div at bounding box center [462, 275] width 731 height 491
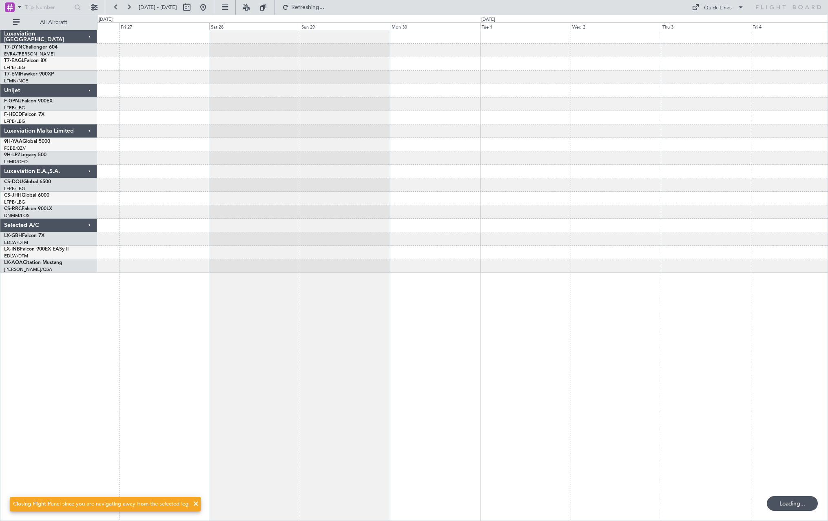
click at [628, 256] on div at bounding box center [462, 275] width 731 height 491
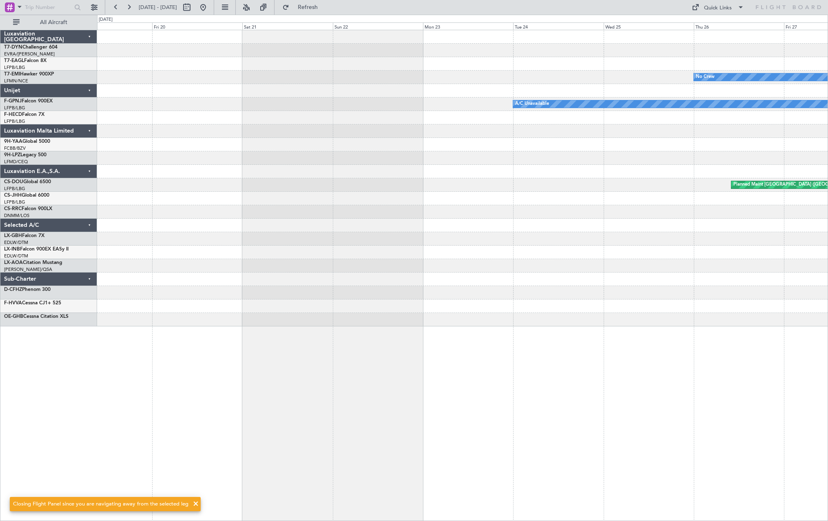
click at [594, 269] on div "No Crew A/C Unavailable Planned Maint Paris (Le Bourget)" at bounding box center [462, 275] width 731 height 491
click at [558, 286] on div "No Crew A/C Unavailable Planned Maint Paris (Le Bourget)" at bounding box center [462, 178] width 730 height 296
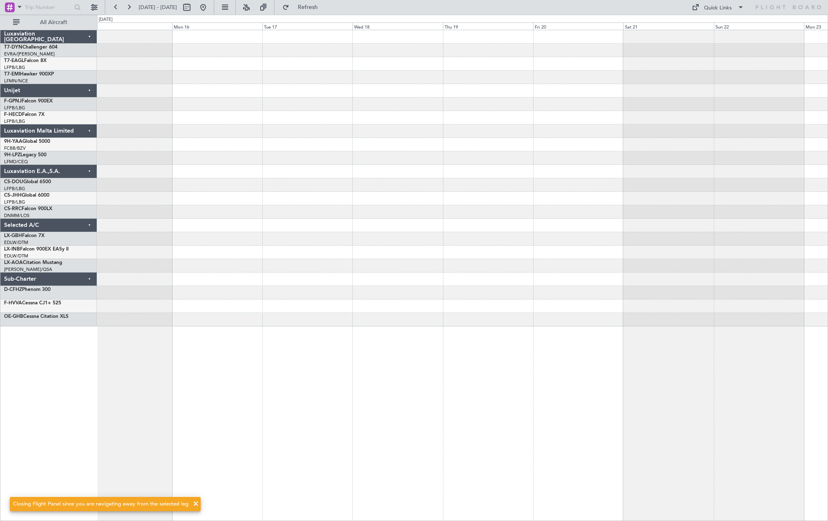
click at [593, 304] on div at bounding box center [462, 305] width 730 height 13
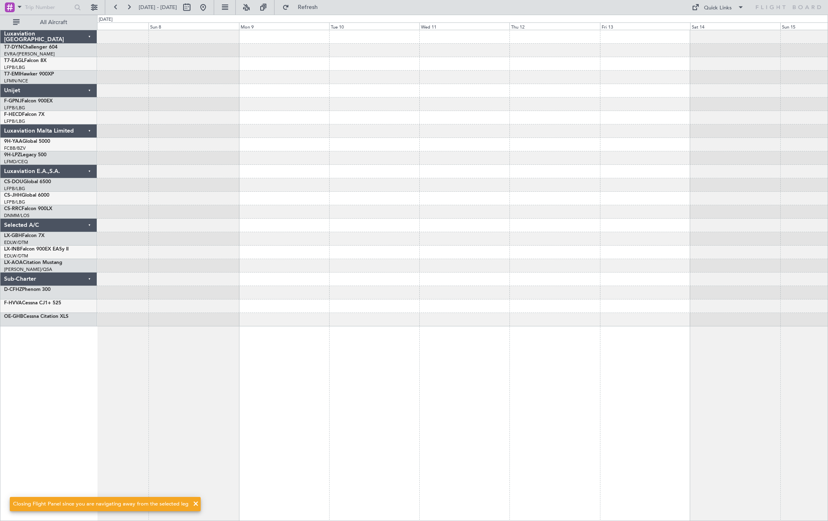
click at [611, 304] on div at bounding box center [462, 178] width 730 height 296
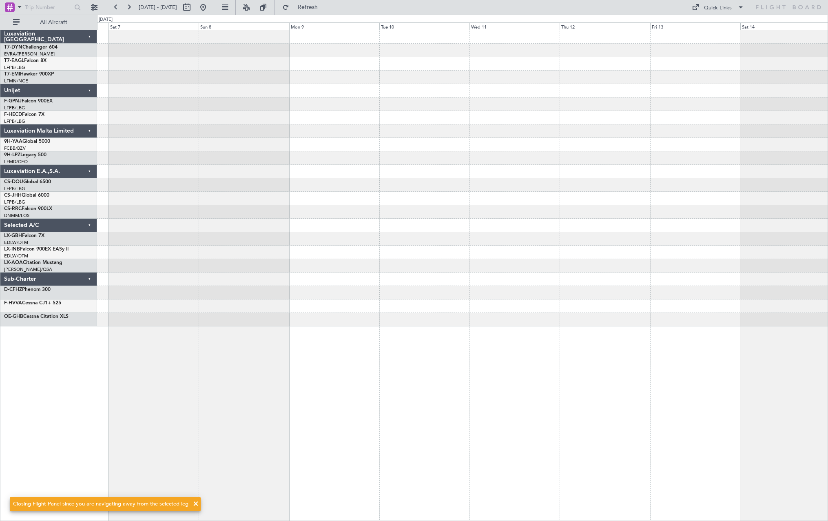
click at [686, 285] on div at bounding box center [462, 178] width 730 height 296
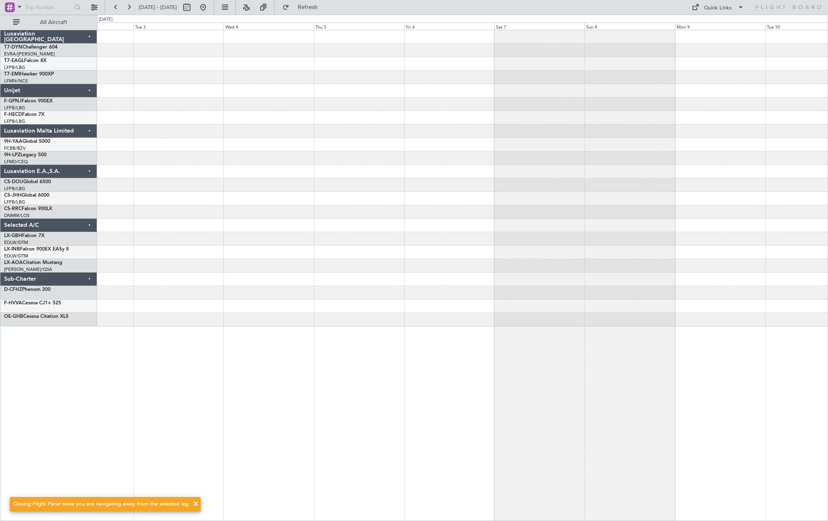
click at [643, 294] on div at bounding box center [462, 178] width 730 height 296
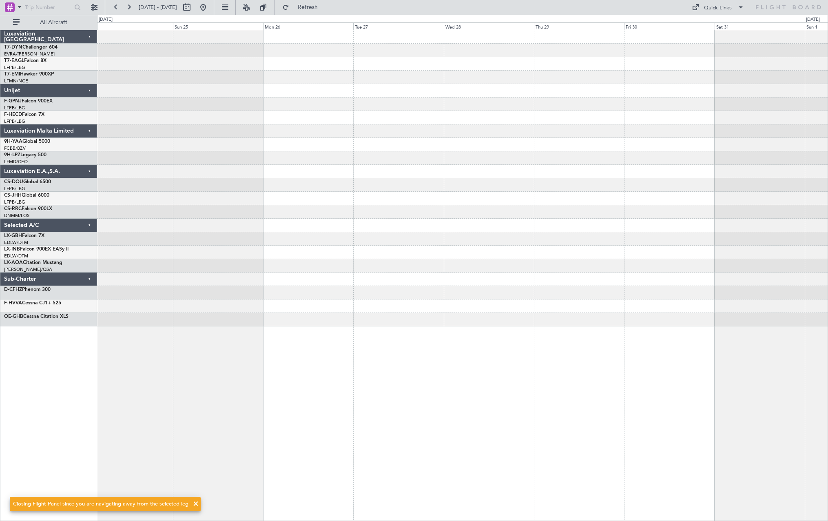
click at [673, 276] on div at bounding box center [462, 178] width 730 height 296
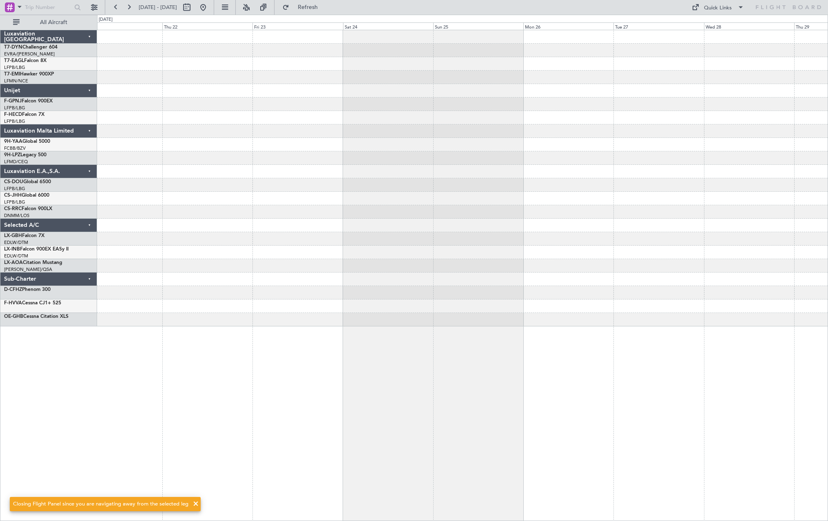
click at [655, 273] on div at bounding box center [462, 178] width 730 height 296
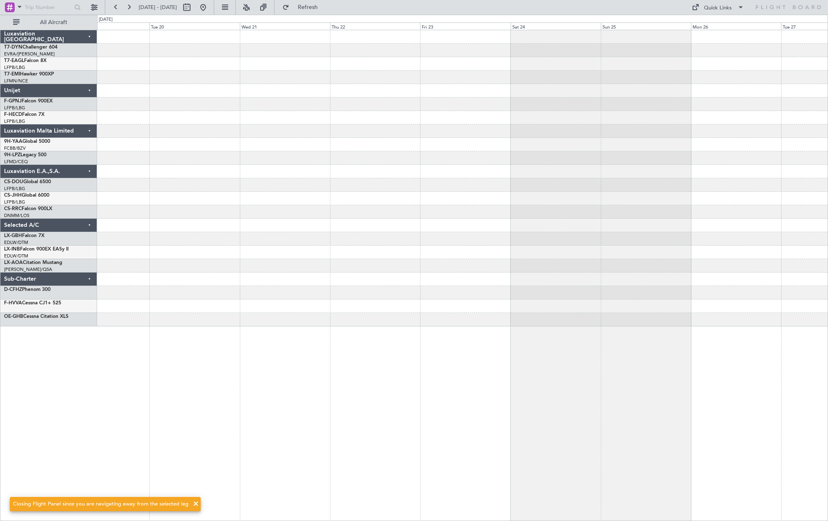
click at [766, 248] on div at bounding box center [462, 178] width 730 height 296
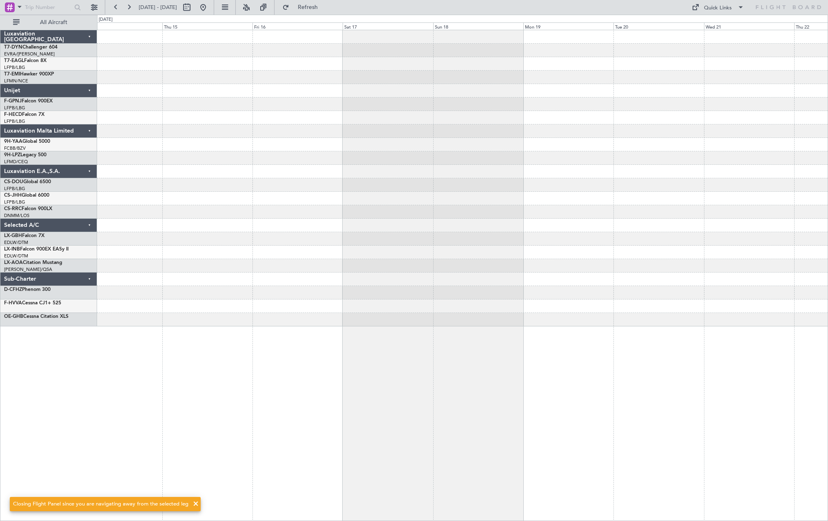
click at [781, 232] on div at bounding box center [462, 178] width 730 height 296
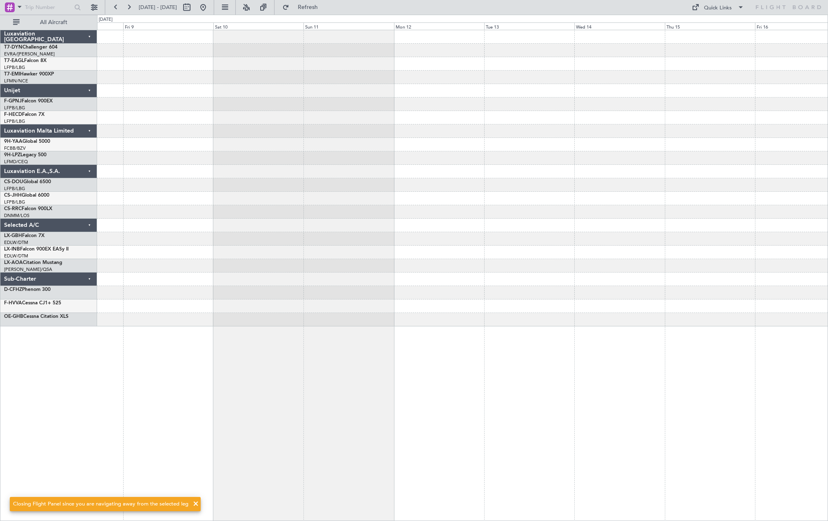
click at [767, 242] on div at bounding box center [462, 178] width 730 height 296
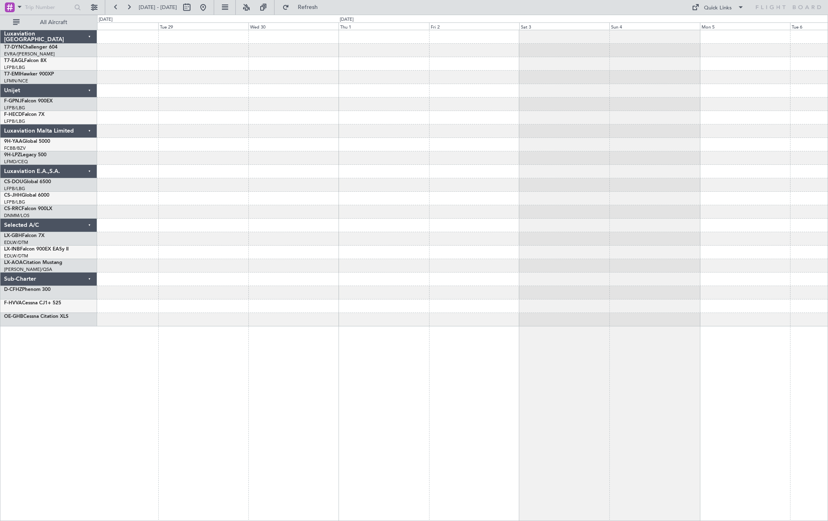
click at [705, 243] on div at bounding box center [462, 178] width 730 height 296
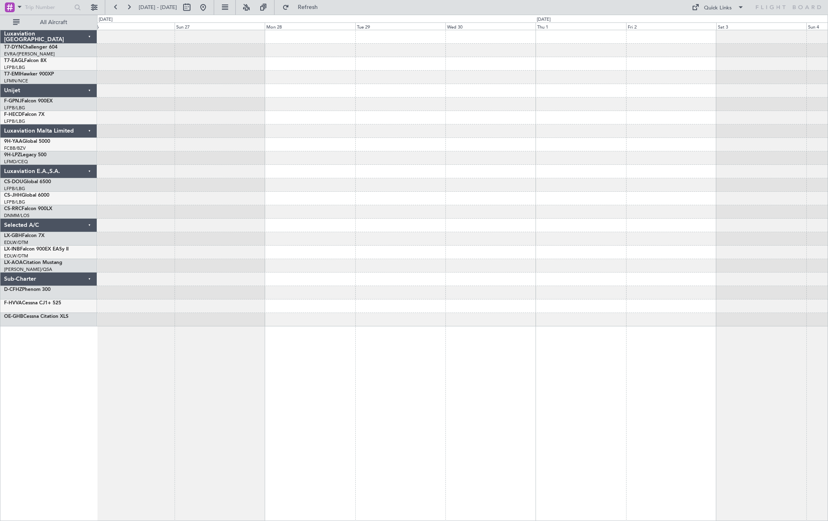
click at [754, 215] on div at bounding box center [462, 178] width 730 height 296
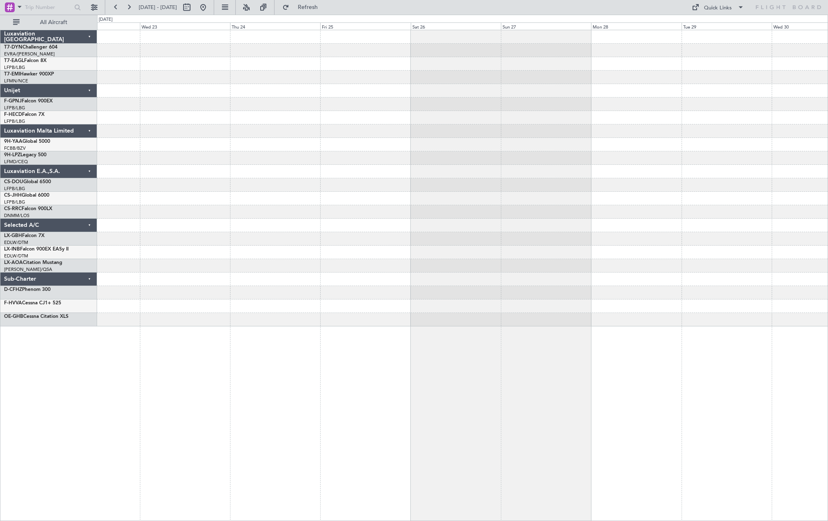
click at [778, 179] on div at bounding box center [462, 178] width 730 height 296
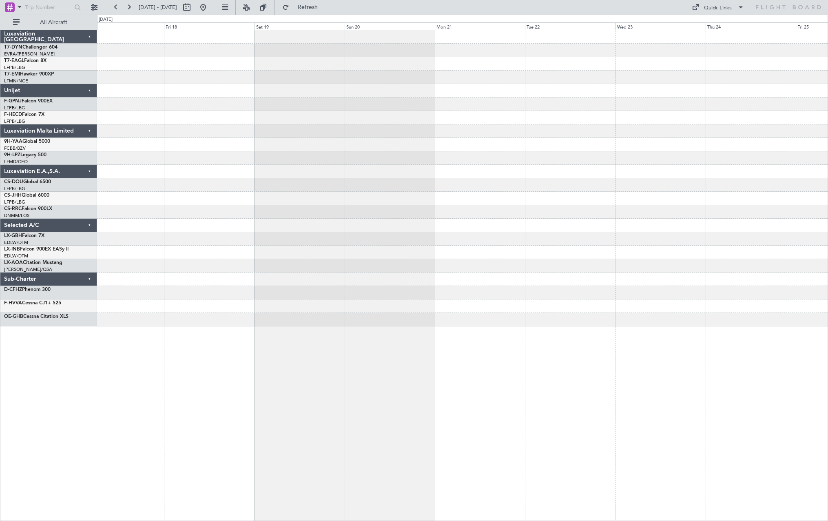
click at [791, 174] on div at bounding box center [462, 178] width 730 height 296
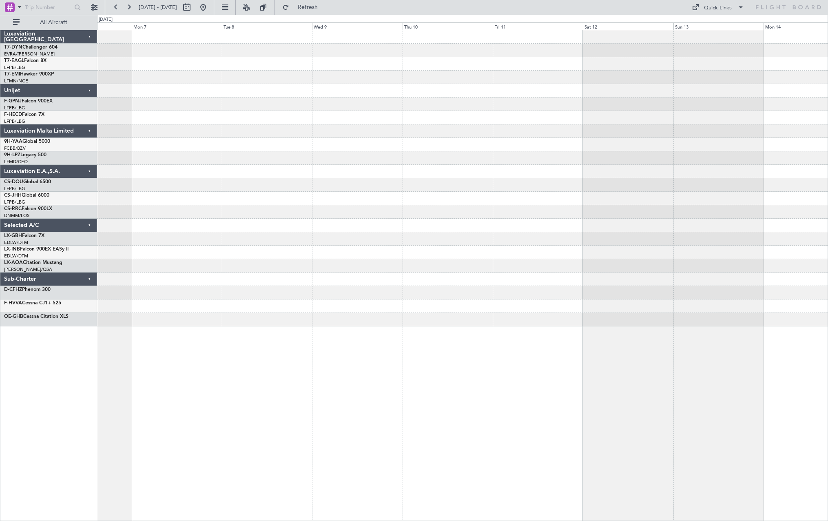
click at [769, 172] on div at bounding box center [462, 178] width 730 height 296
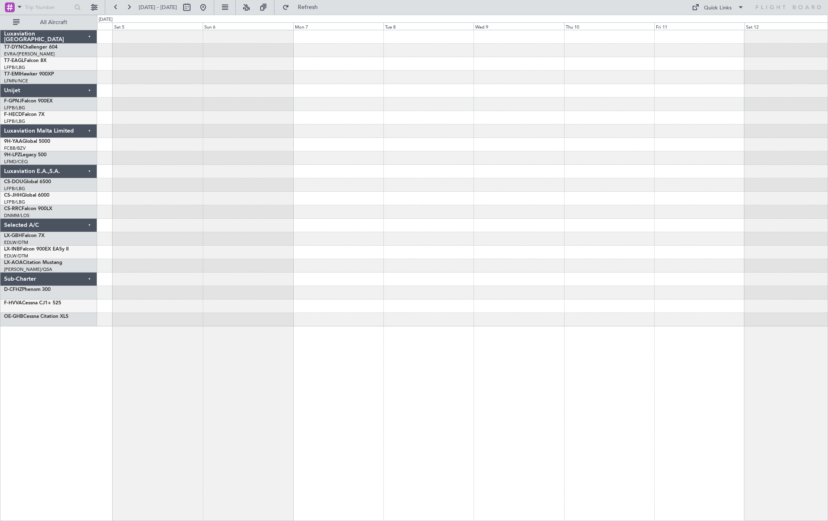
click at [790, 166] on div at bounding box center [462, 178] width 730 height 296
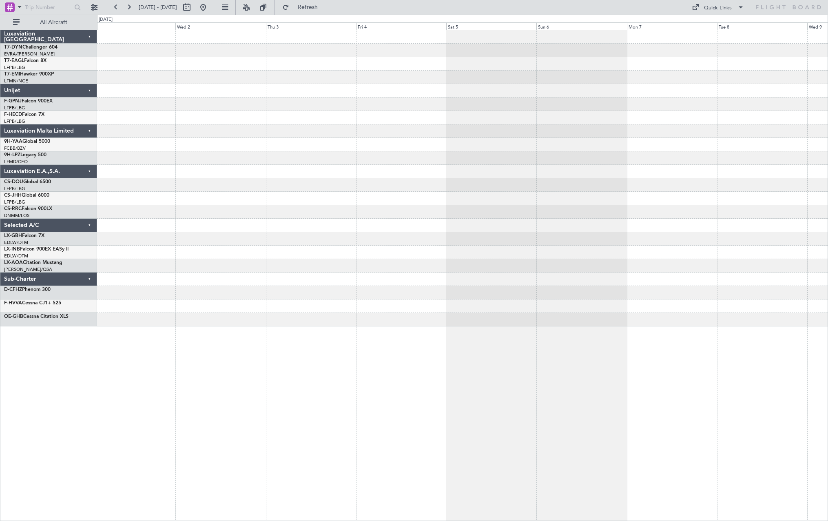
click at [733, 173] on div at bounding box center [462, 178] width 730 height 296
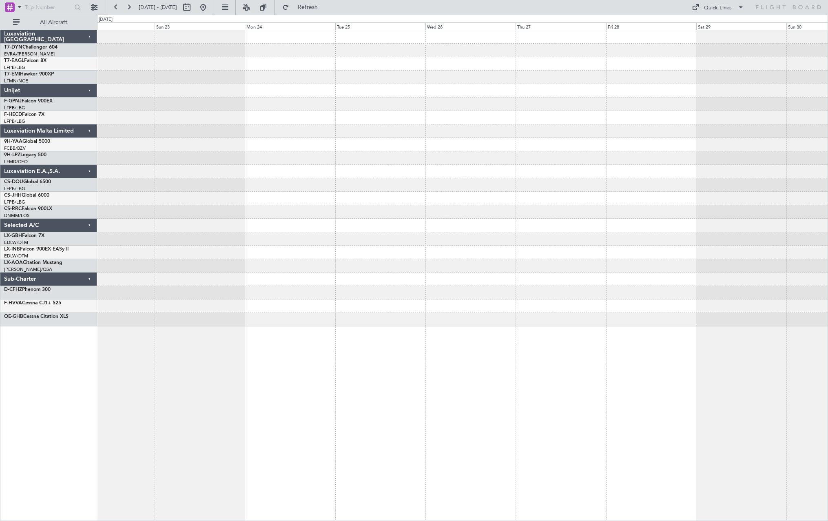
click at [734, 179] on div at bounding box center [462, 178] width 730 height 296
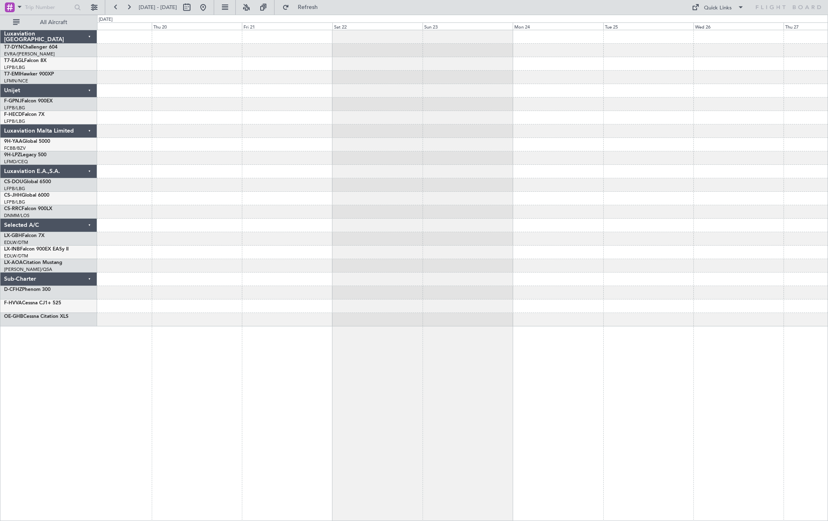
click at [778, 181] on div at bounding box center [462, 178] width 730 height 296
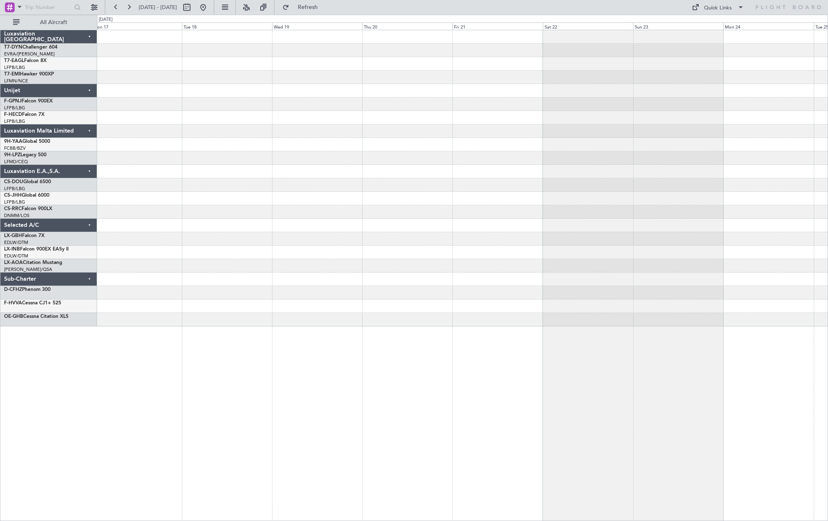
click at [691, 197] on div at bounding box center [462, 178] width 730 height 296
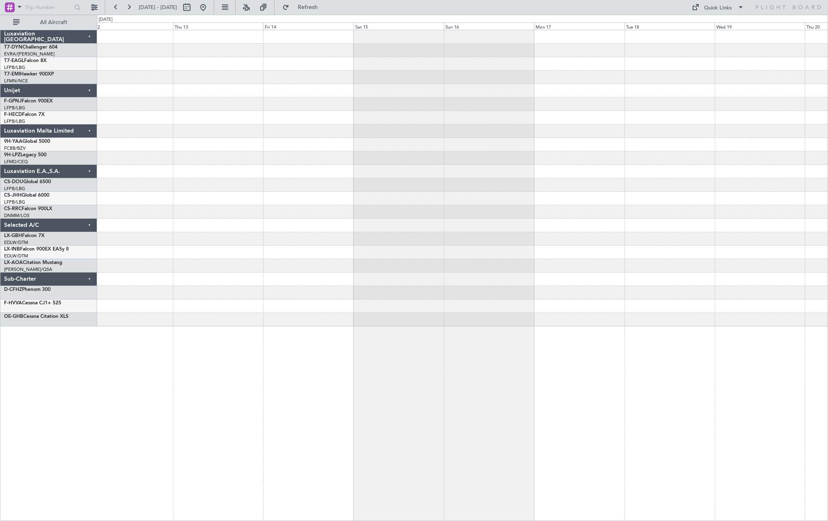
click at [612, 236] on div at bounding box center [462, 178] width 730 height 296
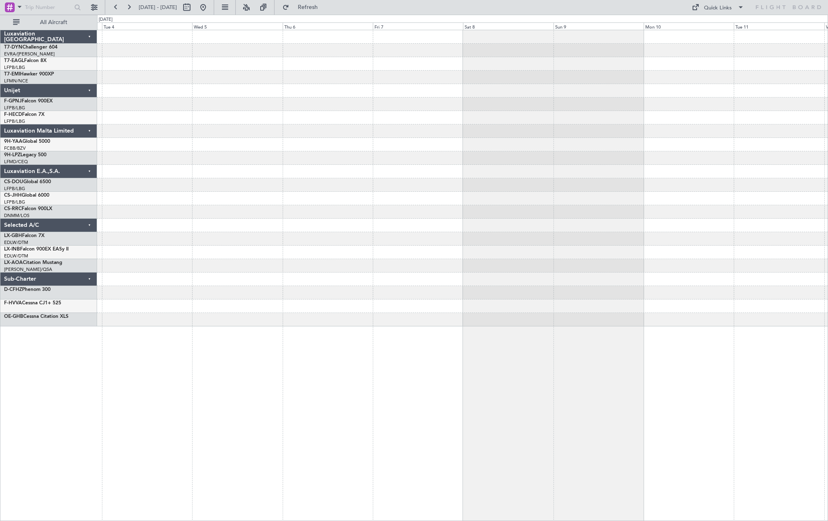
click at [626, 225] on div at bounding box center [462, 178] width 730 height 296
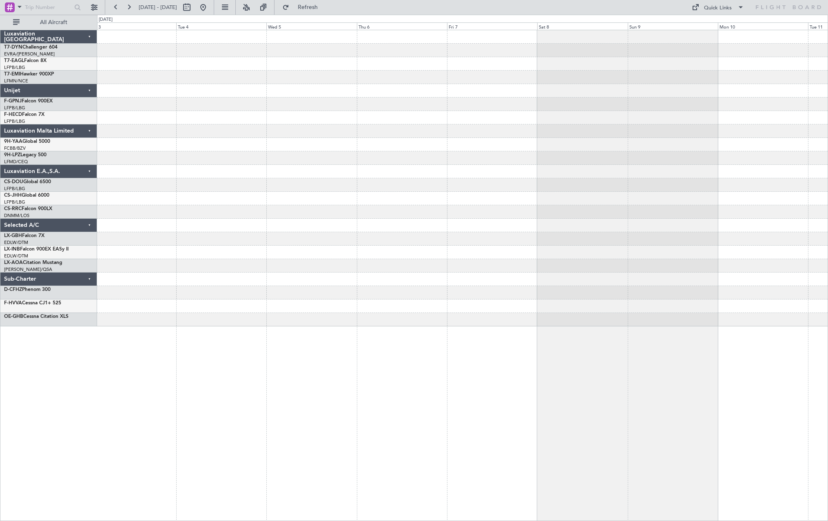
click at [671, 203] on div at bounding box center [462, 178] width 730 height 296
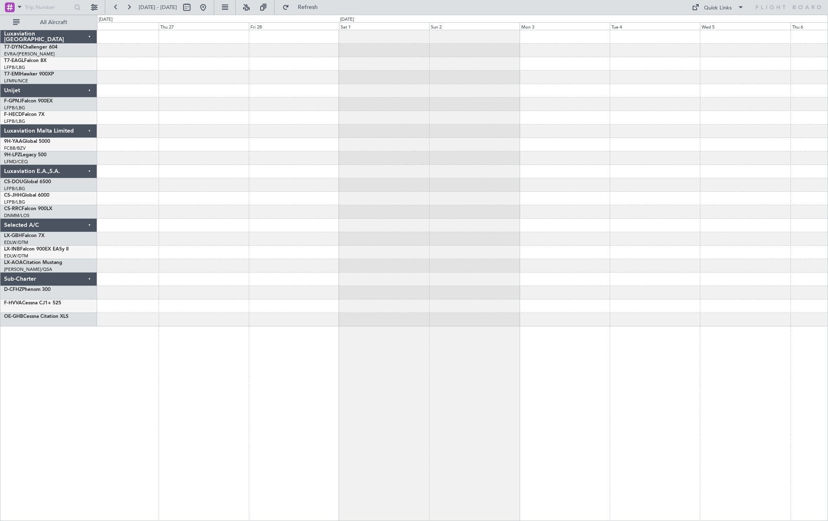
click at [653, 211] on div at bounding box center [462, 178] width 730 height 296
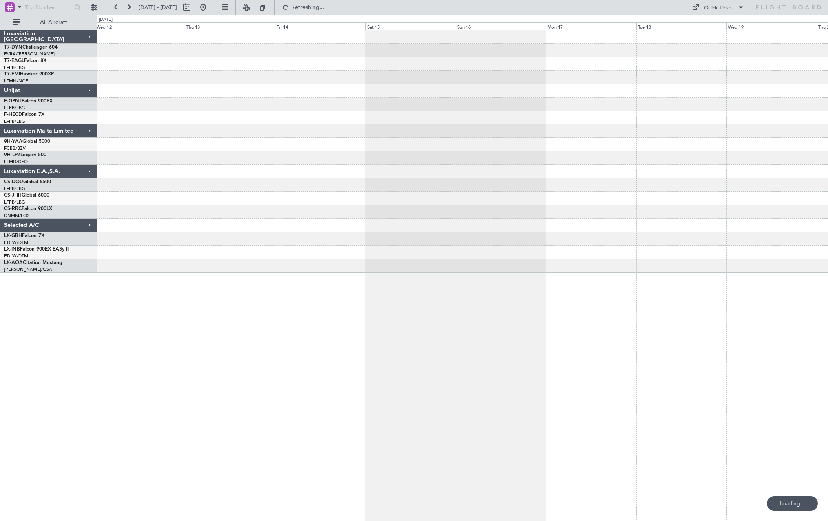
click at [701, 218] on div at bounding box center [462, 151] width 730 height 242
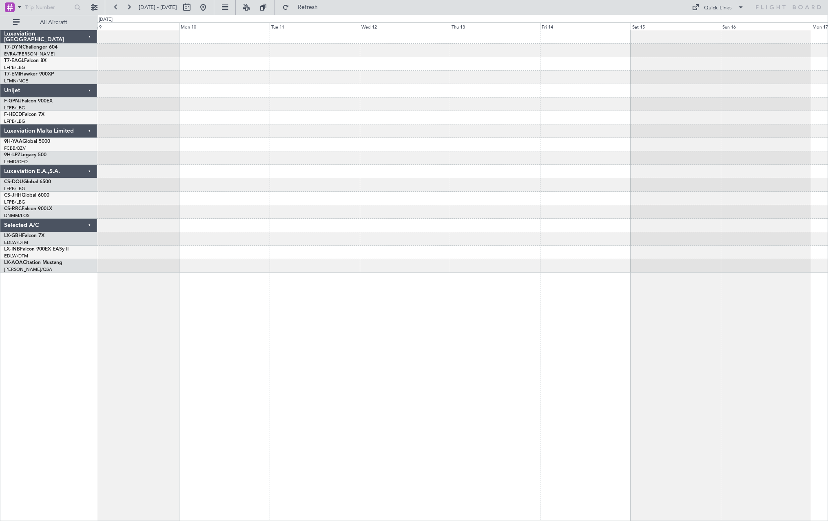
click at [754, 182] on div at bounding box center [462, 151] width 730 height 242
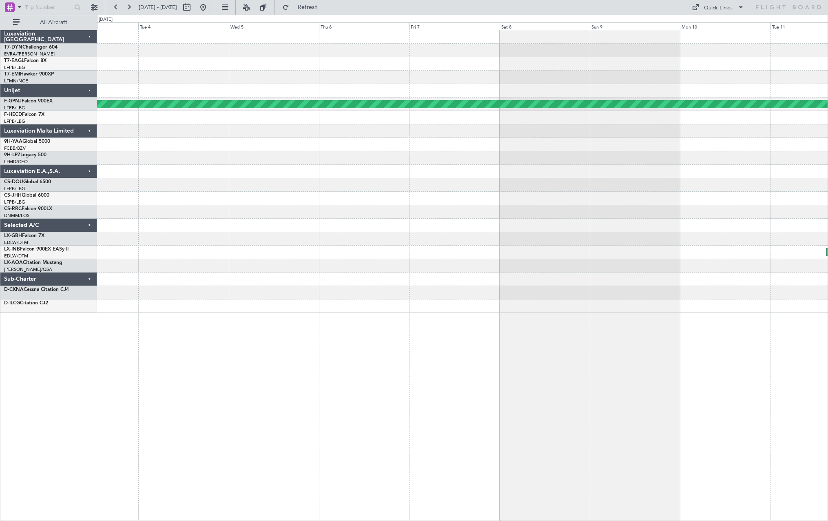
click at [653, 223] on div at bounding box center [462, 225] width 730 height 13
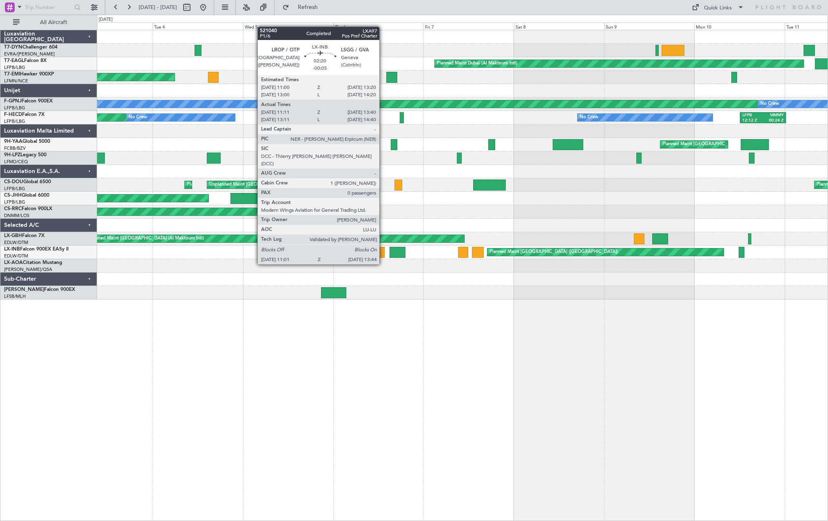
click at [383, 249] on div at bounding box center [379, 252] width 11 height 11
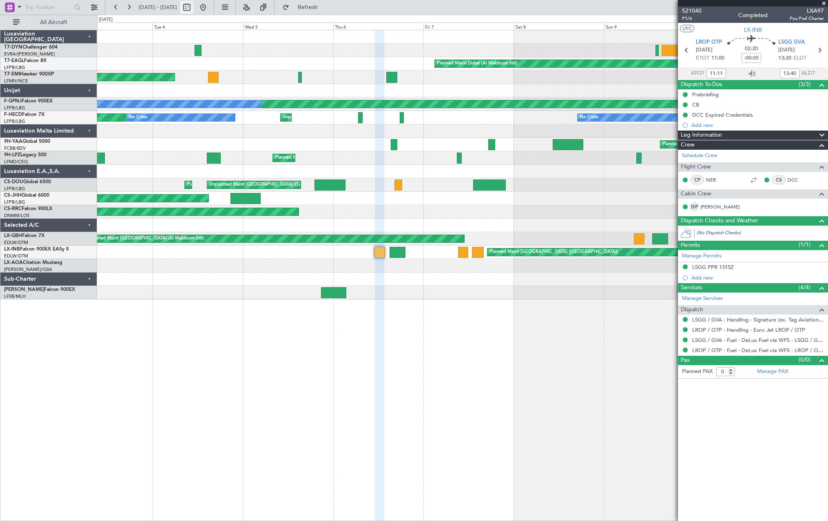
click at [193, 4] on button at bounding box center [186, 7] width 13 height 13
select select "2"
select select "2025"
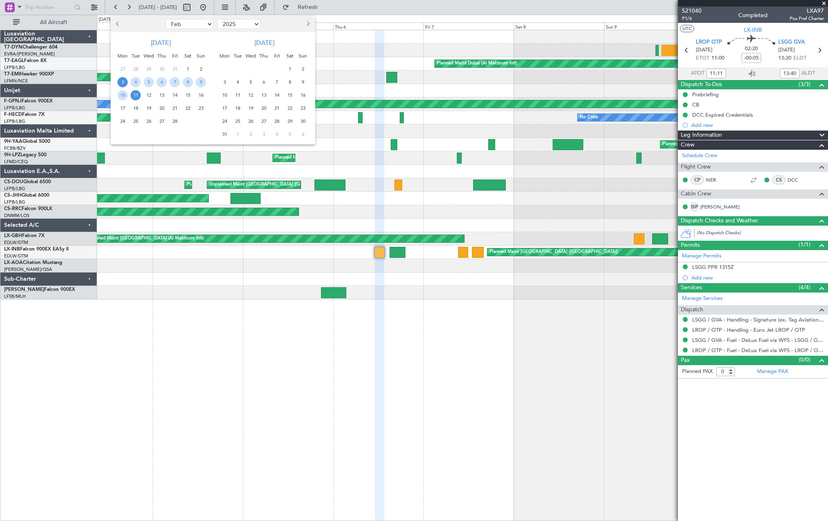
click at [306, 24] on span "Next month" at bounding box center [307, 23] width 5 height 5
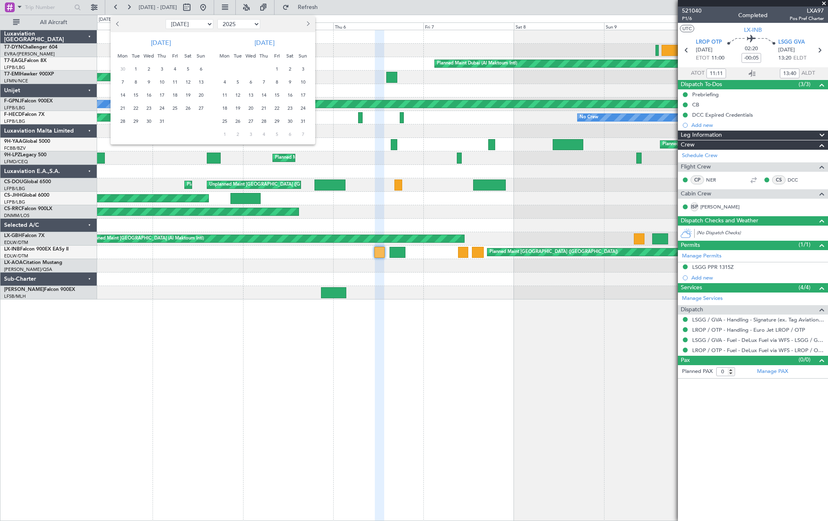
click at [306, 24] on span "Next month" at bounding box center [307, 23] width 5 height 5
select select "8"
click at [200, 81] on span "10" at bounding box center [201, 82] width 10 height 10
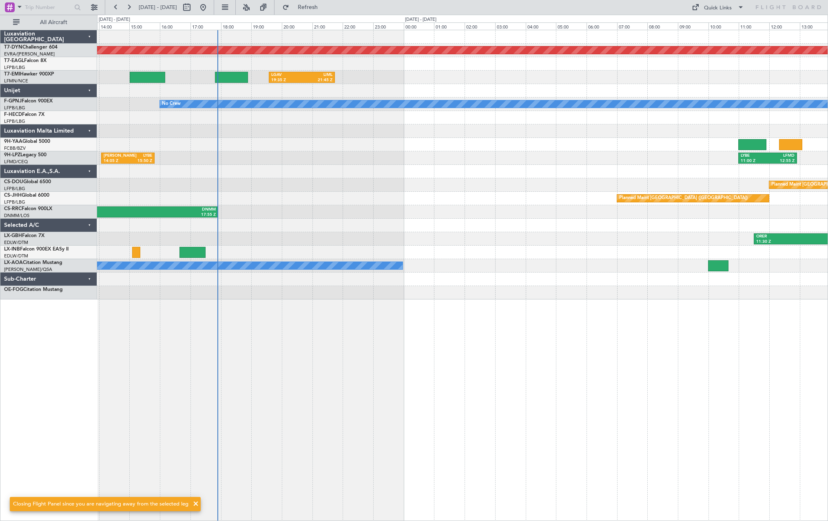
click at [321, 221] on div "Planned Maint Basel-Mulhouse LGAV 19:35 Z LIML 21:45 Z No Crew LIEO 14:05 Z LYB…" at bounding box center [462, 164] width 730 height 269
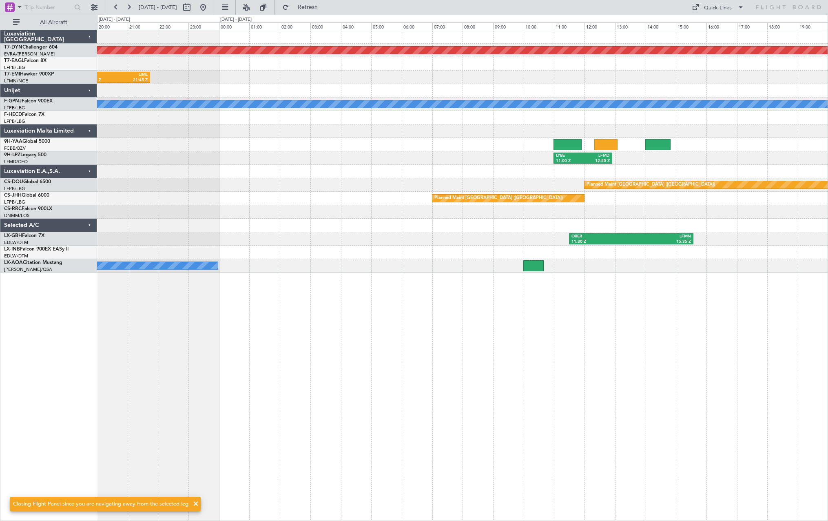
click at [246, 206] on div "Planned Maint Basel-Mulhouse LGAV 19:35 Z LIML 21:45 Z No Crew LYBE 11:00 Z LFM…" at bounding box center [462, 151] width 730 height 242
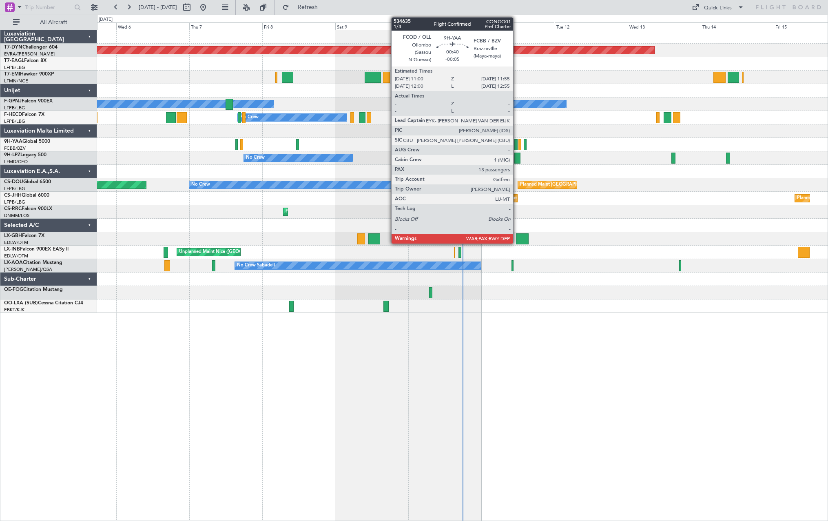
click at [517, 143] on div at bounding box center [515, 144] width 3 height 11
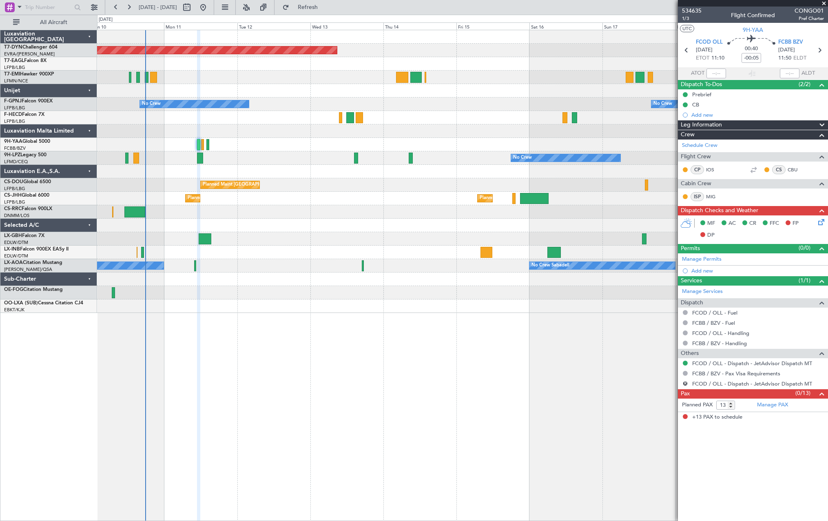
click at [276, 335] on div "Planned Maint [GEOGRAPHIC_DATA]-[GEOGRAPHIC_DATA] No Crew No Crew No Crew Plann…" at bounding box center [462, 275] width 731 height 491
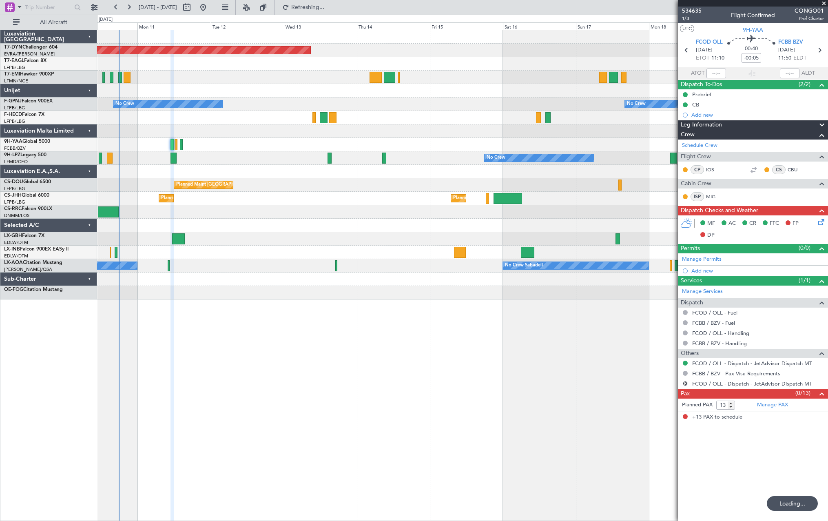
click at [348, 321] on div "Planned Maint [GEOGRAPHIC_DATA]-[GEOGRAPHIC_DATA] No Crew No Crew No Crew Plann…" at bounding box center [462, 275] width 731 height 491
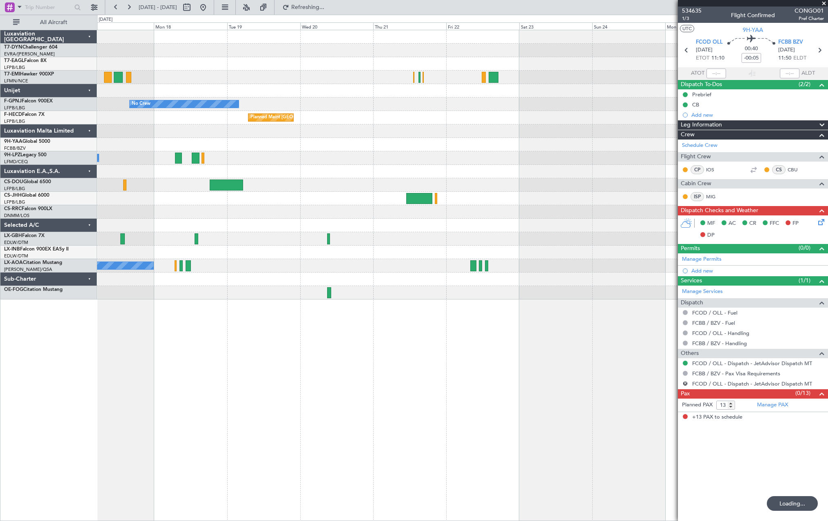
click at [252, 329] on div "No Crew Planned Maint [GEOGRAPHIC_DATA] ([GEOGRAPHIC_DATA]) No Crew Planned Mai…" at bounding box center [462, 275] width 731 height 491
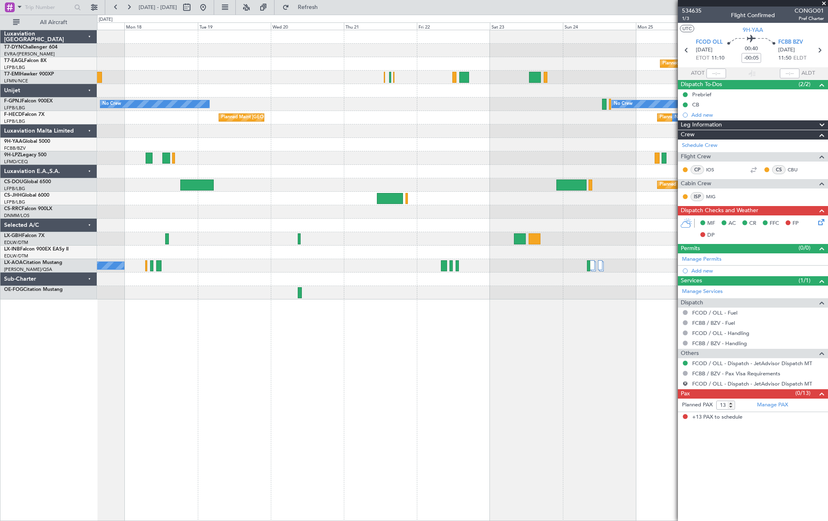
click at [736, 295] on fb-app "[DATE] - [DATE] Refresh Quick Links All Aircraft Planned Maint Geneva ([GEOGRAP…" at bounding box center [414, 263] width 828 height 515
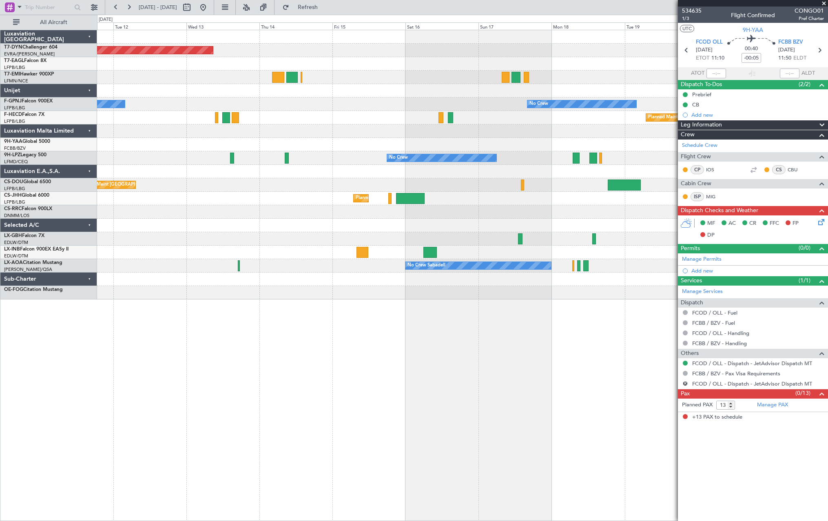
click at [465, 340] on div "Planned Maint [GEOGRAPHIC_DATA]-[GEOGRAPHIC_DATA] No Crew No Crew Planned Maint…" at bounding box center [462, 275] width 731 height 491
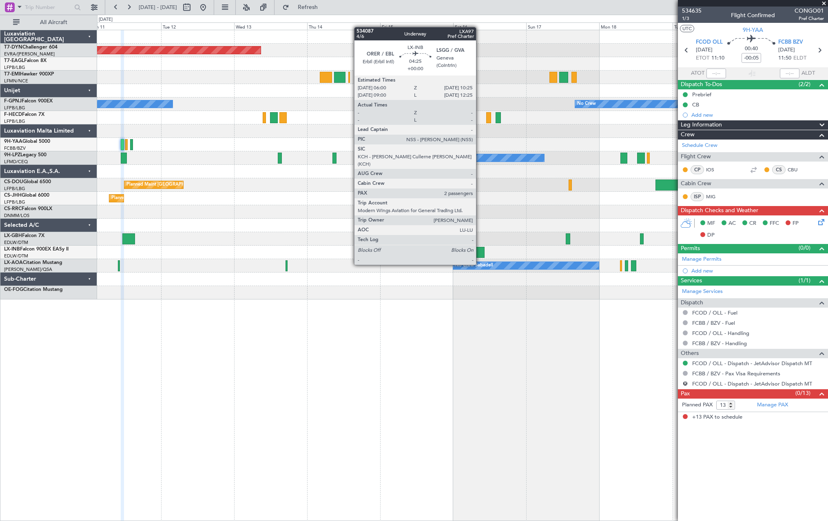
click at [480, 250] on div at bounding box center [477, 252] width 13 height 11
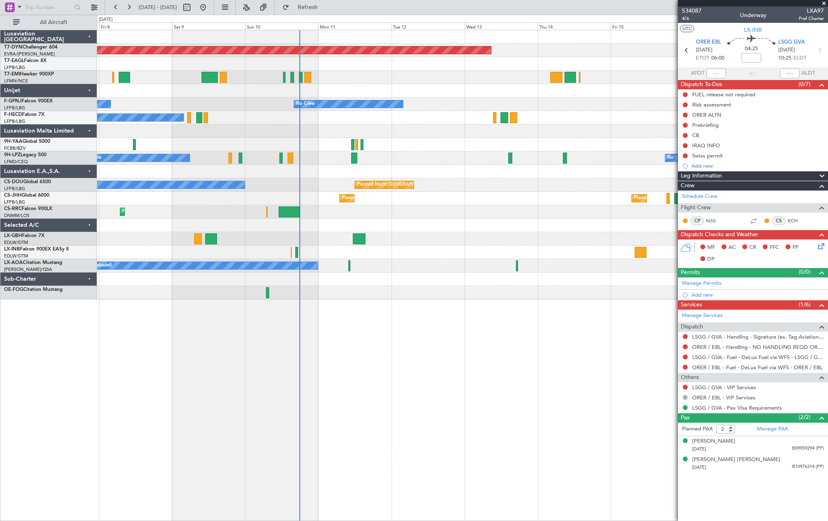
click at [471, 409] on div "Planned Maint [GEOGRAPHIC_DATA]-[GEOGRAPHIC_DATA] No Crew No Crew No Crew No Cr…" at bounding box center [462, 275] width 731 height 491
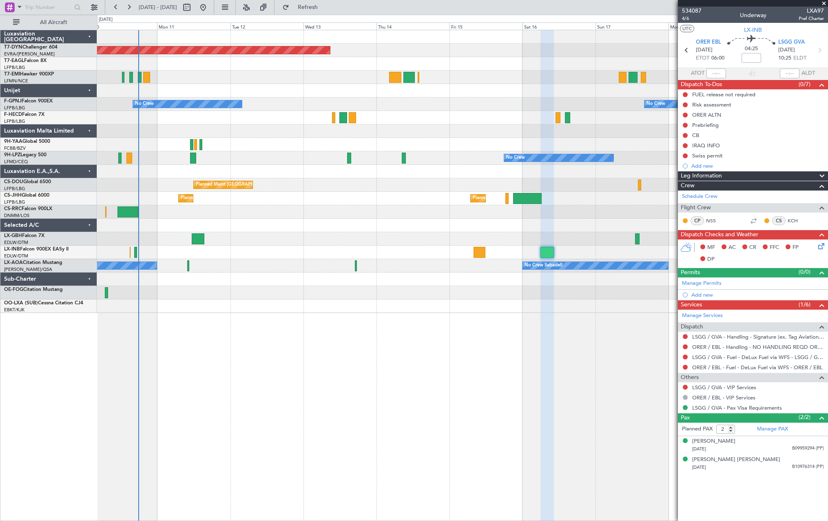
click at [438, 340] on div "Planned Maint [GEOGRAPHIC_DATA]-[GEOGRAPHIC_DATA] No Crew No Crew No Crew Plann…" at bounding box center [462, 275] width 731 height 491
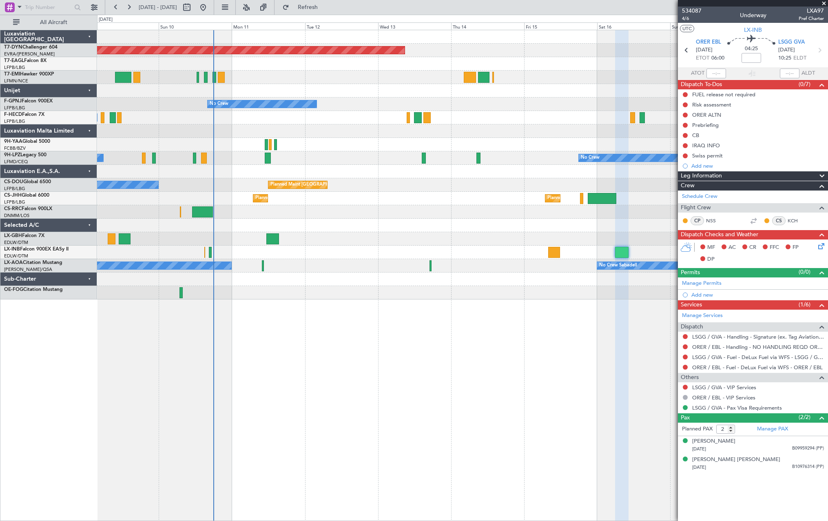
click at [364, 102] on div "Planned Maint [GEOGRAPHIC_DATA]-[GEOGRAPHIC_DATA] No Crew No Crew No Crew No Cr…" at bounding box center [462, 164] width 730 height 269
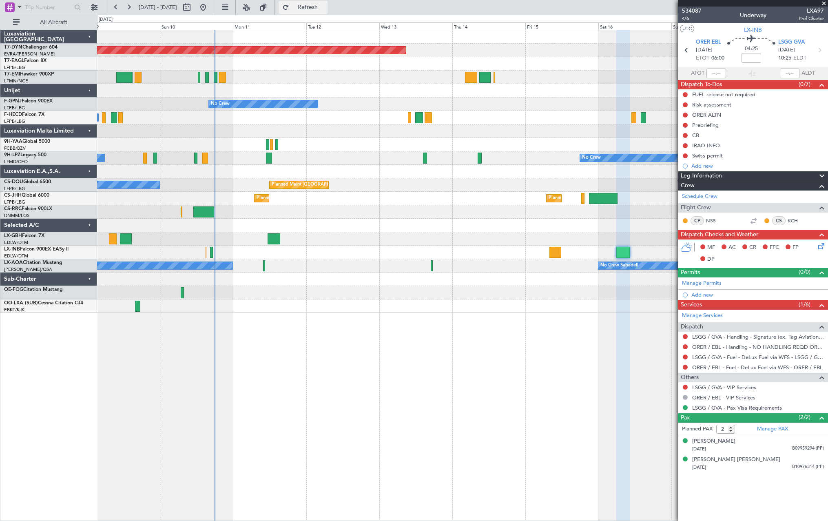
click at [325, 9] on span "Refresh" at bounding box center [308, 7] width 34 height 6
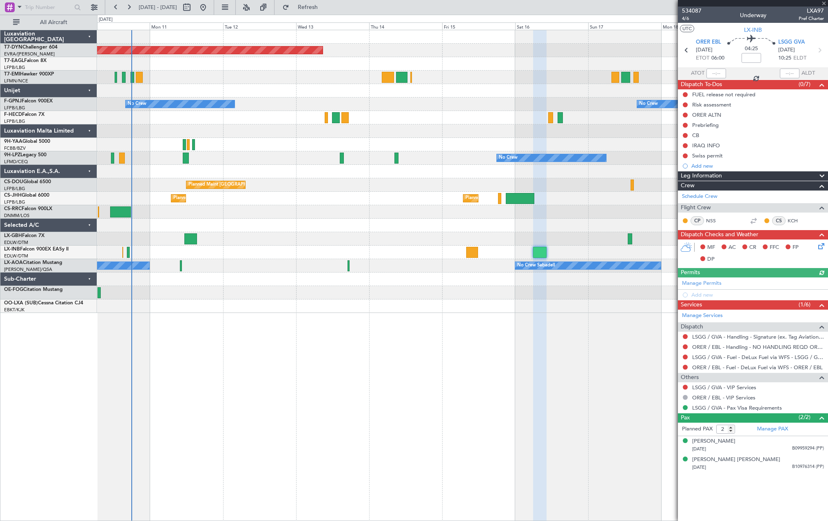
click at [376, 226] on div at bounding box center [462, 225] width 730 height 13
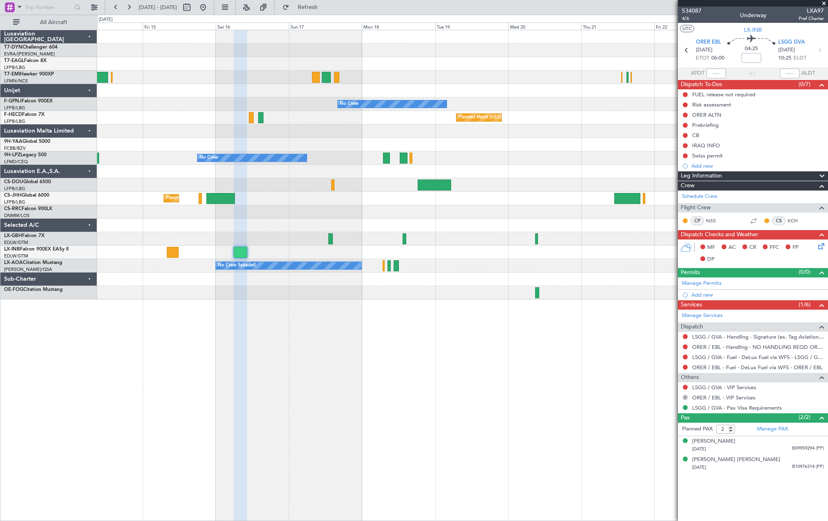
click at [248, 183] on div "Planned Maint [GEOGRAPHIC_DATA]-[GEOGRAPHIC_DATA] Planned Maint Geneva ([GEOGRA…" at bounding box center [462, 164] width 730 height 269
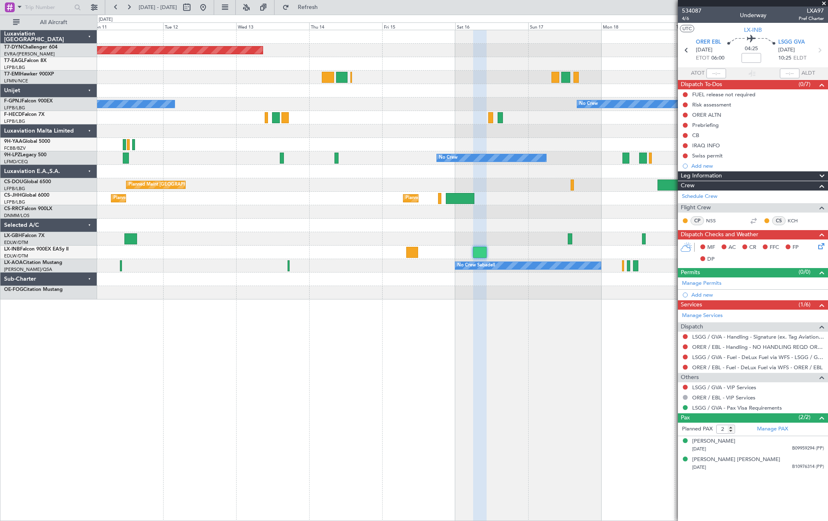
click at [535, 169] on div at bounding box center [462, 171] width 730 height 13
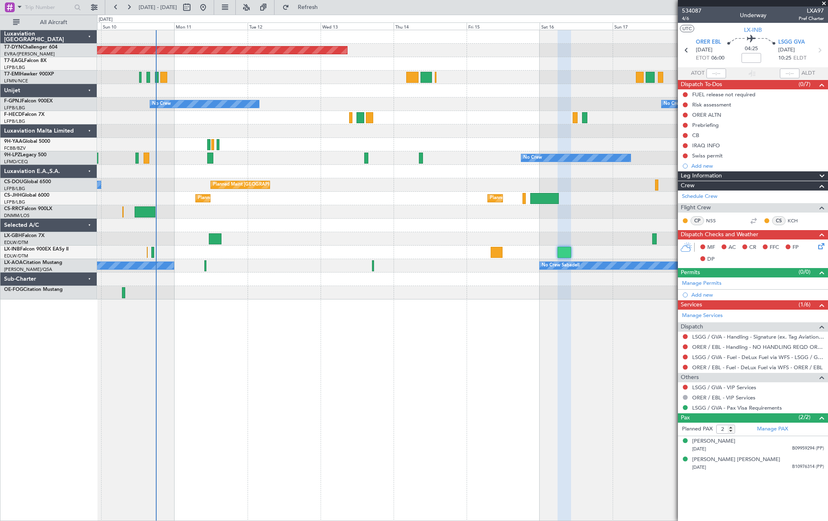
click at [411, 176] on div at bounding box center [462, 171] width 730 height 13
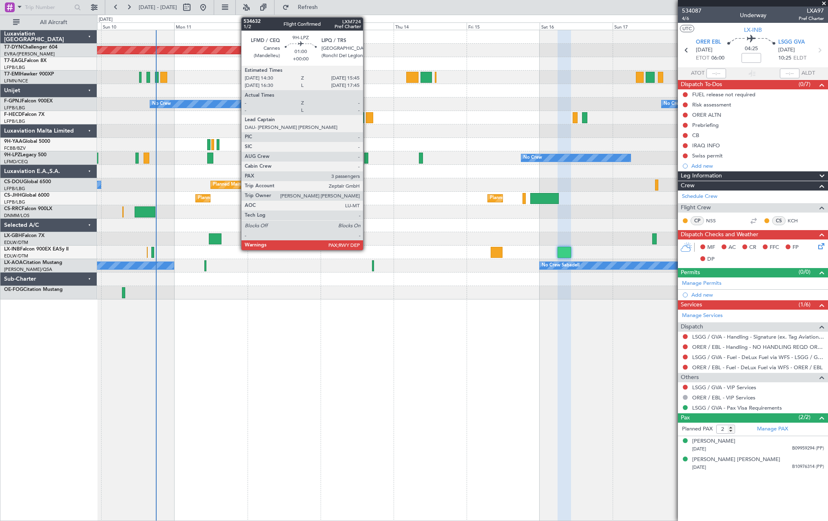
click at [367, 159] on div at bounding box center [366, 158] width 4 height 11
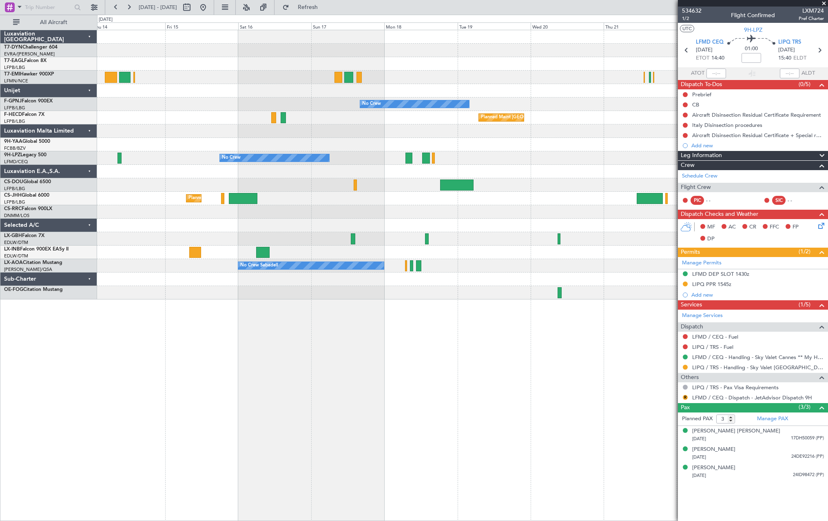
click at [226, 301] on div "Planned Maint [GEOGRAPHIC_DATA]-[GEOGRAPHIC_DATA] Planned Maint Geneva ([GEOGRA…" at bounding box center [462, 275] width 731 height 491
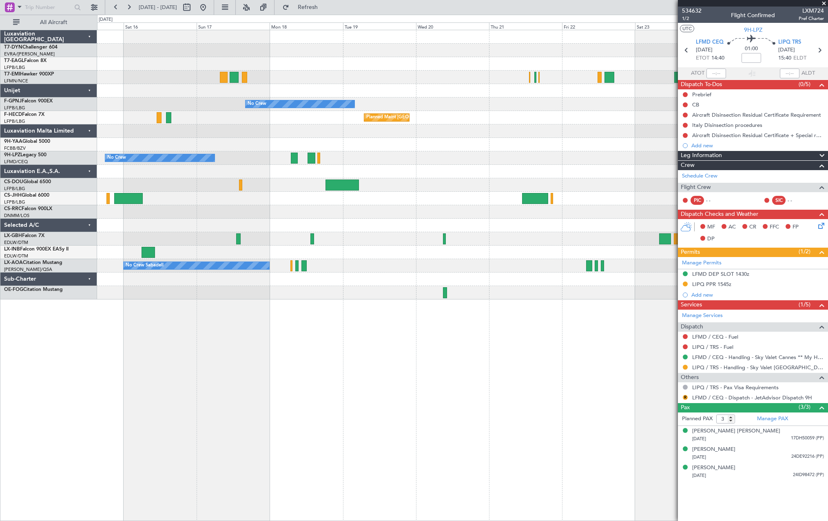
click at [388, 300] on div "Planned Maint [GEOGRAPHIC_DATA]-[GEOGRAPHIC_DATA] Planned Maint Geneva ([GEOGRA…" at bounding box center [462, 275] width 731 height 491
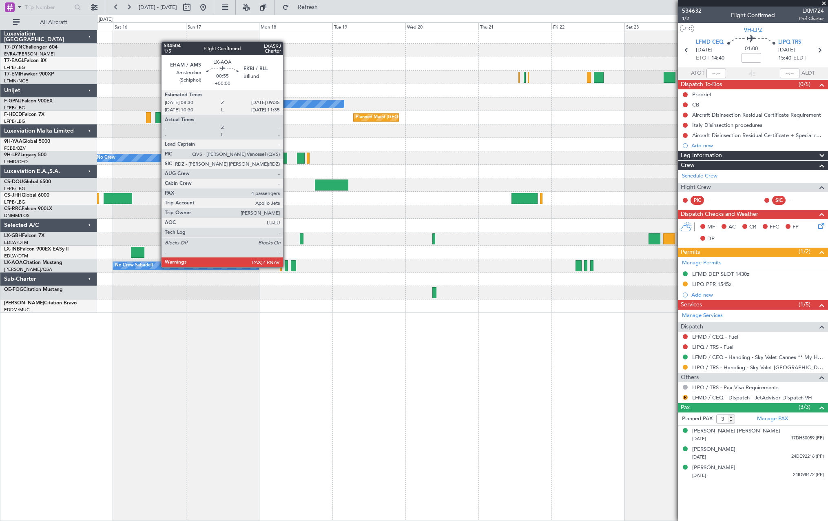
click at [287, 266] on div at bounding box center [287, 265] width 4 height 11
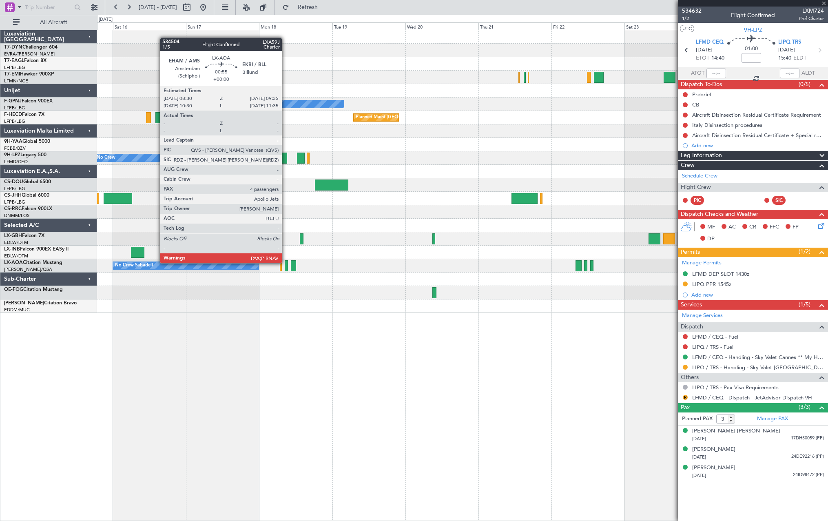
type input "4"
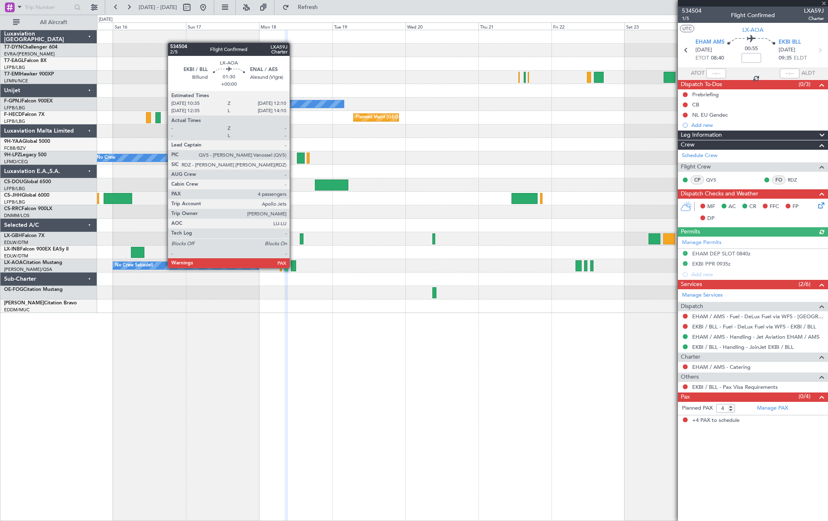
click at [293, 267] on div at bounding box center [293, 265] width 5 height 11
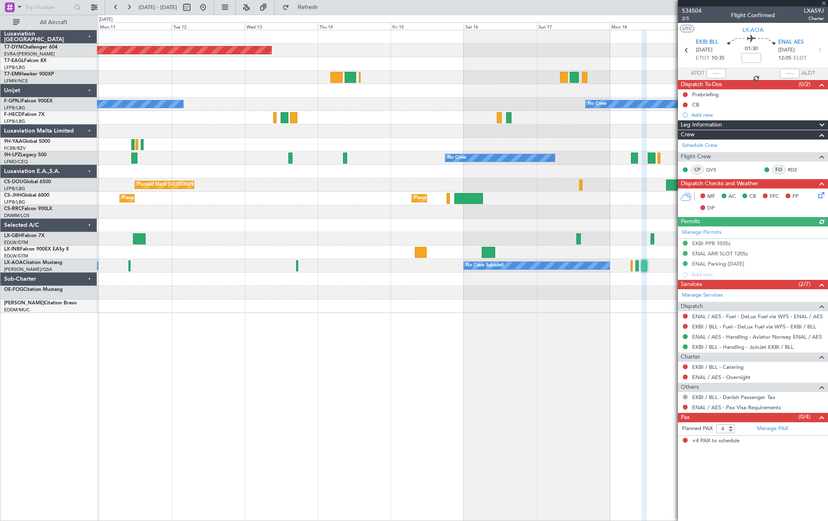
click at [612, 336] on div "Planned Maint [GEOGRAPHIC_DATA]-[GEOGRAPHIC_DATA] No Crew No Crew Planned Maint…" at bounding box center [462, 275] width 731 height 491
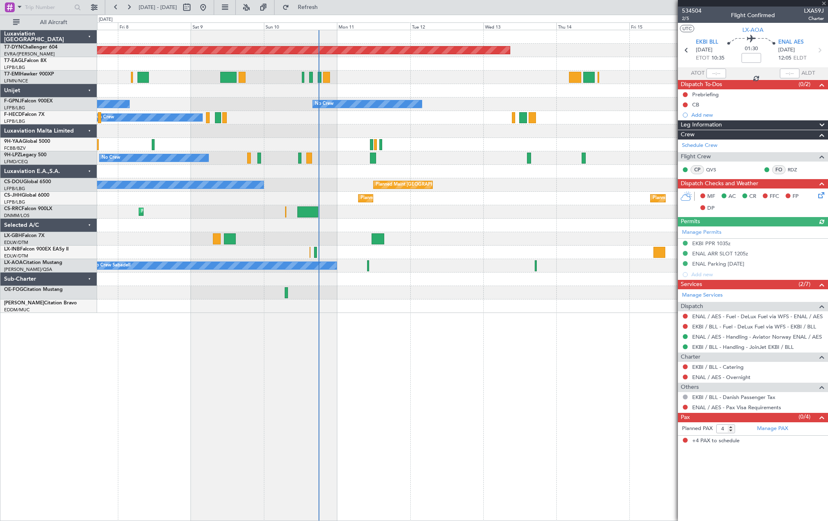
click at [591, 345] on div "Planned Maint [GEOGRAPHIC_DATA]-[GEOGRAPHIC_DATA] No Crew No Crew No Crew No Cr…" at bounding box center [462, 275] width 731 height 491
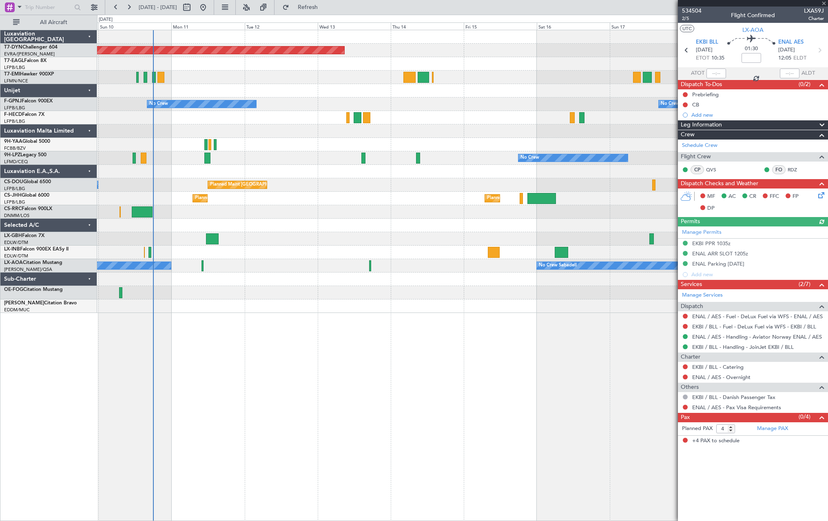
click at [238, 338] on div "Planned Maint [GEOGRAPHIC_DATA]-[GEOGRAPHIC_DATA] No Crew No Crew No Crew Plann…" at bounding box center [462, 275] width 731 height 491
drag, startPoint x: 323, startPoint y: 12, endPoint x: 267, endPoint y: 13, distance: 56.3
click at [323, 12] on button "Refresh" at bounding box center [303, 7] width 49 height 13
